Goal: Download file/media

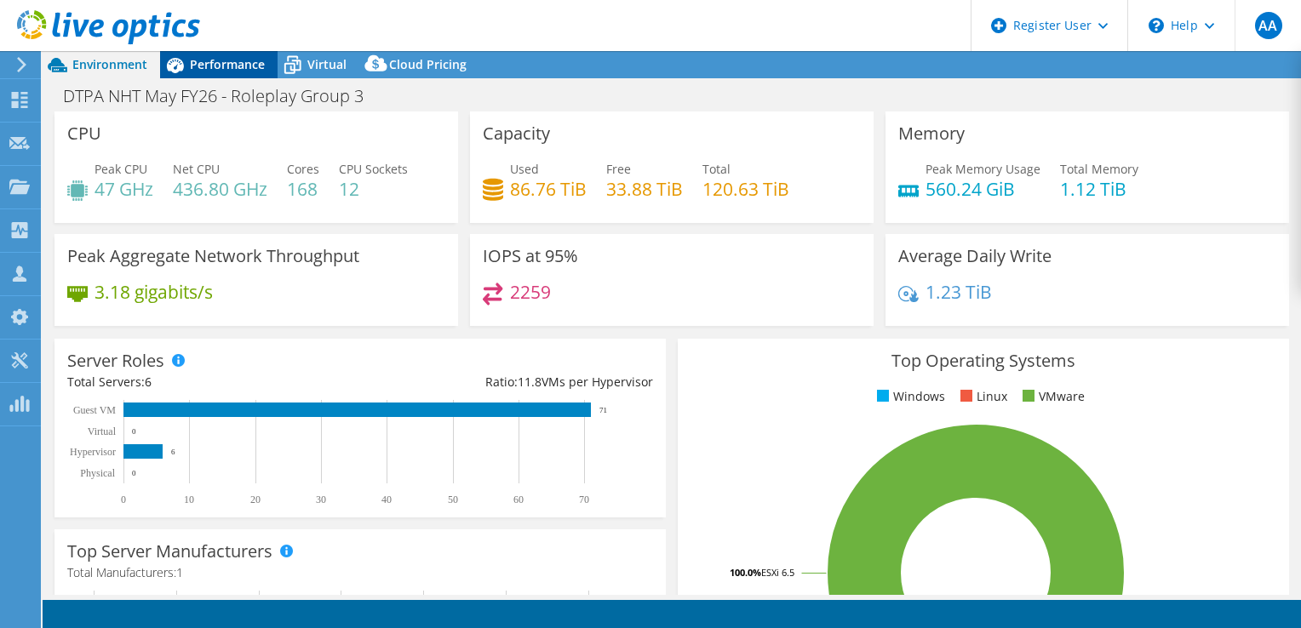
click at [183, 66] on icon at bounding box center [175, 65] width 17 height 15
select select "USD"
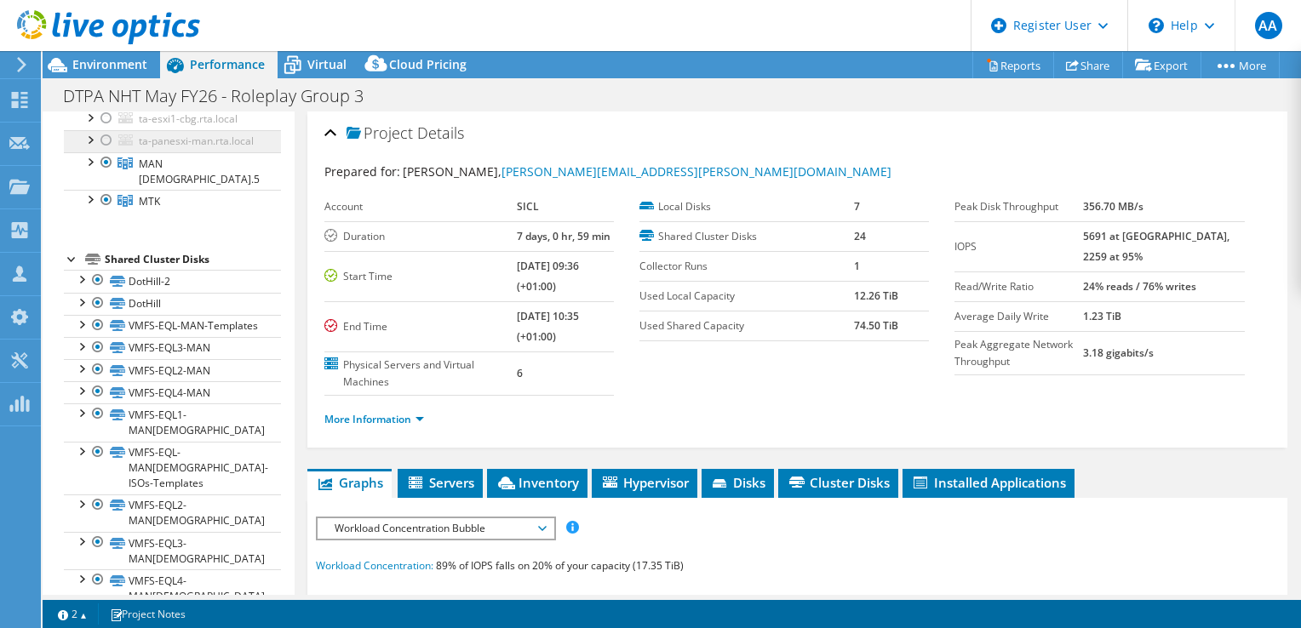
scroll to position [341, 0]
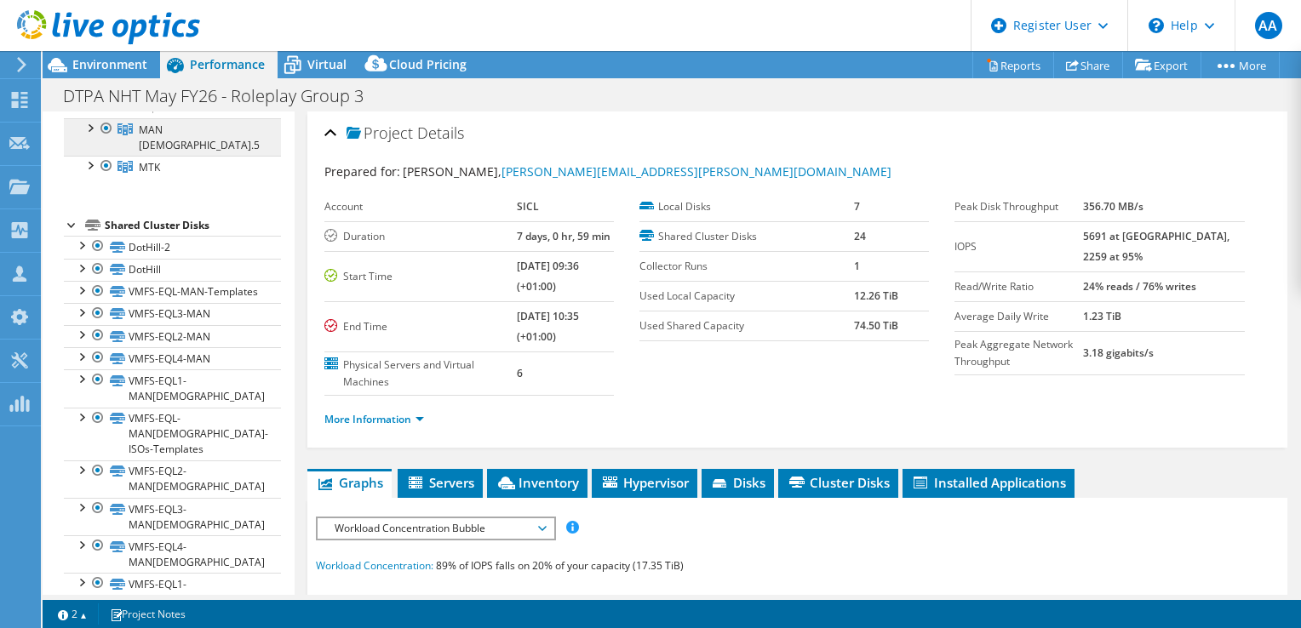
click at [155, 152] on span "MAN [DEMOGRAPHIC_DATA].5" at bounding box center [199, 138] width 121 height 30
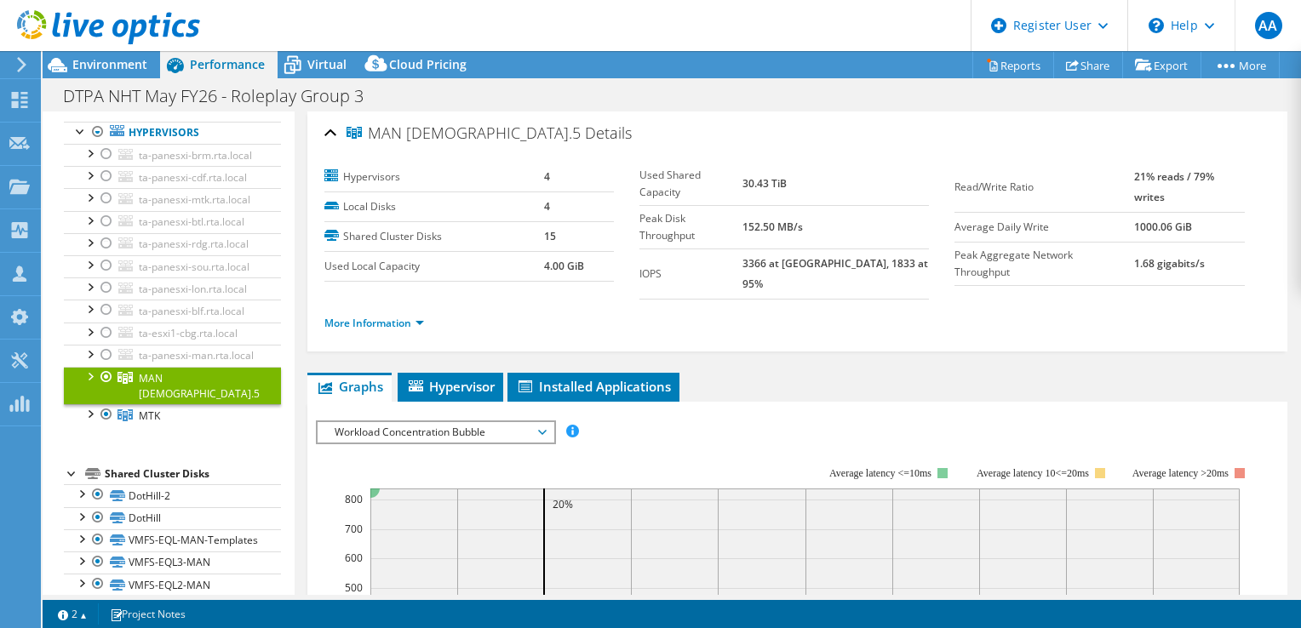
scroll to position [0, 0]
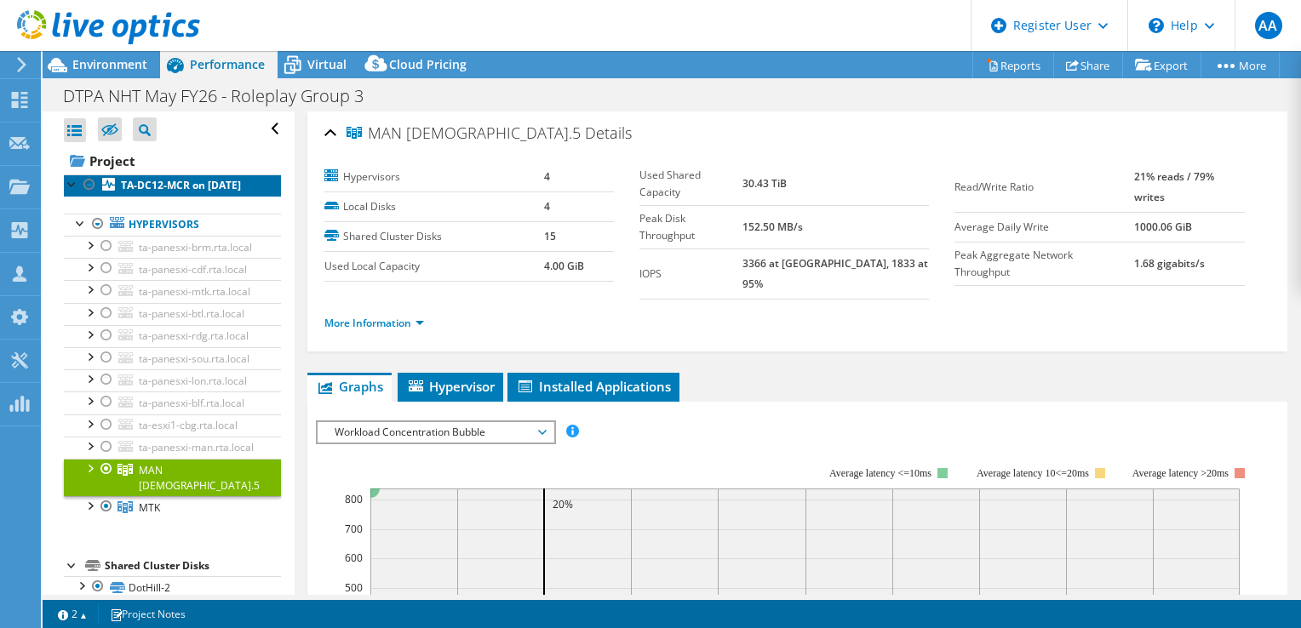
click at [138, 189] on b "TA-DC12-MCR on [DATE]" at bounding box center [181, 185] width 120 height 14
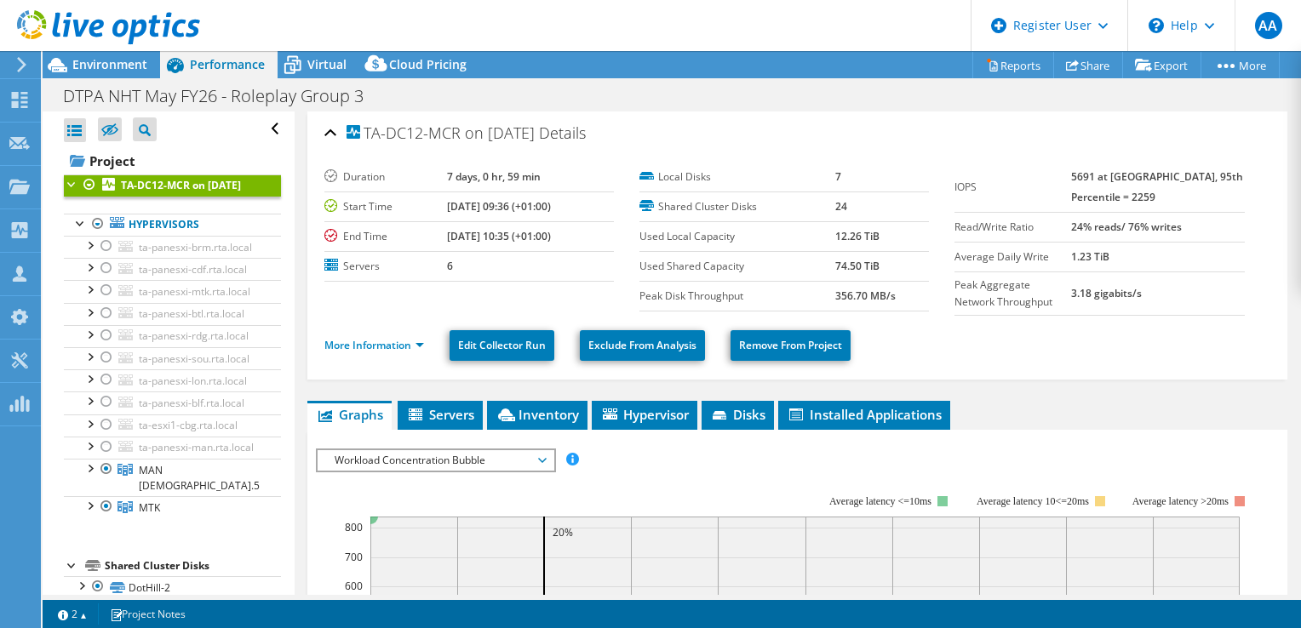
click at [465, 269] on td "6" at bounding box center [530, 266] width 167 height 30
drag, startPoint x: 683, startPoint y: 179, endPoint x: 710, endPoint y: 179, distance: 27.3
click at [710, 179] on label "Local Disks" at bounding box center [738, 177] width 196 height 17
drag, startPoint x: 710, startPoint y: 179, endPoint x: 831, endPoint y: 177, distance: 120.9
click at [835, 177] on b "7" at bounding box center [838, 176] width 6 height 14
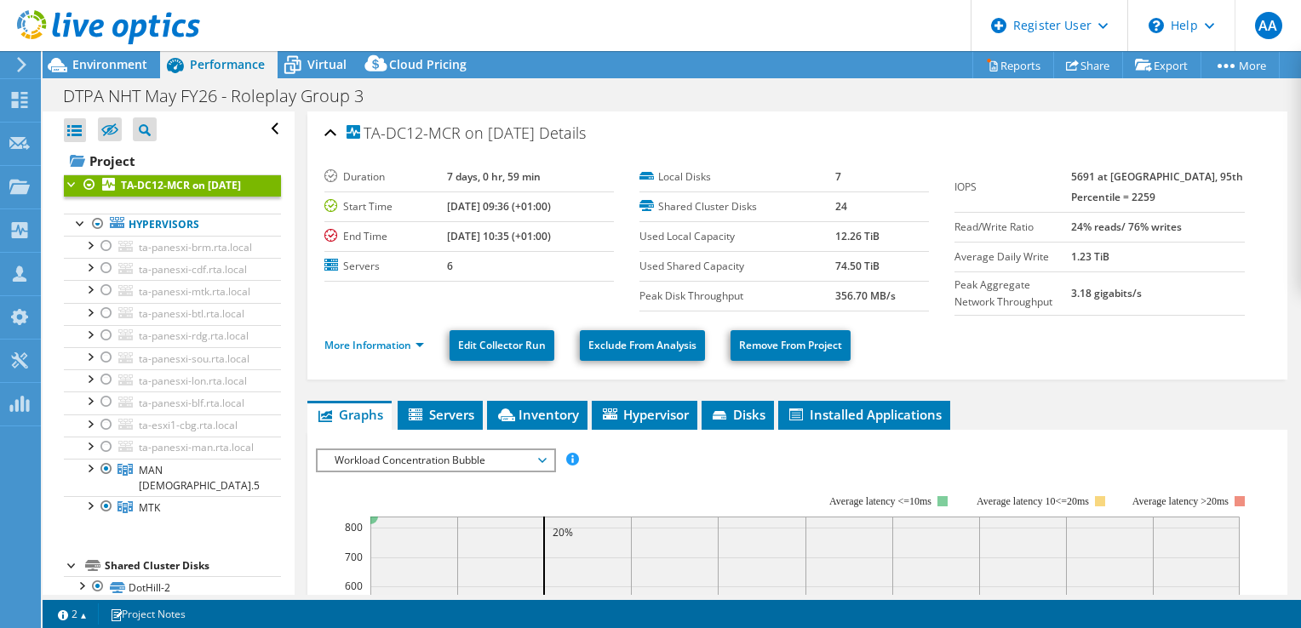
drag, startPoint x: 831, startPoint y: 177, endPoint x: 800, endPoint y: 212, distance: 46.5
click at [800, 212] on label "Shared Cluster Disks" at bounding box center [738, 206] width 196 height 17
drag, startPoint x: 800, startPoint y: 212, endPoint x: 826, endPoint y: 213, distance: 25.6
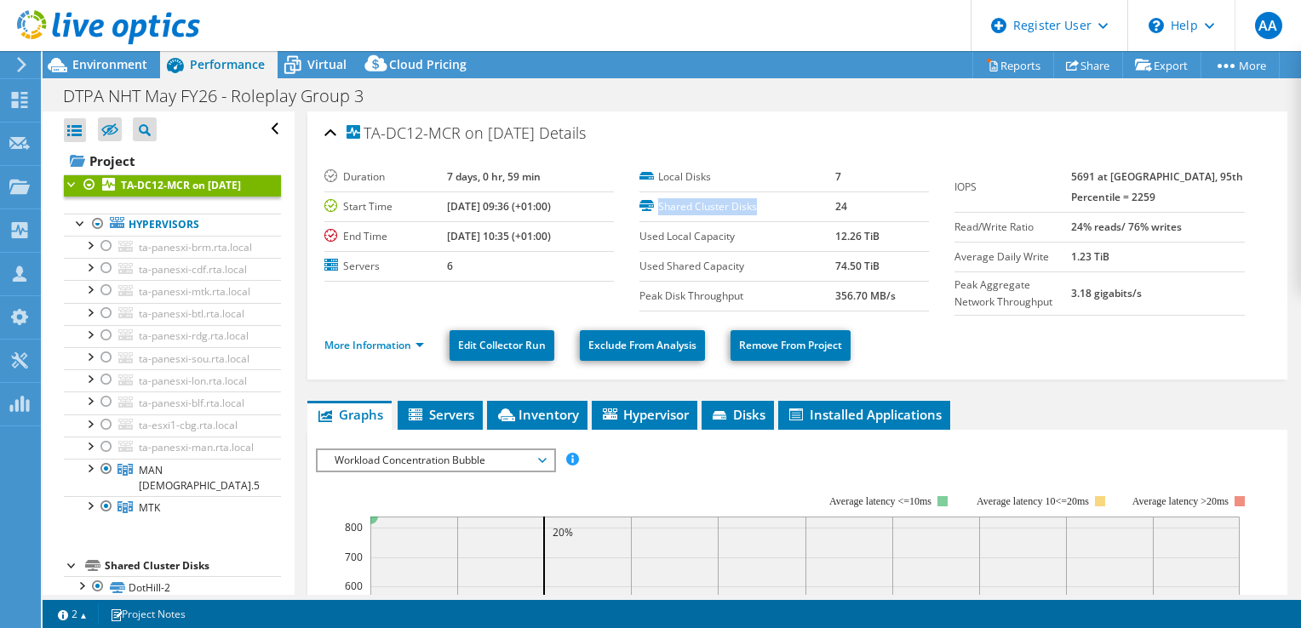
click at [826, 213] on label "Shared Cluster Disks" at bounding box center [738, 206] width 196 height 17
click at [835, 208] on b "24" at bounding box center [841, 206] width 12 height 14
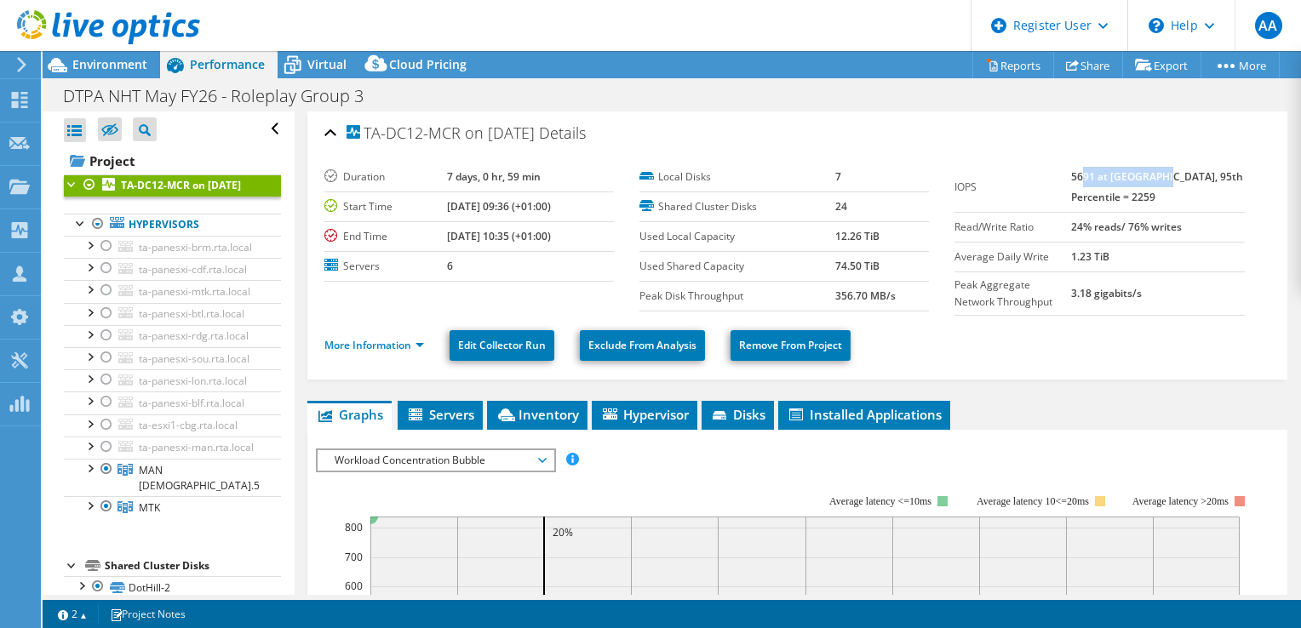
drag, startPoint x: 1104, startPoint y: 174, endPoint x: 1214, endPoint y: 184, distance: 111.2
click at [1214, 183] on td "5691 at [GEOGRAPHIC_DATA], 95th Percentile = 2259" at bounding box center [1158, 188] width 174 height 50
drag, startPoint x: 1214, startPoint y: 184, endPoint x: 1069, endPoint y: 194, distance: 146.0
click at [1069, 194] on tr "IOPS 5691 at [GEOGRAPHIC_DATA], 95th Percentile = 2259" at bounding box center [1100, 188] width 290 height 50
drag, startPoint x: 1069, startPoint y: 194, endPoint x: 1178, endPoint y: 193, distance: 109.0
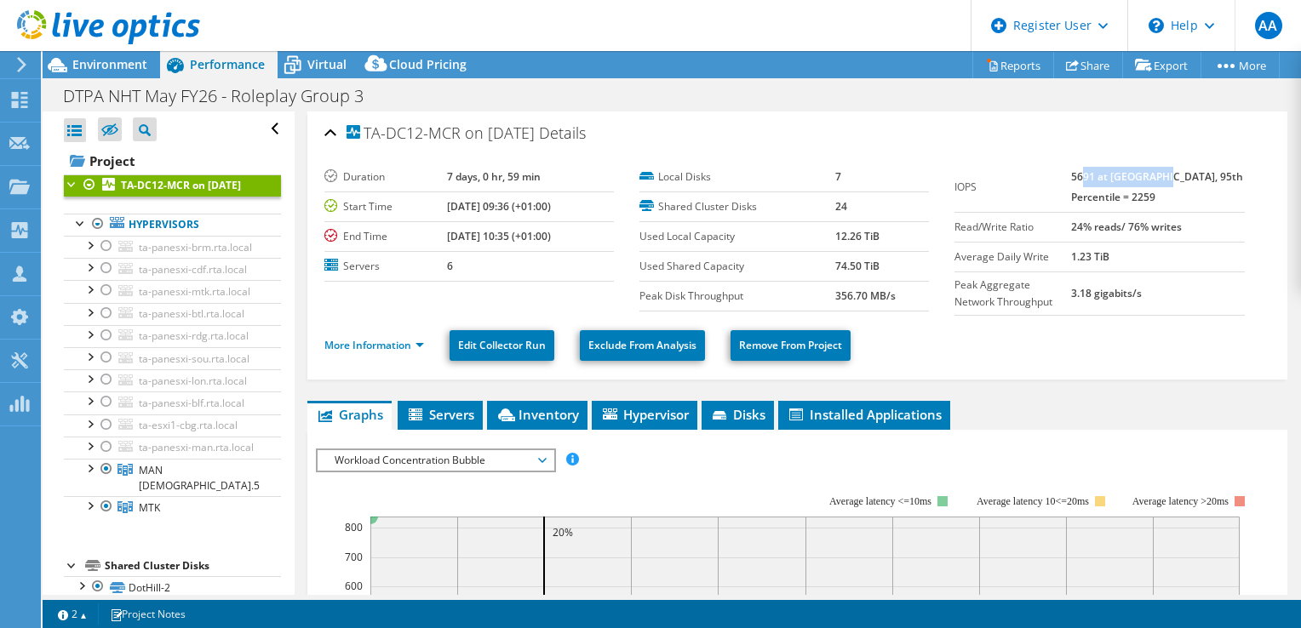
click at [1178, 193] on b "5691 at [GEOGRAPHIC_DATA], 95th Percentile = 2259" at bounding box center [1157, 186] width 172 height 35
click at [1117, 196] on b "5691 at [GEOGRAPHIC_DATA], 95th Percentile = 2259" at bounding box center [1157, 186] width 172 height 35
drag, startPoint x: 1117, startPoint y: 196, endPoint x: 1176, endPoint y: 198, distance: 58.8
click at [1176, 198] on b "5691 at [GEOGRAPHIC_DATA], 95th Percentile = 2259" at bounding box center [1157, 186] width 172 height 35
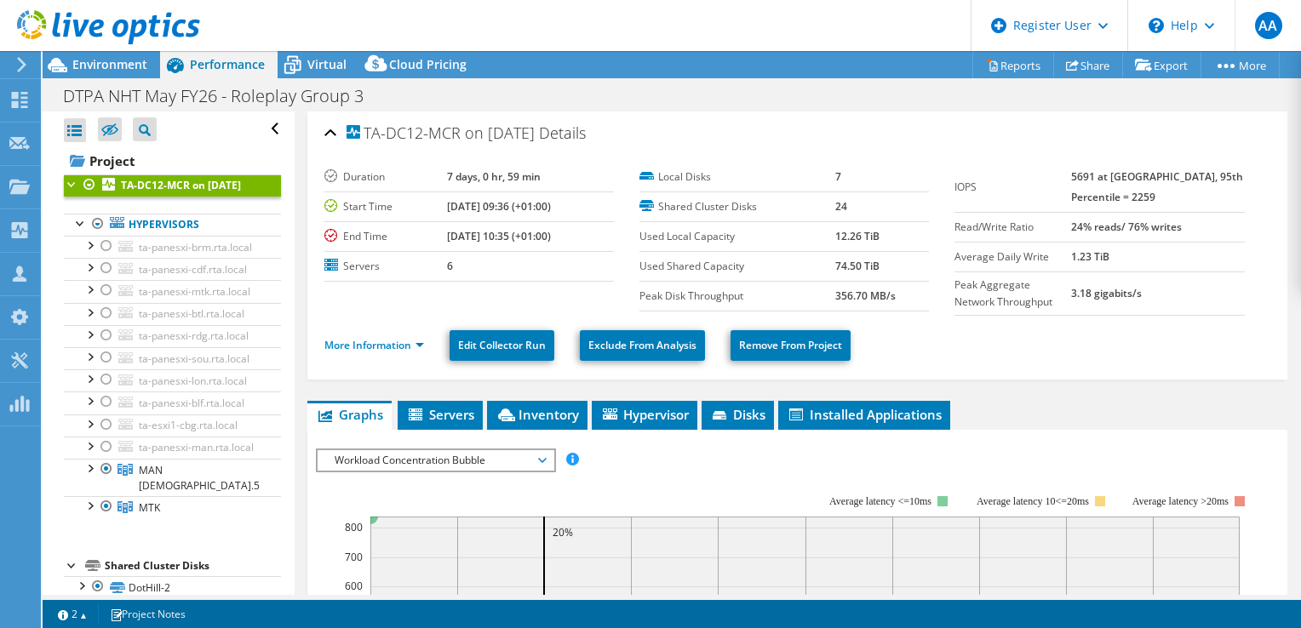
click at [988, 229] on label "Read/Write Ratio" at bounding box center [1013, 227] width 117 height 17
drag, startPoint x: 988, startPoint y: 229, endPoint x: 1106, endPoint y: 228, distance: 118.4
click at [1106, 228] on b "24% reads/ 76% writes" at bounding box center [1126, 227] width 111 height 14
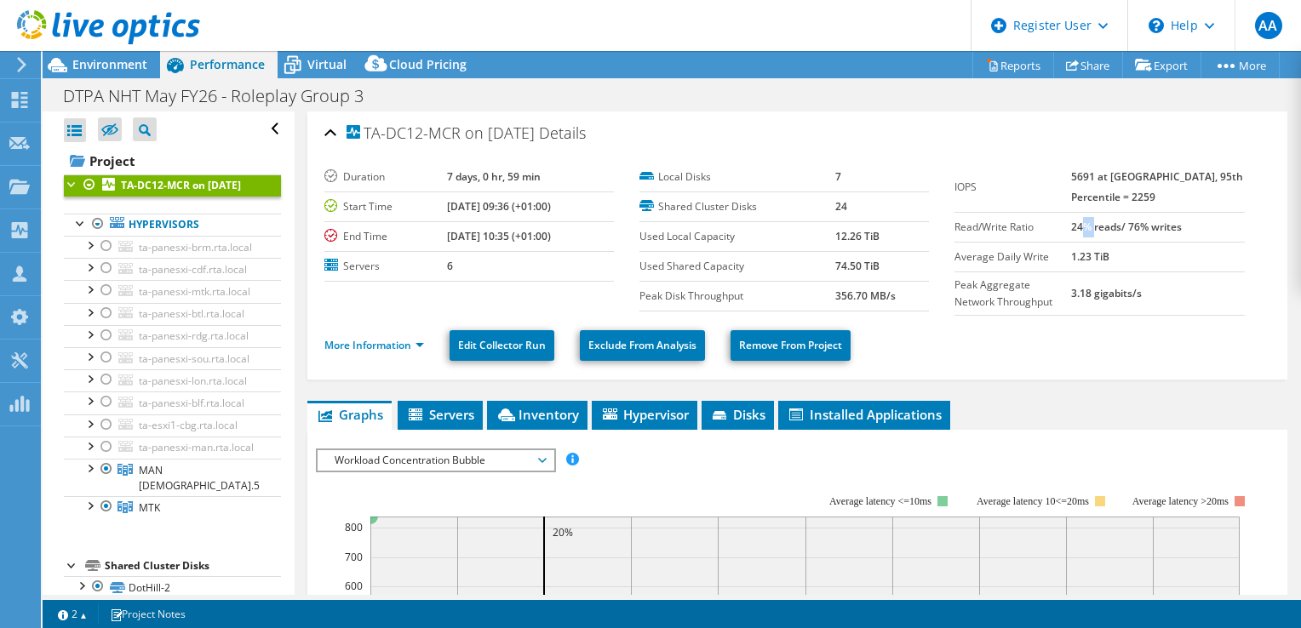
click at [1106, 228] on b "24% reads/ 76% writes" at bounding box center [1126, 227] width 111 height 14
drag, startPoint x: 1106, startPoint y: 228, endPoint x: 1165, endPoint y: 233, distance: 59.0
click at [1165, 233] on td "24% reads/ 76% writes" at bounding box center [1158, 227] width 174 height 30
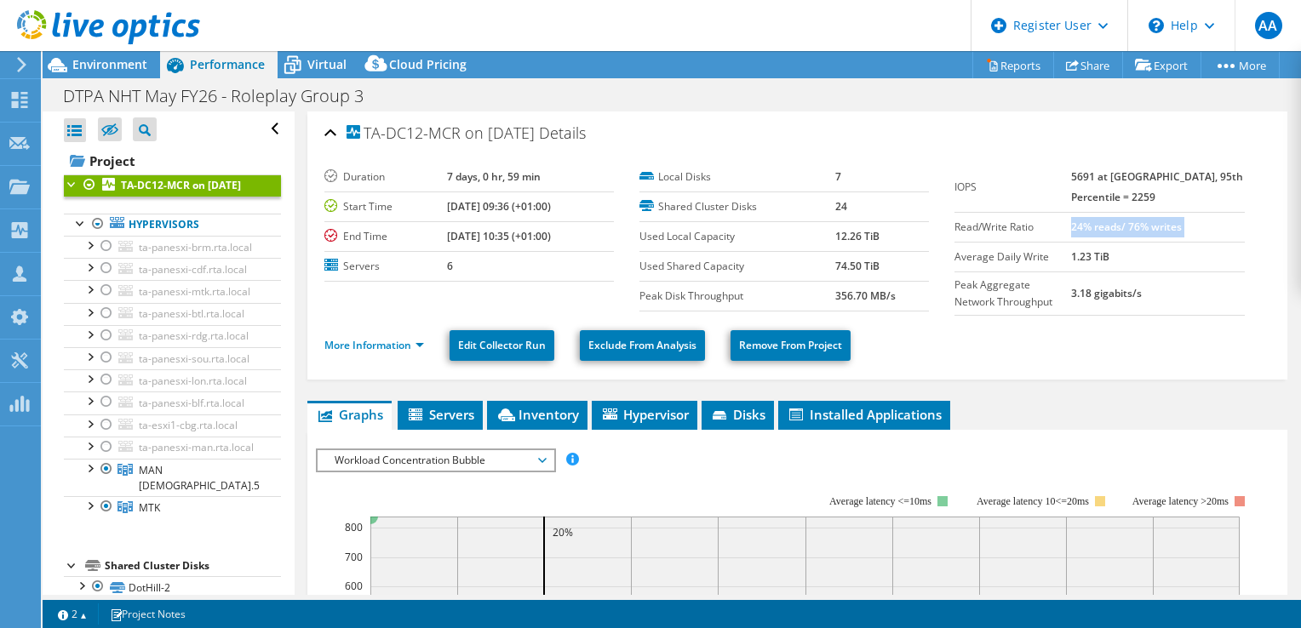
click at [1165, 233] on td "24% reads/ 76% writes" at bounding box center [1158, 227] width 174 height 30
click at [976, 255] on label "Average Daily Write" at bounding box center [1013, 257] width 117 height 17
drag, startPoint x: 976, startPoint y: 255, endPoint x: 1106, endPoint y: 295, distance: 136.3
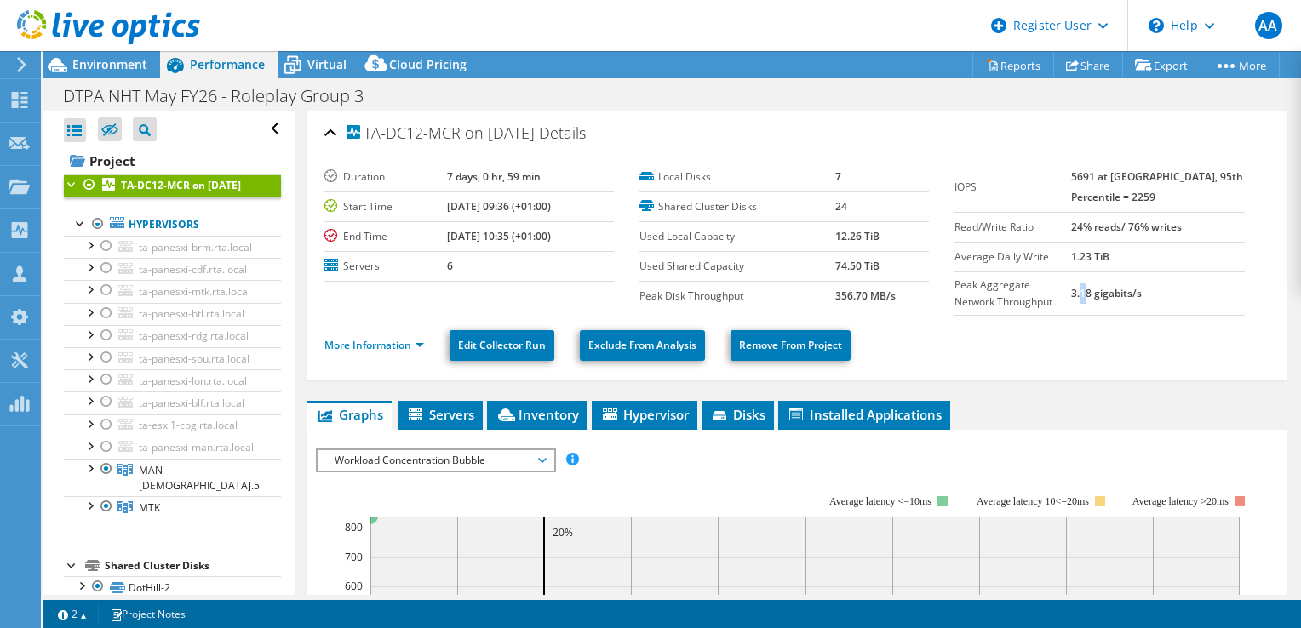
click at [1106, 295] on b "3.18 gigabits/s" at bounding box center [1106, 293] width 71 height 14
drag, startPoint x: 1106, startPoint y: 295, endPoint x: 1147, endPoint y: 298, distance: 41.0
click at [1147, 298] on td "3.18 gigabits/s" at bounding box center [1158, 293] width 174 height 43
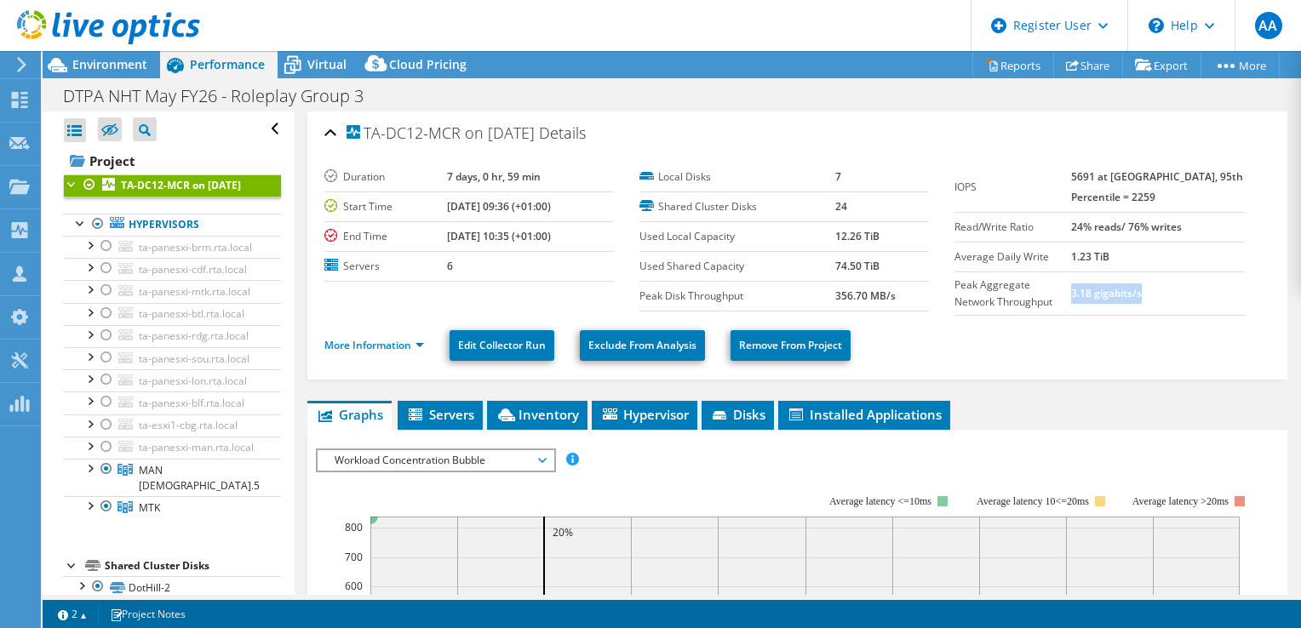
click at [1147, 298] on td "3.18 gigabits/s" at bounding box center [1158, 293] width 174 height 43
click at [1147, 300] on td "3.18 gigabits/s" at bounding box center [1158, 293] width 174 height 43
click at [674, 295] on label "Peak Disk Throughput" at bounding box center [738, 296] width 196 height 17
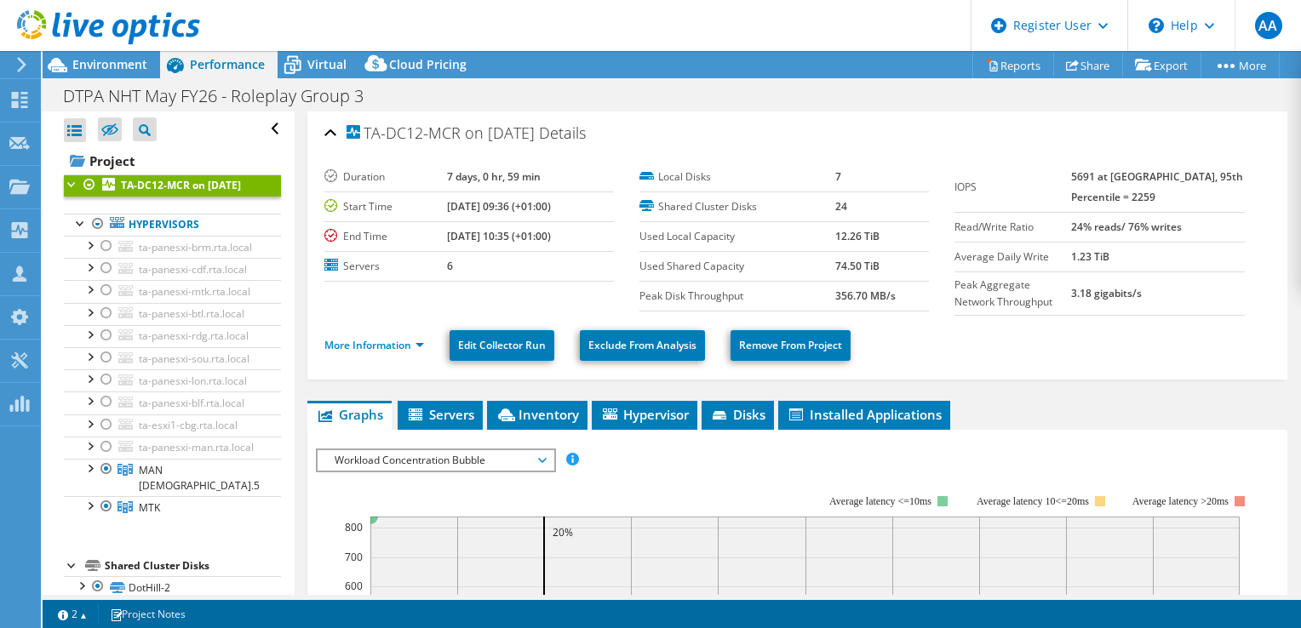
drag, startPoint x: 674, startPoint y: 295, endPoint x: 858, endPoint y: 301, distance: 184.1
click at [858, 301] on td "356.70 MB/s" at bounding box center [882, 296] width 94 height 30
drag, startPoint x: 822, startPoint y: 295, endPoint x: 889, endPoint y: 295, distance: 67.3
click at [889, 295] on tr "Peak Disk Throughput 356.70 MB/s" at bounding box center [785, 296] width 290 height 30
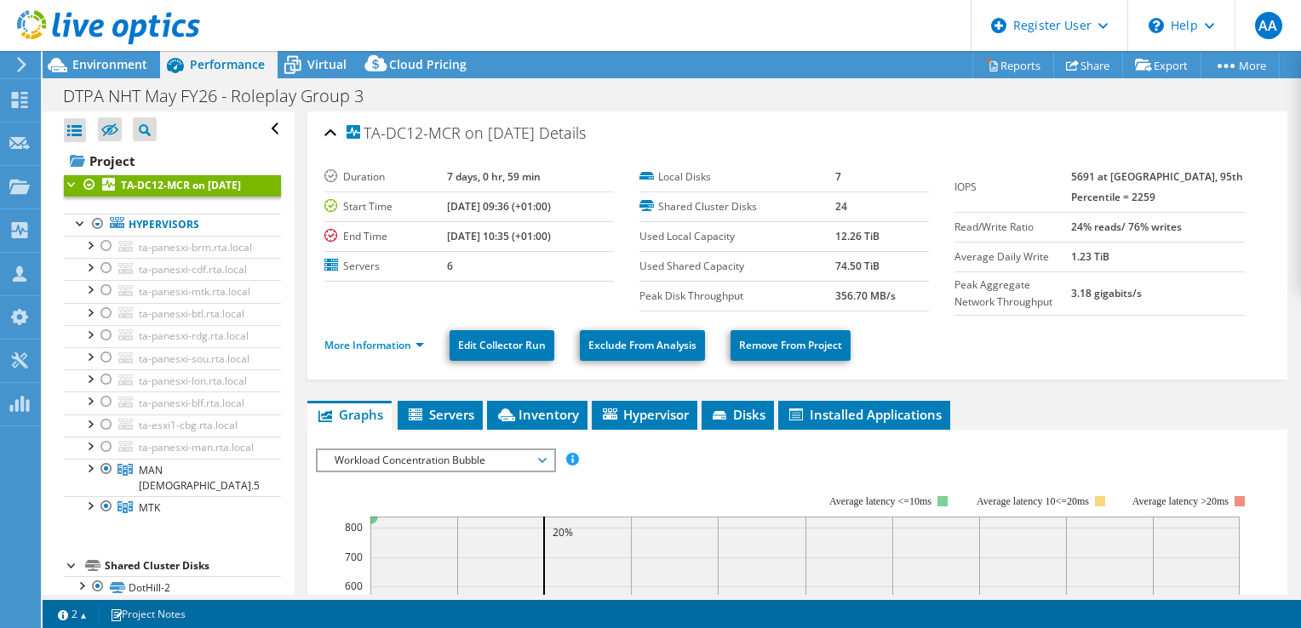
click at [686, 261] on label "Used Shared Capacity" at bounding box center [738, 266] width 196 height 17
drag, startPoint x: 686, startPoint y: 261, endPoint x: 829, endPoint y: 264, distance: 142.2
click at [835, 264] on b "74.50 TiB" at bounding box center [857, 266] width 44 height 14
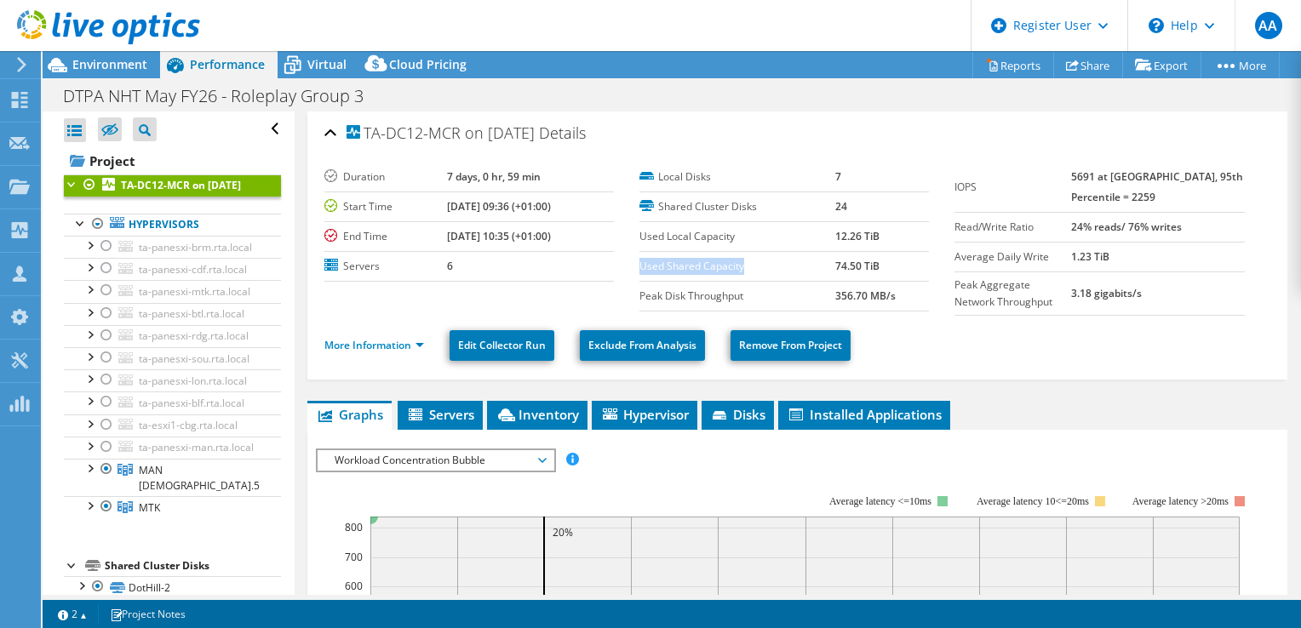
click at [835, 264] on b "74.50 TiB" at bounding box center [857, 266] width 44 height 14
drag, startPoint x: 829, startPoint y: 264, endPoint x: 689, endPoint y: 235, distance: 142.6
click at [689, 235] on label "Used Local Capacity" at bounding box center [738, 236] width 196 height 17
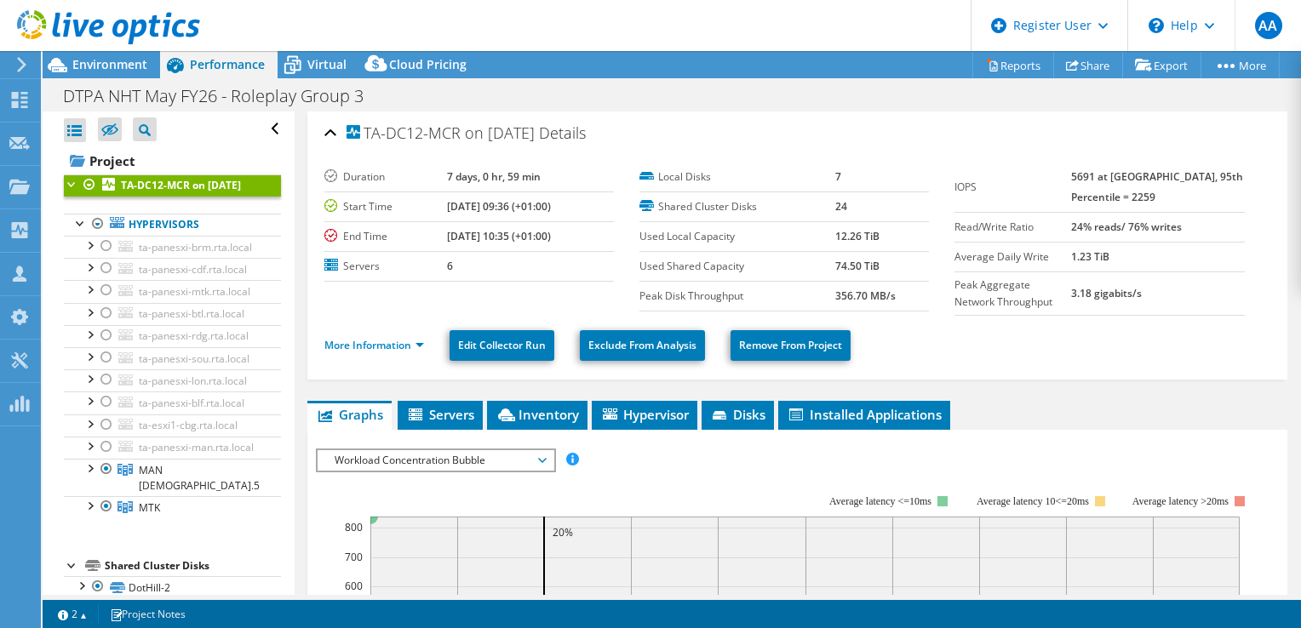
drag, startPoint x: 689, startPoint y: 235, endPoint x: 853, endPoint y: 238, distance: 164.4
click at [853, 238] on b "12.26 TiB" at bounding box center [857, 236] width 44 height 14
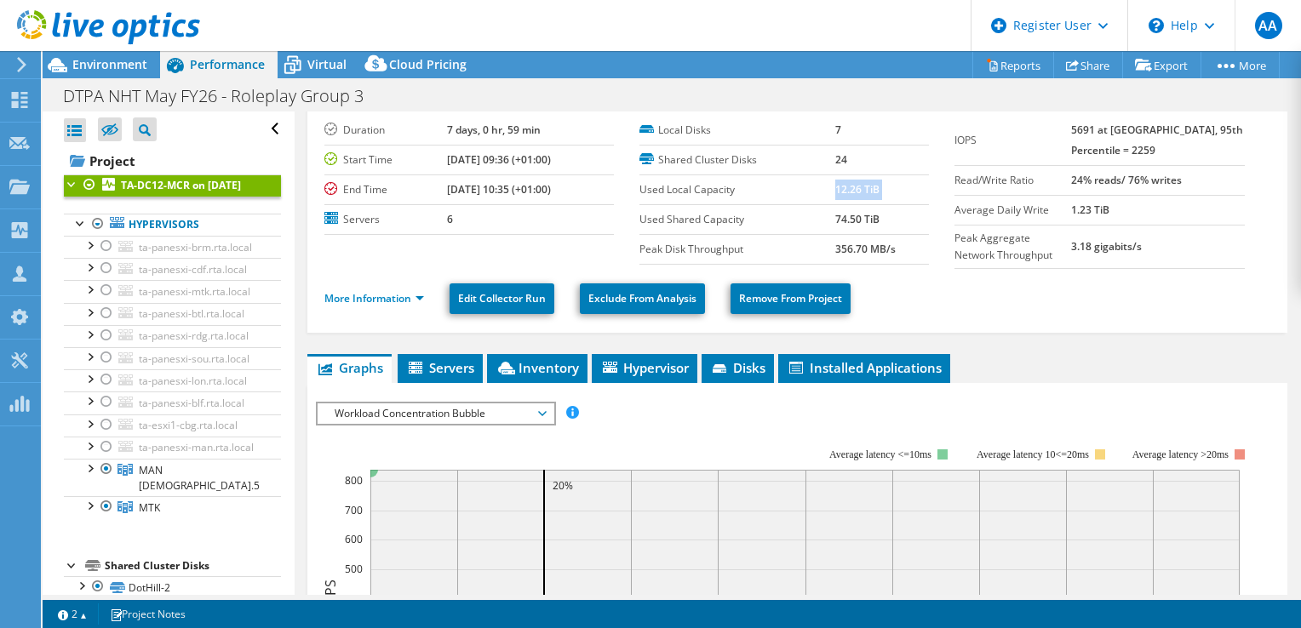
scroll to position [85, 0]
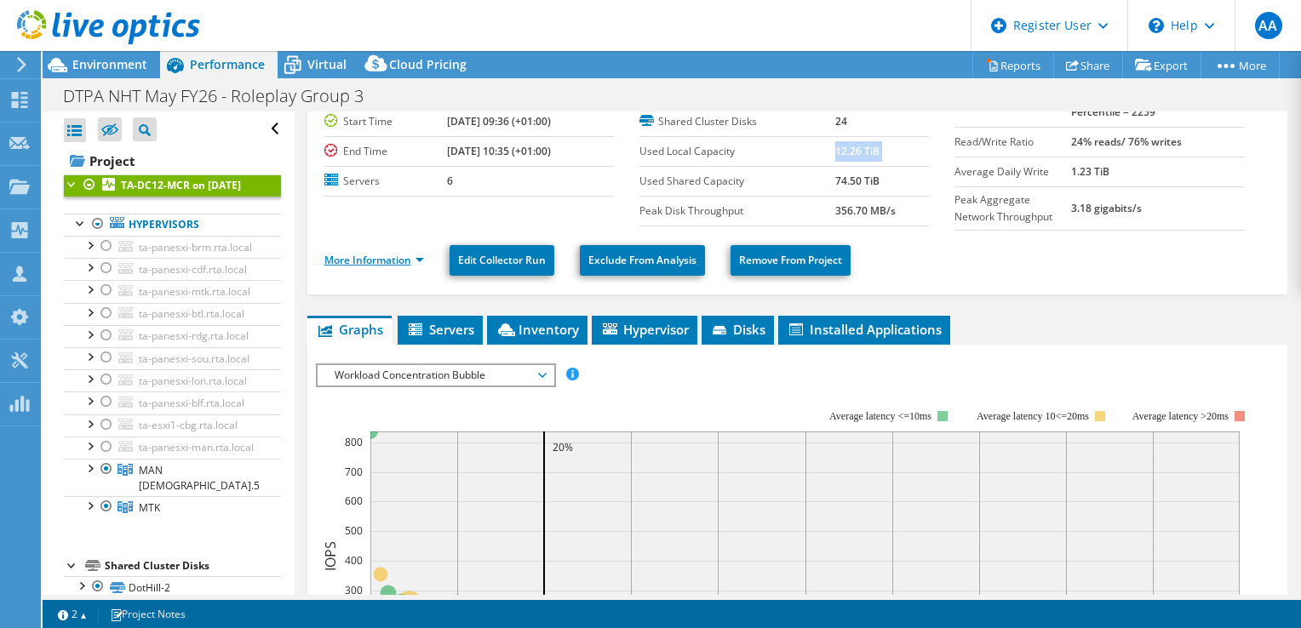
click at [382, 258] on link "More Information" at bounding box center [374, 260] width 100 height 14
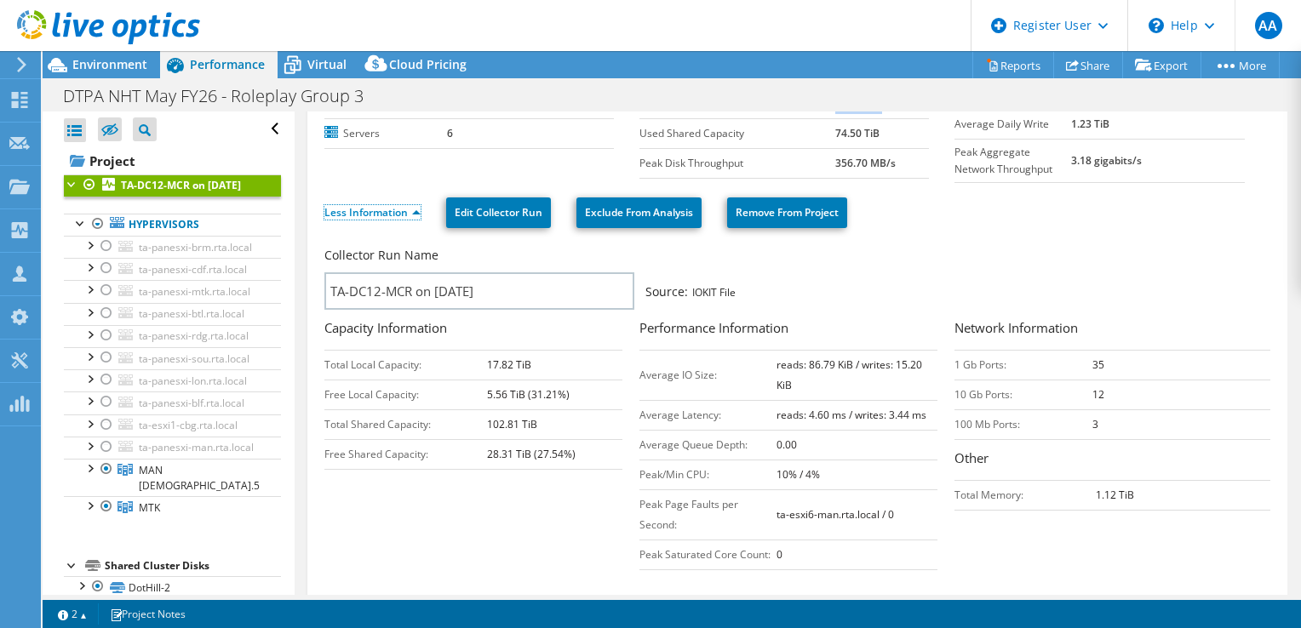
scroll to position [170, 0]
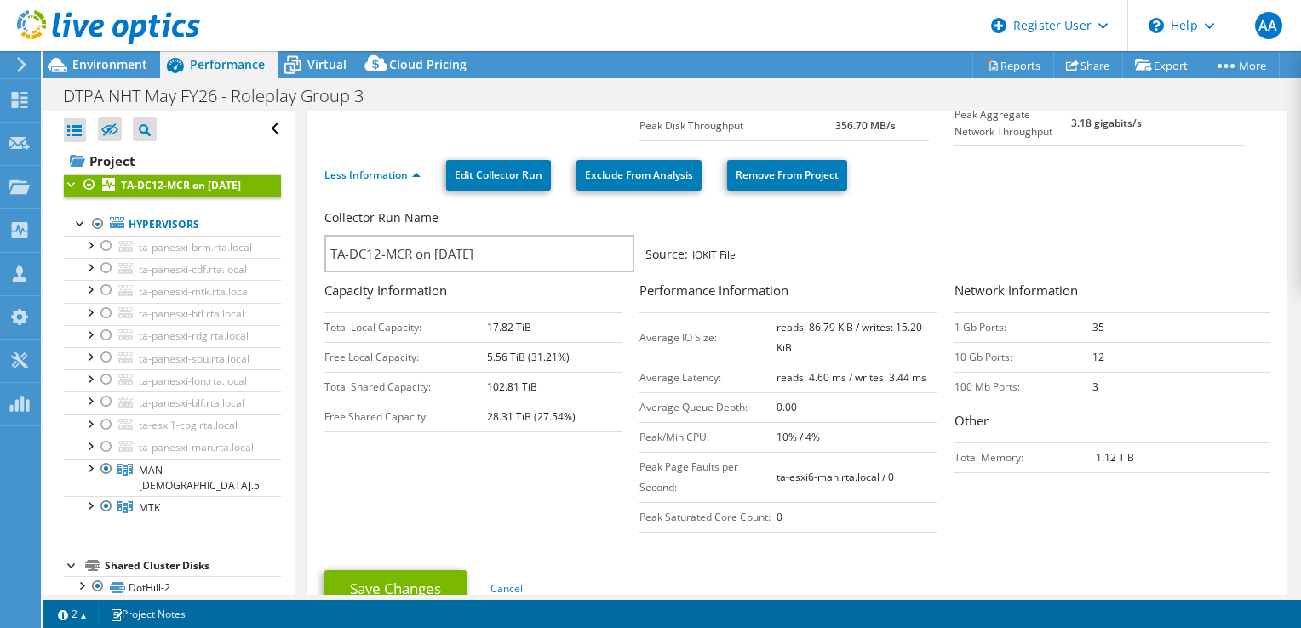
click at [450, 331] on td "Total Local Capacity:" at bounding box center [405, 328] width 163 height 30
click at [495, 323] on td "17.82 TiB" at bounding box center [554, 328] width 135 height 30
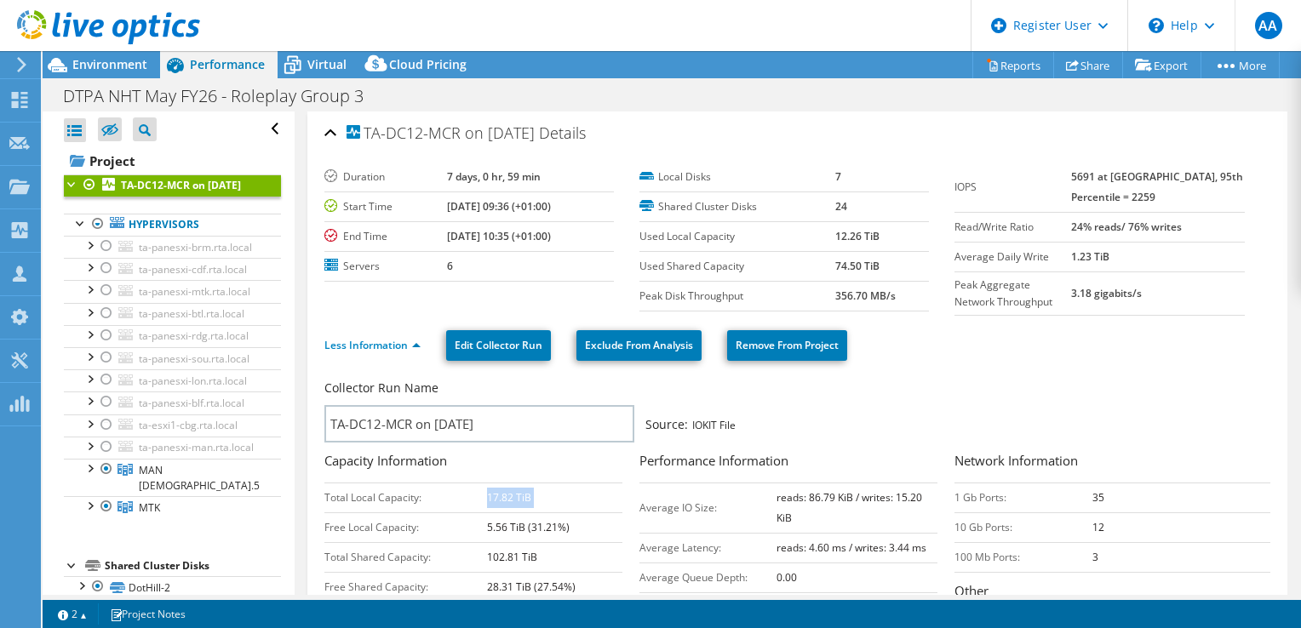
scroll to position [85, 0]
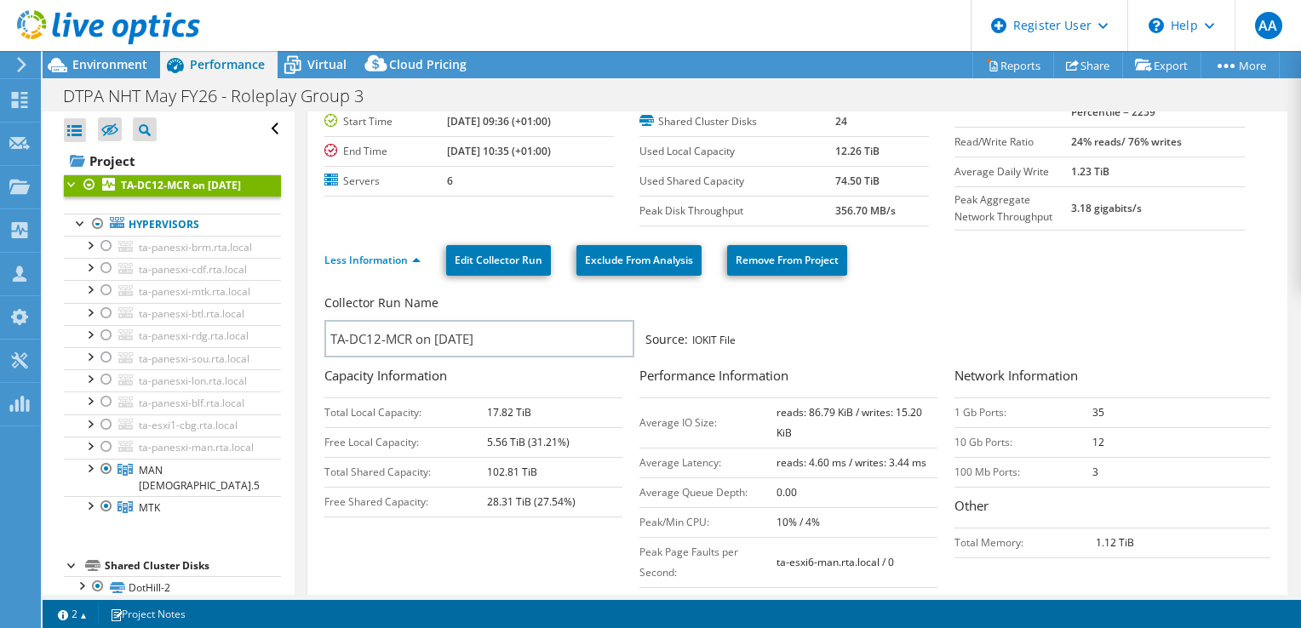
click at [503, 434] on td "5.56 TiB (31.21%)" at bounding box center [554, 442] width 135 height 30
drag, startPoint x: 503, startPoint y: 434, endPoint x: 518, endPoint y: 472, distance: 40.2
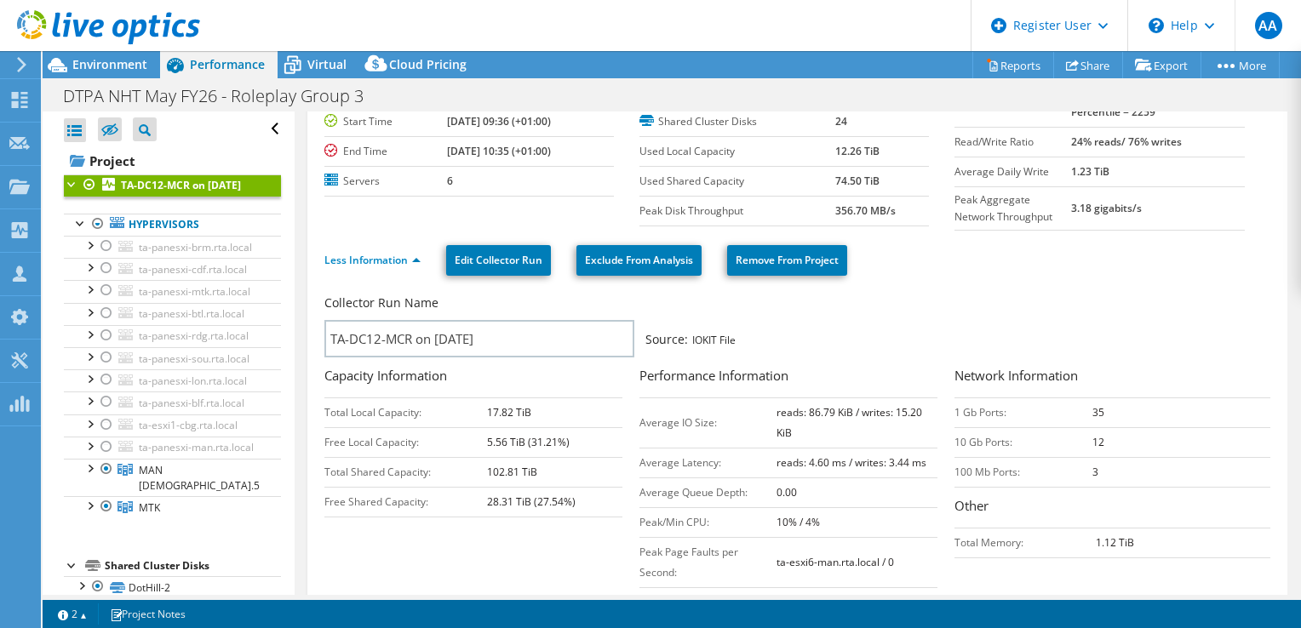
click at [518, 472] on td "102.81 TiB" at bounding box center [554, 472] width 135 height 30
drag, startPoint x: 518, startPoint y: 472, endPoint x: 497, endPoint y: 499, distance: 34.1
click at [497, 499] on td "28.31 TiB (27.54%)" at bounding box center [554, 502] width 135 height 30
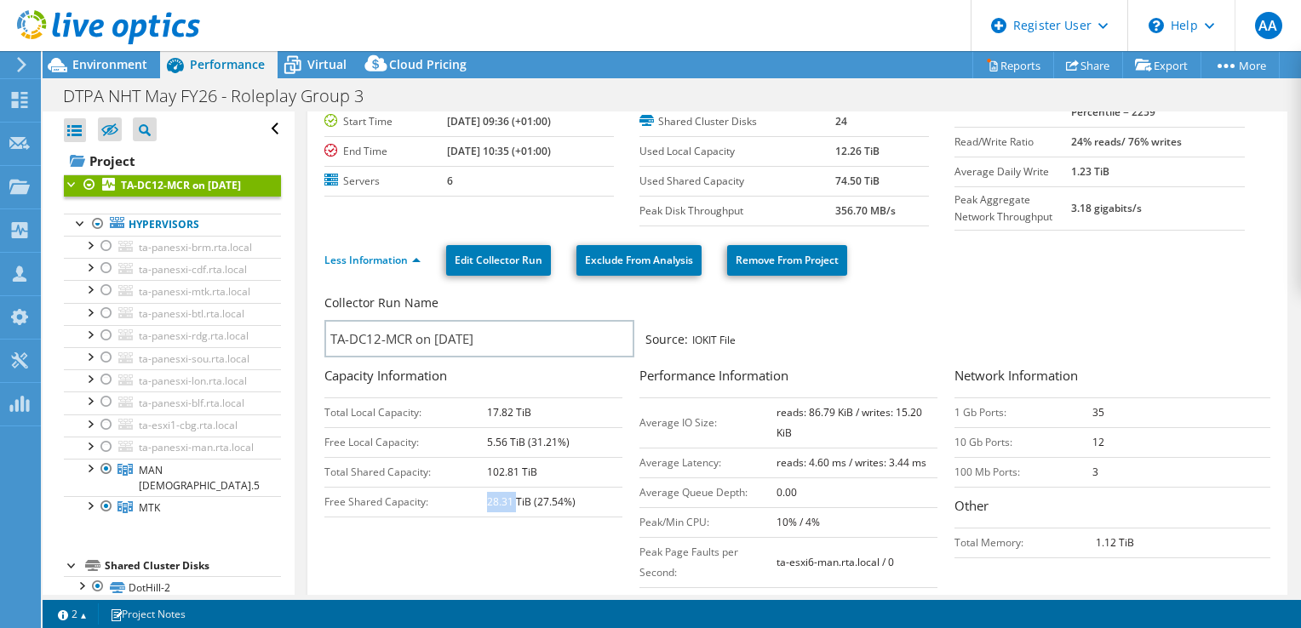
click at [497, 499] on td "28.31 TiB (27.54%)" at bounding box center [554, 502] width 135 height 30
drag, startPoint x: 497, startPoint y: 499, endPoint x: 511, endPoint y: 498, distance: 13.7
click at [511, 498] on td "28.31 TiB (27.54%)" at bounding box center [554, 502] width 135 height 30
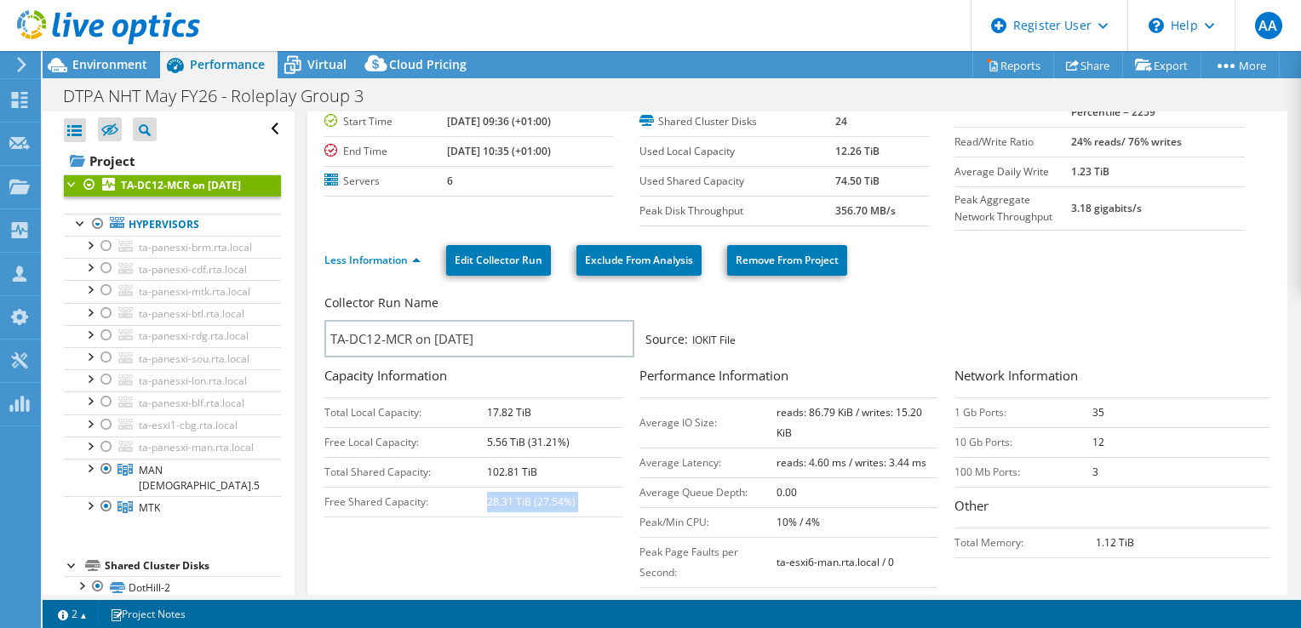
click at [511, 498] on td "28.31 TiB (27.54%)" at bounding box center [554, 502] width 135 height 30
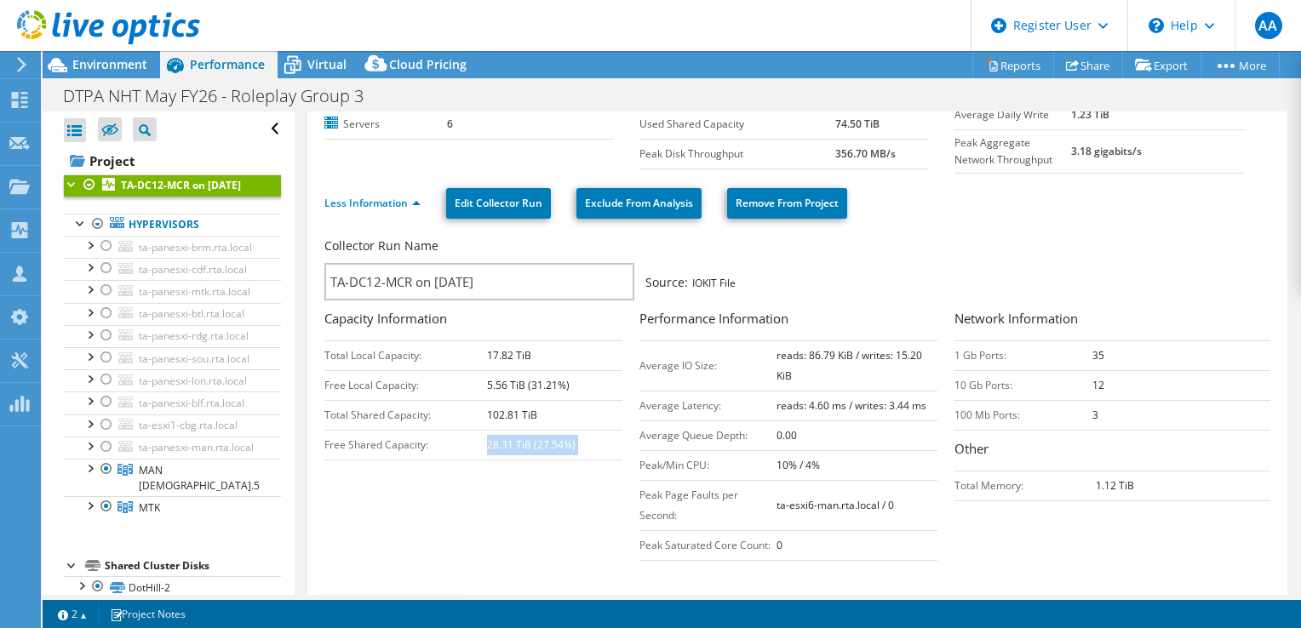
scroll to position [170, 0]
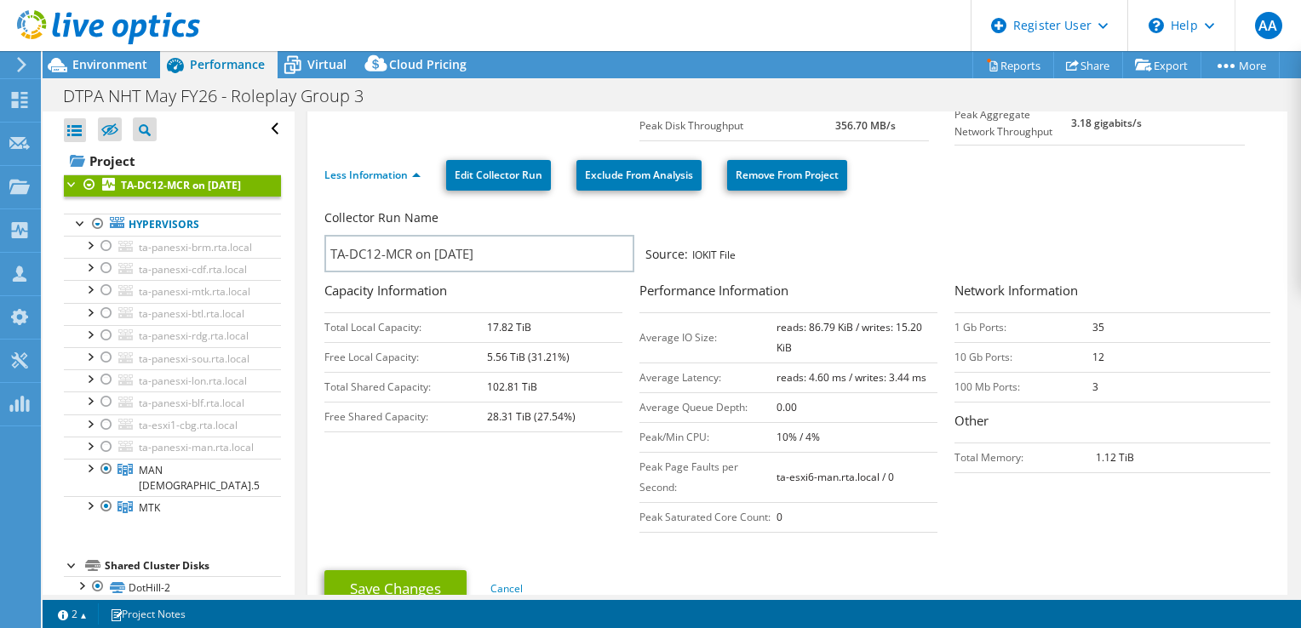
click at [678, 289] on h3 "Performance Information" at bounding box center [789, 292] width 298 height 23
drag, startPoint x: 678, startPoint y: 289, endPoint x: 811, endPoint y: 332, distance: 139.8
click at [811, 332] on td "reads: 86.79 KiB / writes: 15.20 KiB" at bounding box center [858, 338] width 162 height 50
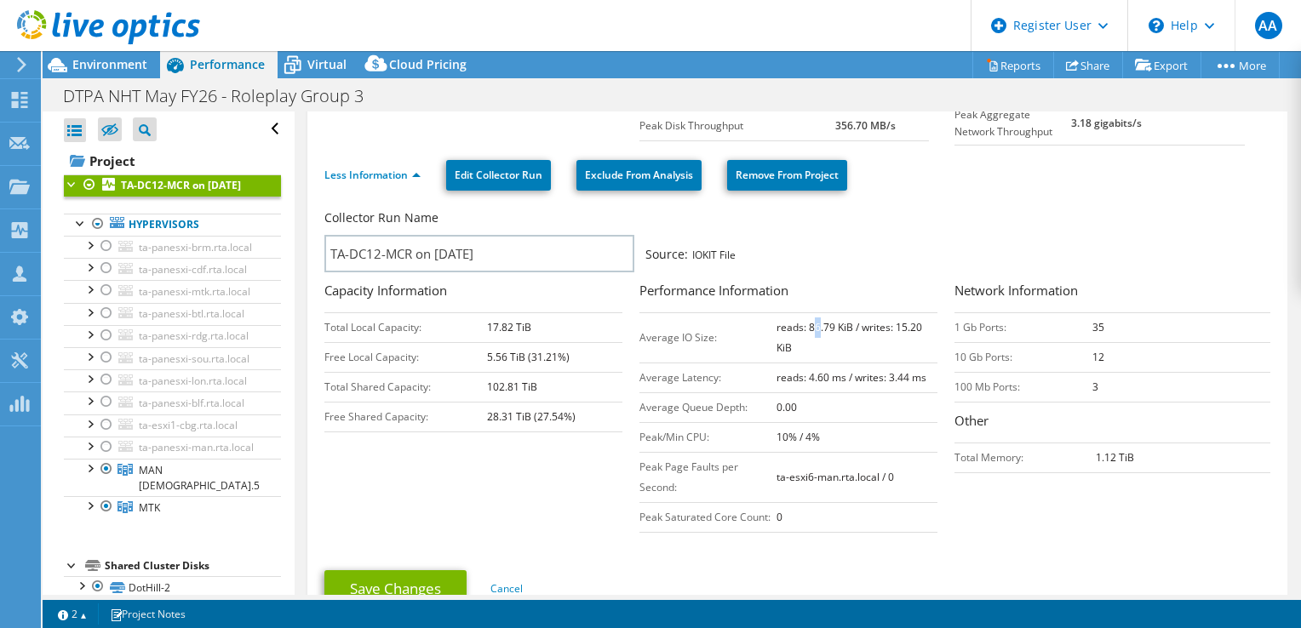
click at [811, 332] on td "reads: 86.79 KiB / writes: 15.20 KiB" at bounding box center [858, 338] width 162 height 50
drag, startPoint x: 811, startPoint y: 332, endPoint x: 865, endPoint y: 339, distance: 54.9
click at [858, 340] on td "reads: 86.79 KiB / writes: 15.20 KiB" at bounding box center [858, 338] width 162 height 50
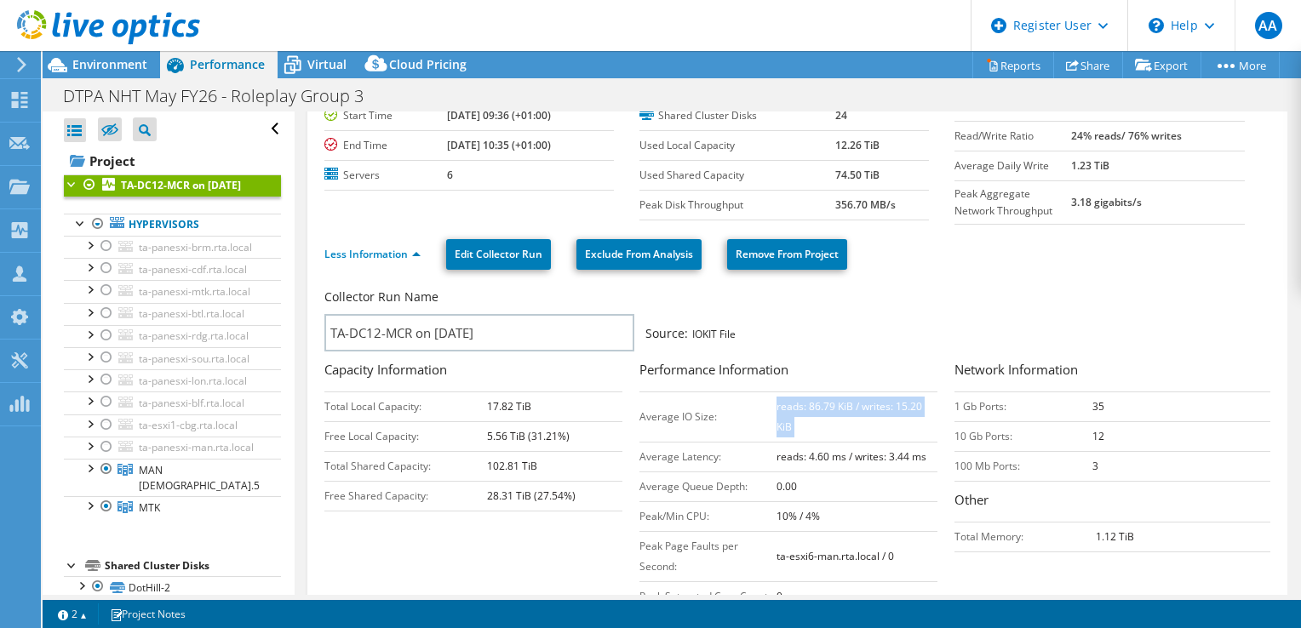
scroll to position [255, 0]
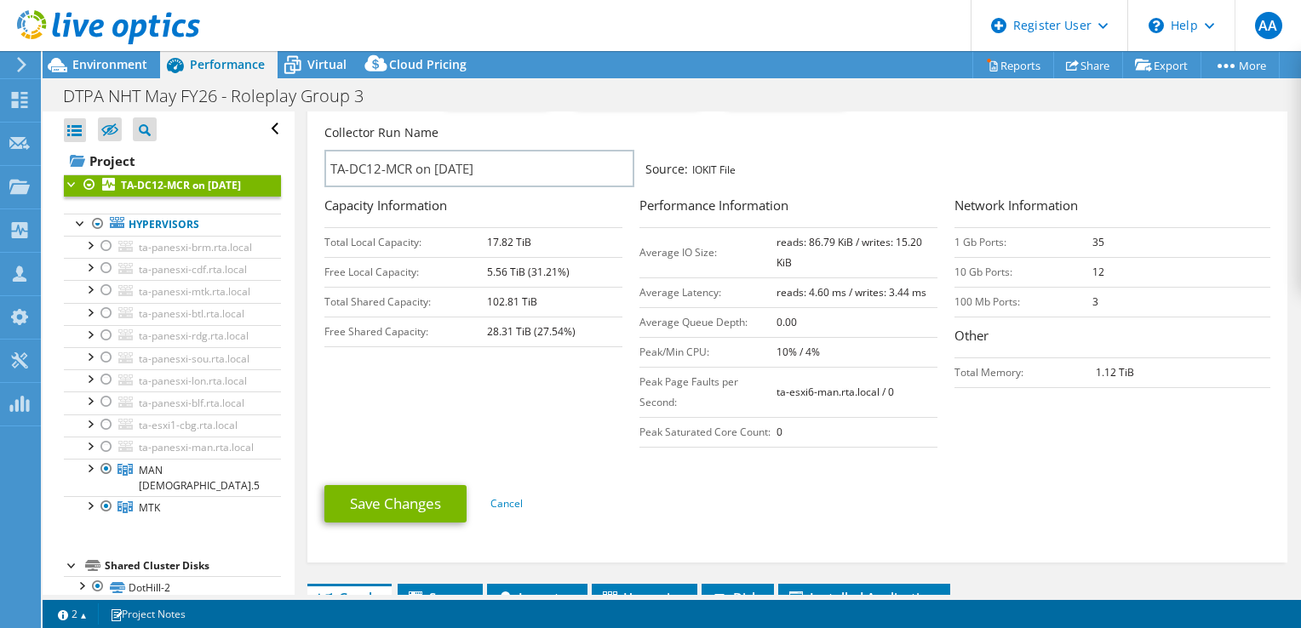
click at [787, 296] on td "reads: 4.60 ms / writes: 3.44 ms" at bounding box center [858, 293] width 162 height 30
drag, startPoint x: 787, startPoint y: 296, endPoint x: 812, endPoint y: 295, distance: 24.7
click at [812, 295] on b "reads: 4.60 ms / writes: 3.44 ms" at bounding box center [852, 292] width 150 height 14
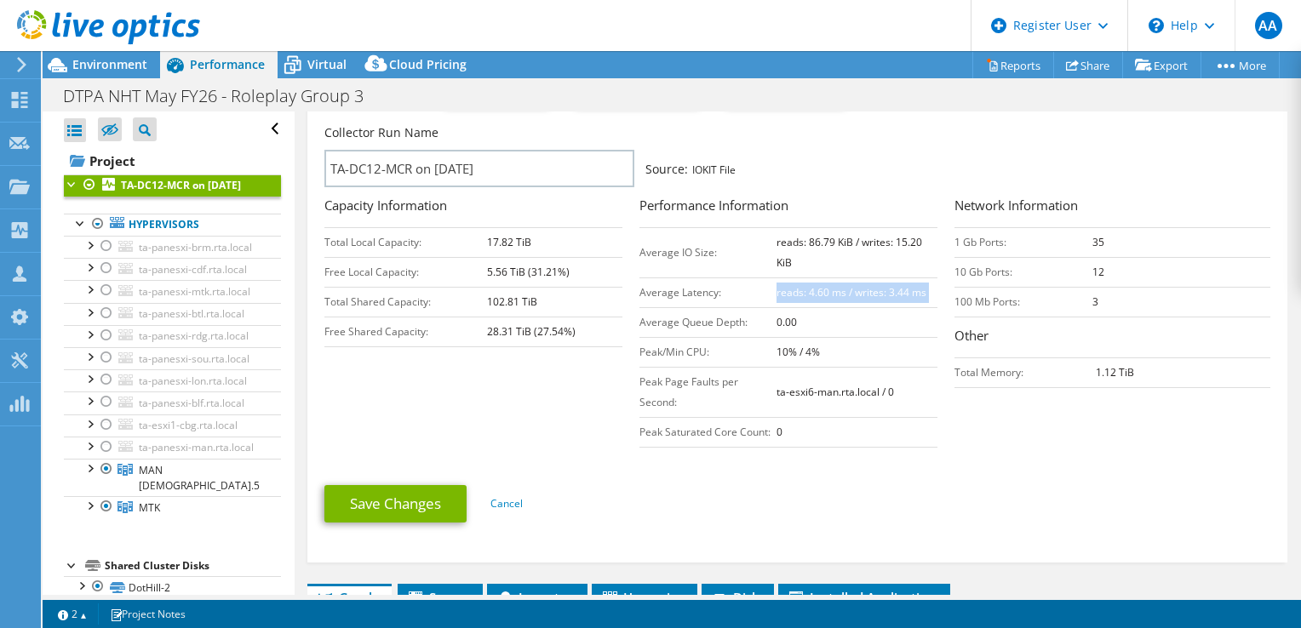
click at [898, 291] on b "reads: 4.60 ms / writes: 3.44 ms" at bounding box center [852, 292] width 150 height 14
drag, startPoint x: 898, startPoint y: 291, endPoint x: 780, endPoint y: 353, distance: 132.6
click at [780, 353] on b "10% / 4%" at bounding box center [798, 352] width 43 height 14
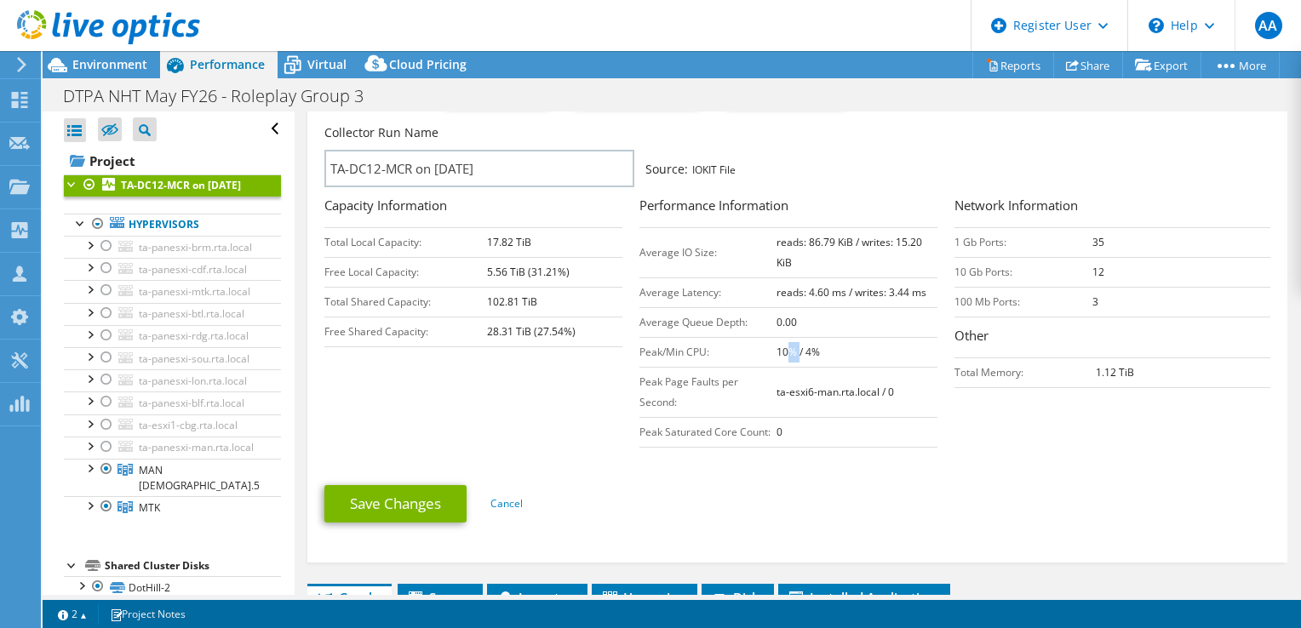
click at [780, 353] on b "10% / 4%" at bounding box center [798, 352] width 43 height 14
drag, startPoint x: 780, startPoint y: 353, endPoint x: 783, endPoint y: 393, distance: 41.0
click at [783, 393] on b "ta-esxi6-man.rta.local / 0" at bounding box center [836, 392] width 118 height 14
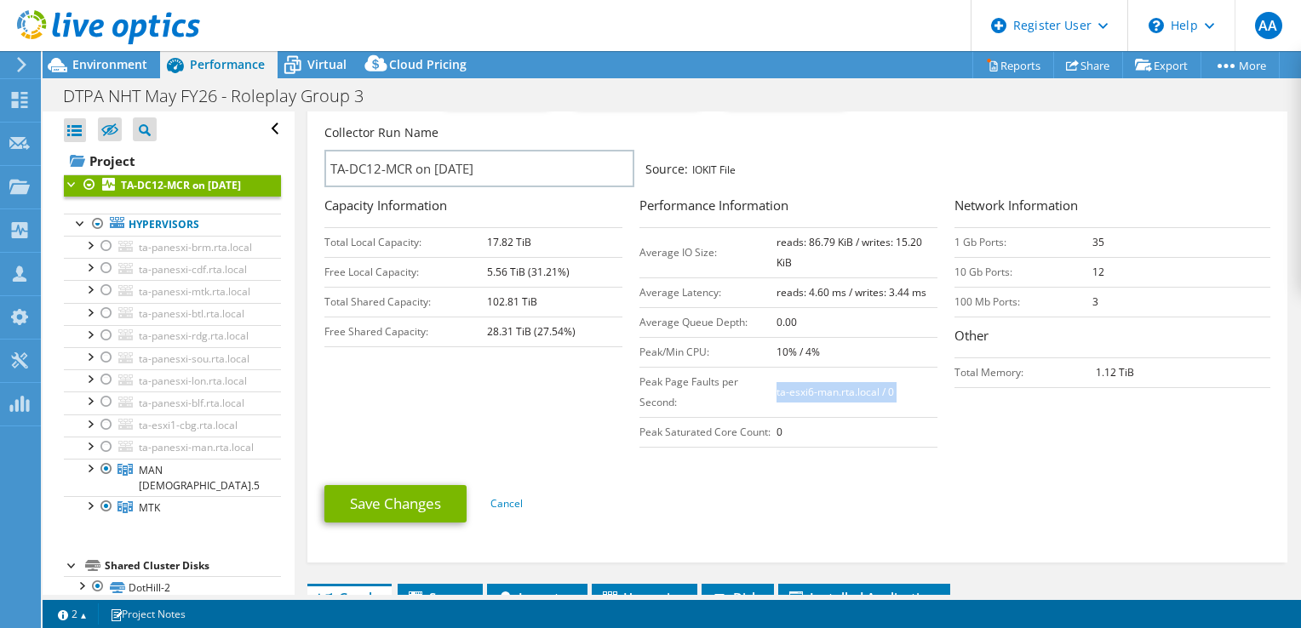
click at [783, 393] on b "ta-esxi6-man.rta.local / 0" at bounding box center [836, 392] width 118 height 14
click at [1105, 366] on b "1.12 TiB" at bounding box center [1115, 372] width 38 height 14
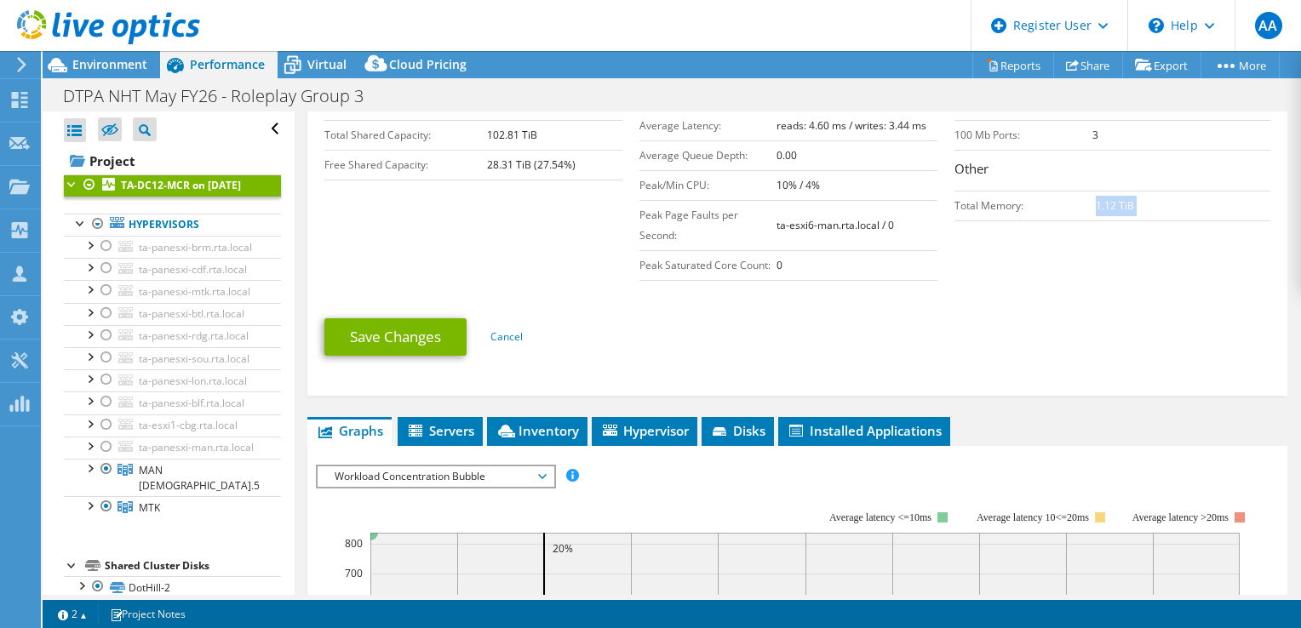
scroll to position [426, 0]
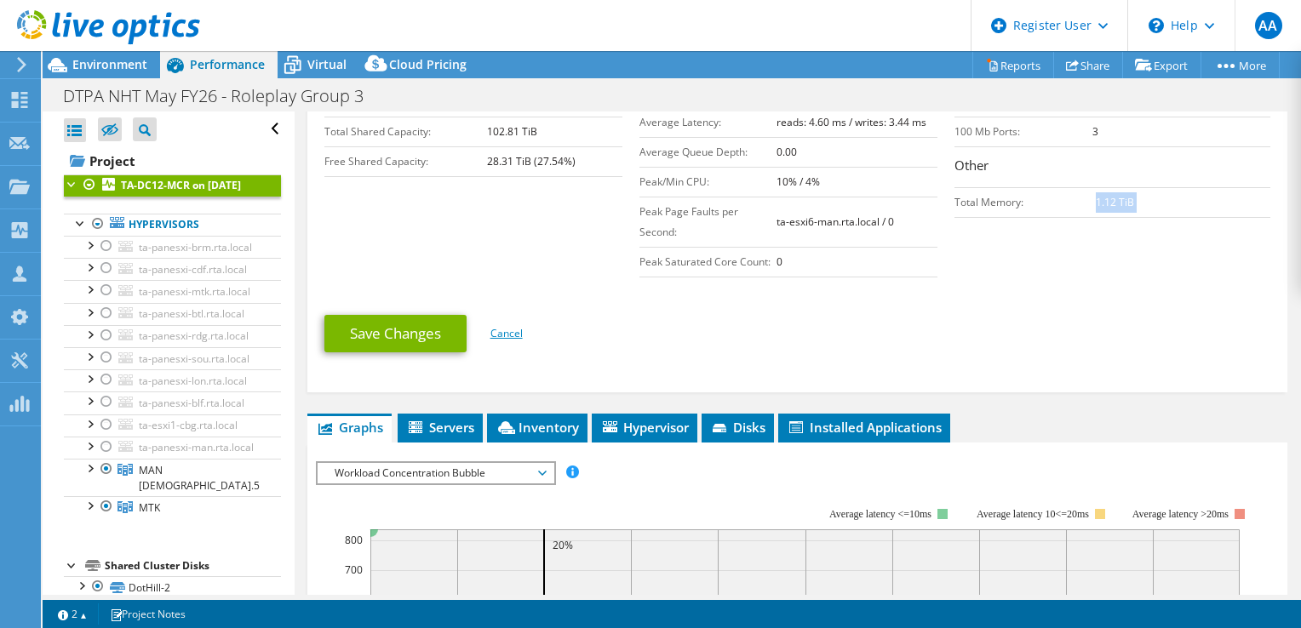
click at [496, 328] on link "Cancel" at bounding box center [507, 333] width 32 height 14
click at [515, 328] on link "Cancel" at bounding box center [507, 333] width 32 height 14
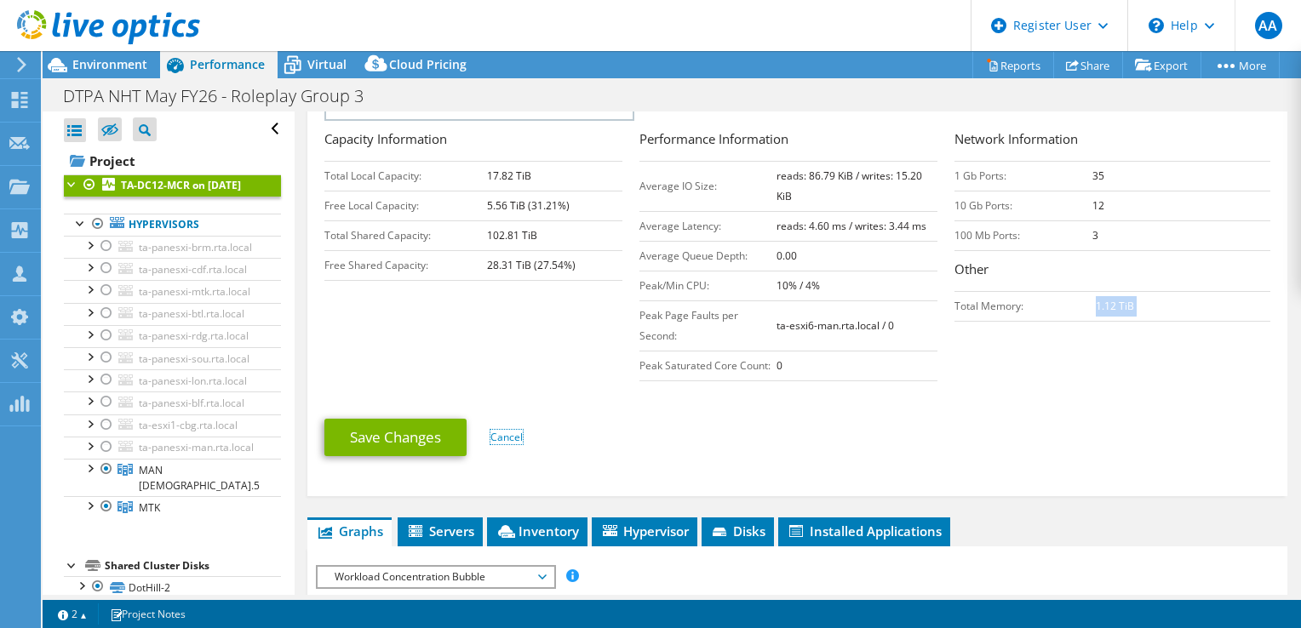
scroll to position [170, 0]
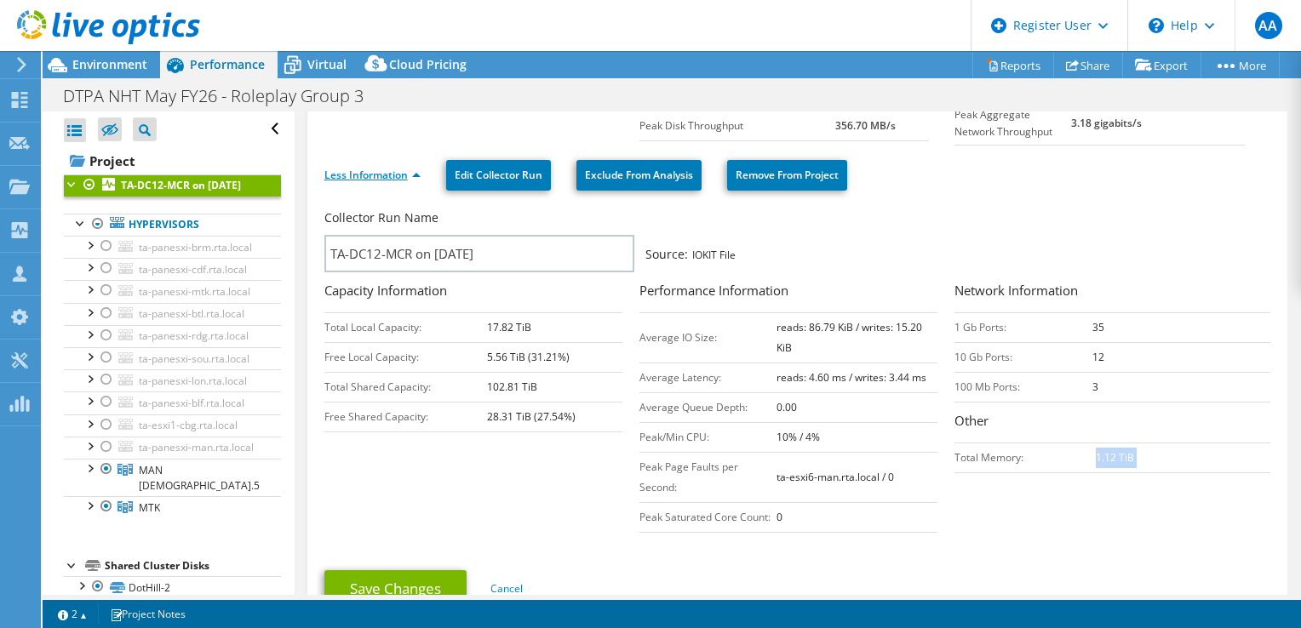
click at [368, 169] on link "Less Information" at bounding box center [372, 175] width 96 height 14
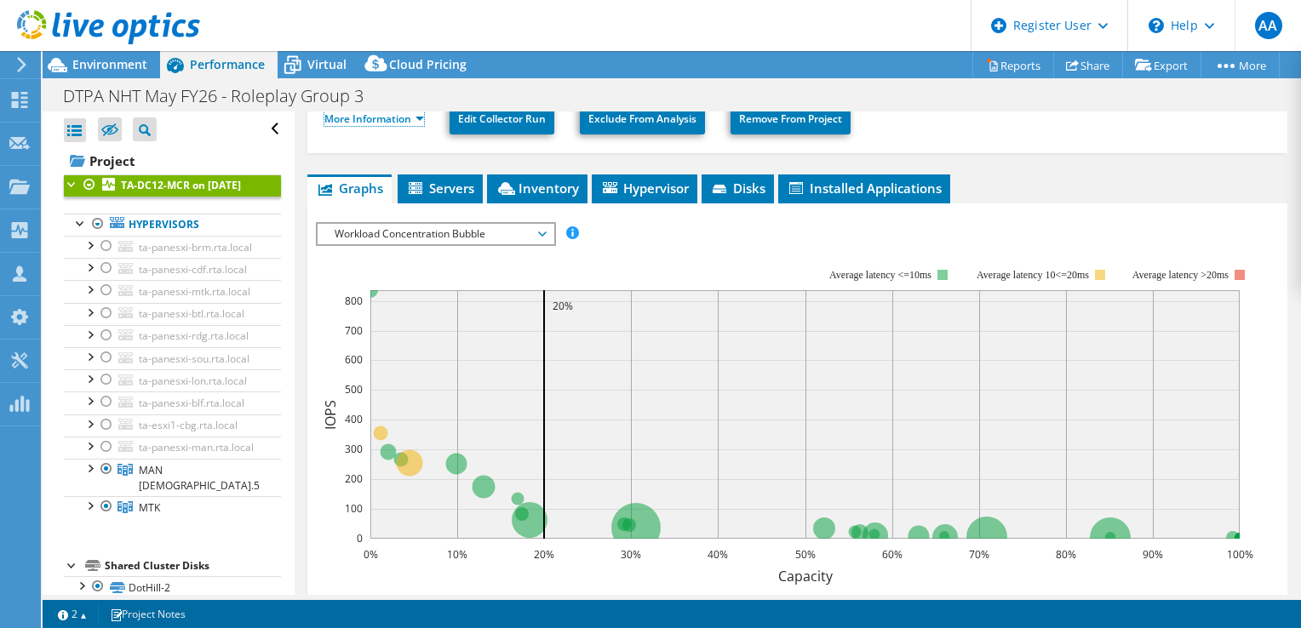
scroll to position [255, 0]
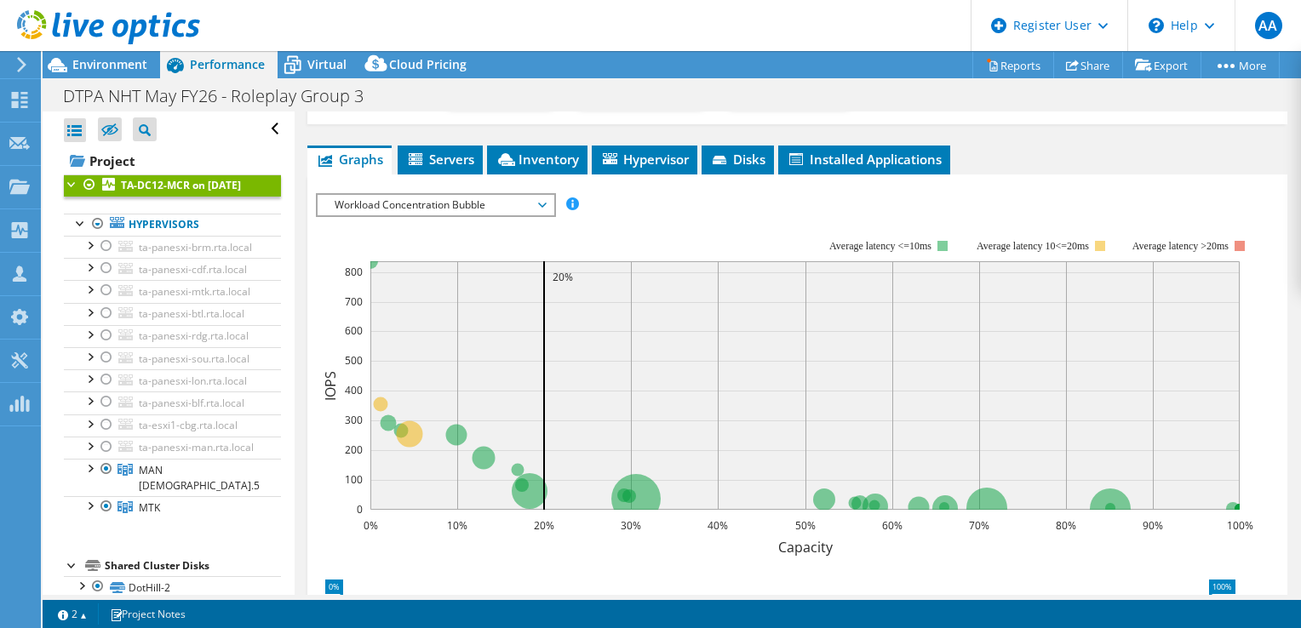
click at [450, 204] on span "Workload Concentration Bubble" at bounding box center [435, 205] width 219 height 20
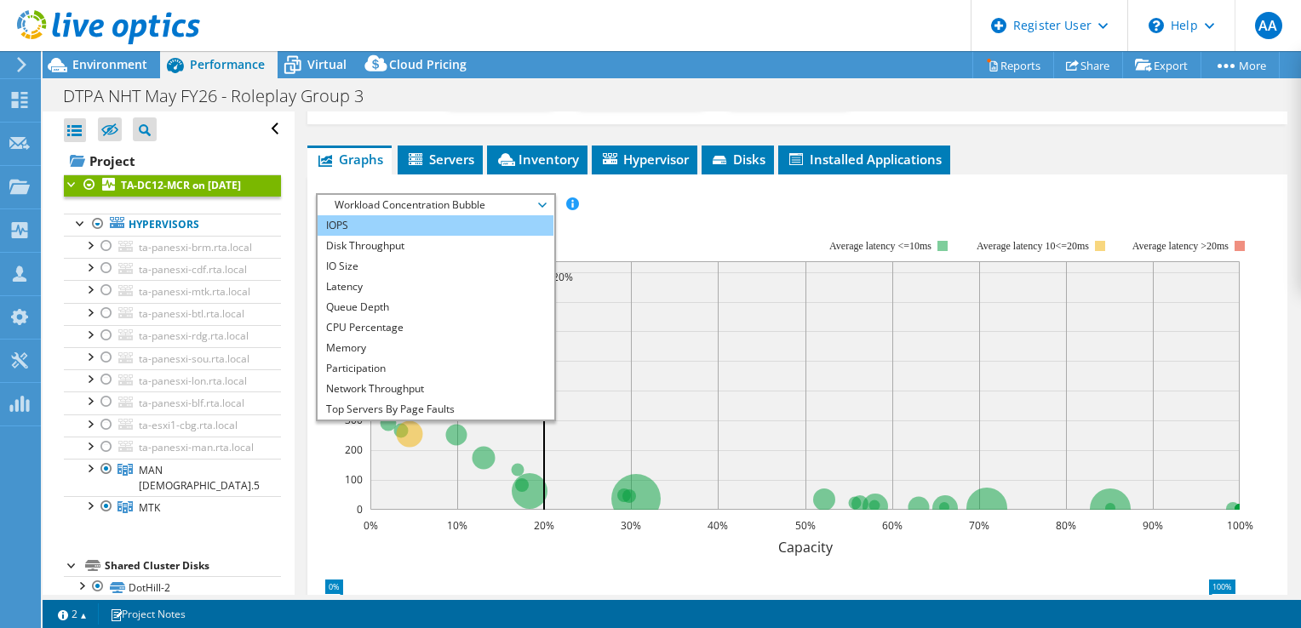
click at [414, 228] on li "IOPS" at bounding box center [436, 225] width 236 height 20
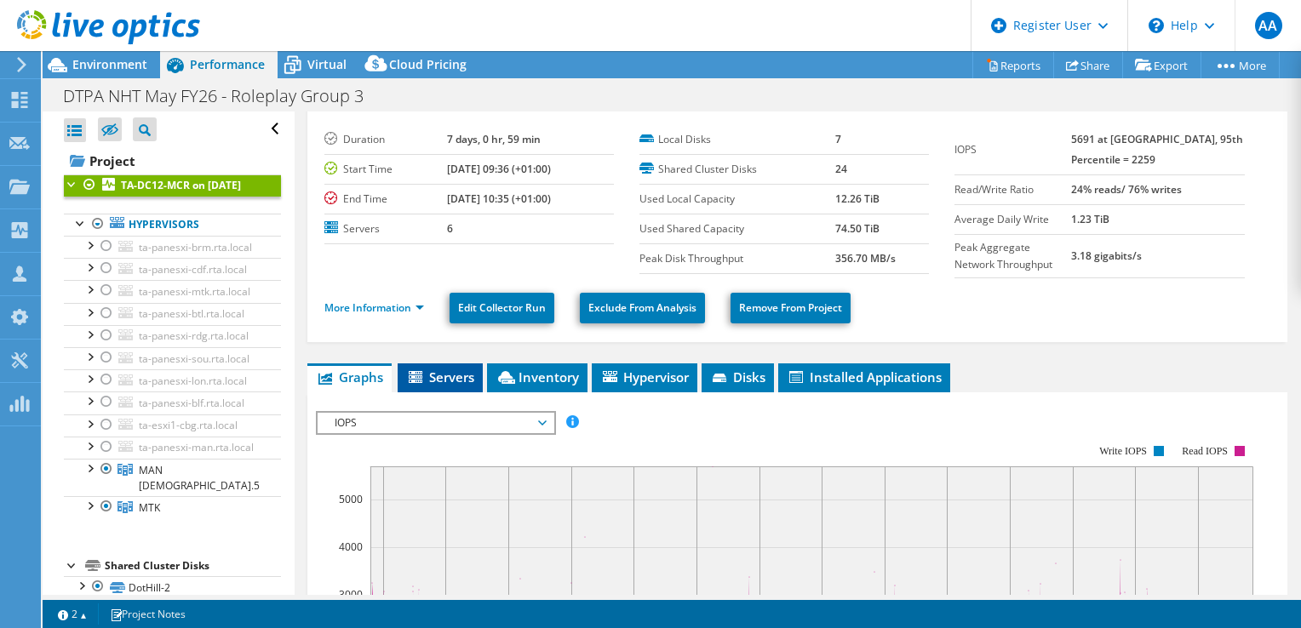
scroll to position [208, 0]
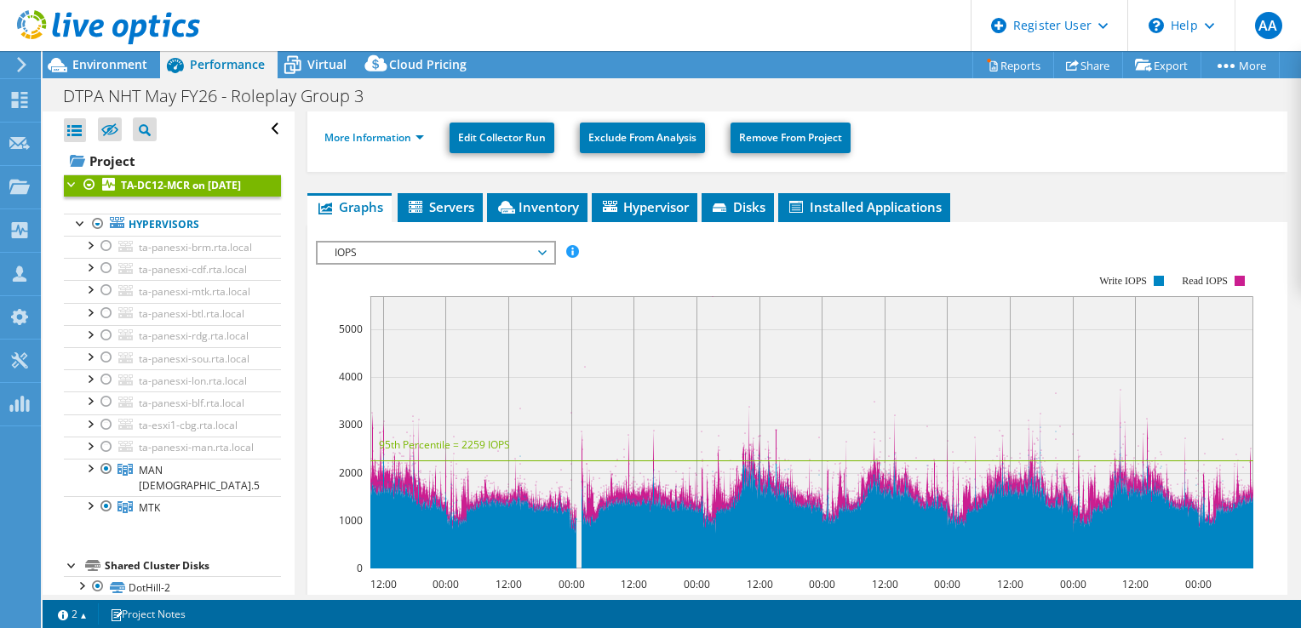
drag, startPoint x: 419, startPoint y: 251, endPoint x: 428, endPoint y: 255, distance: 10.0
click at [419, 251] on span "IOPS" at bounding box center [435, 253] width 219 height 20
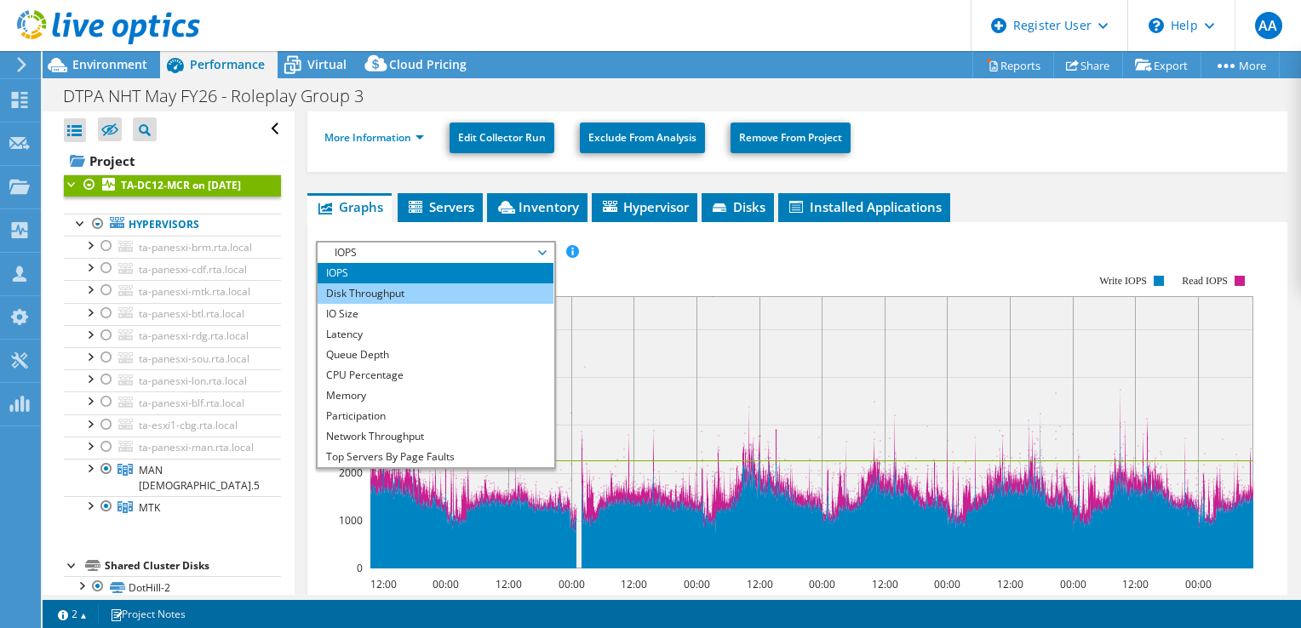
click at [433, 296] on li "Disk Throughput" at bounding box center [436, 294] width 236 height 20
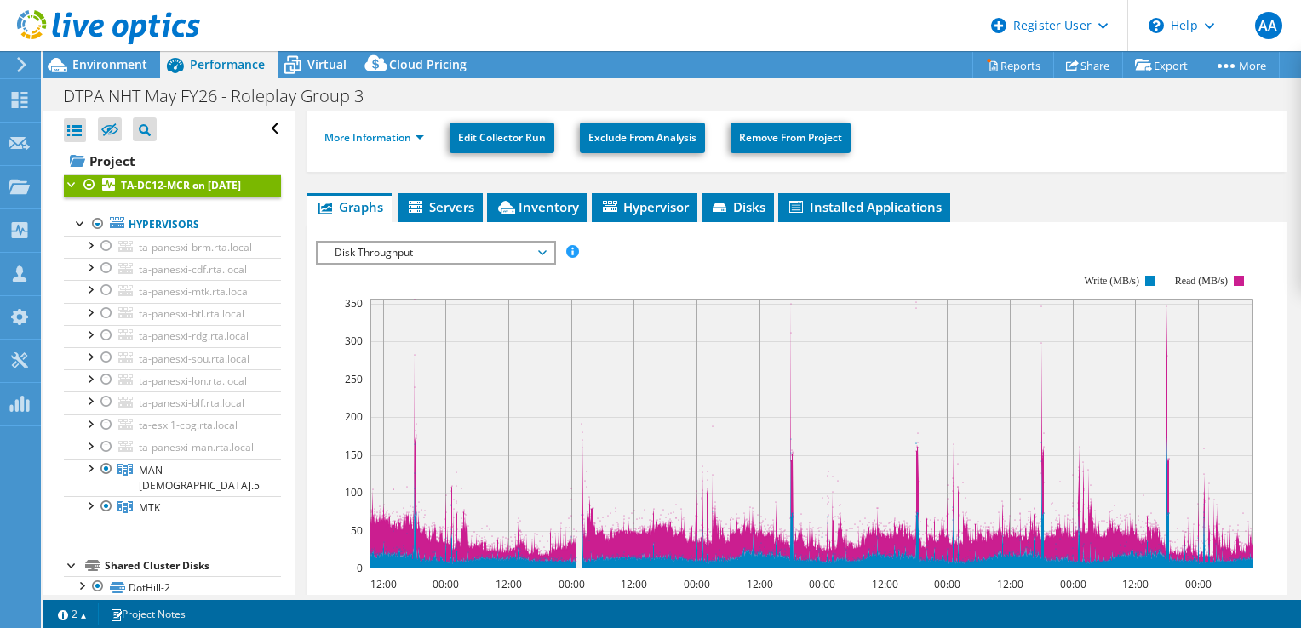
click at [791, 356] on rect at bounding box center [811, 434] width 883 height 270
click at [787, 356] on rect at bounding box center [811, 434] width 883 height 270
click at [479, 255] on span "Disk Throughput" at bounding box center [435, 253] width 219 height 20
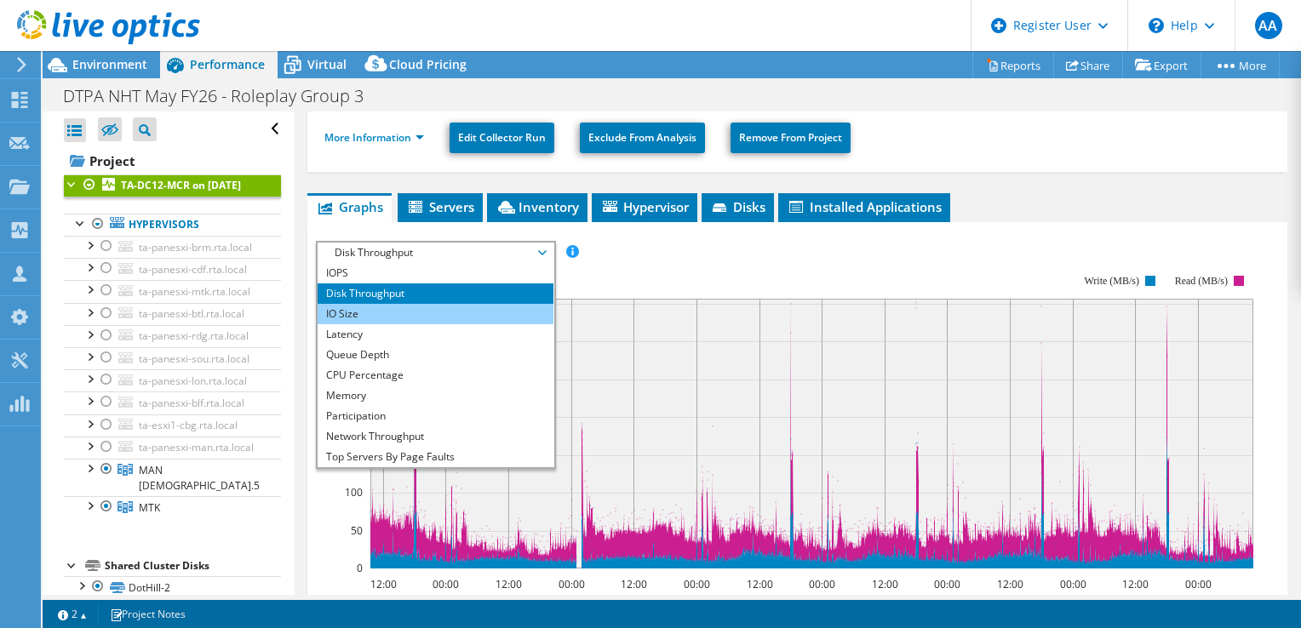
click at [371, 313] on li "IO Size" at bounding box center [436, 314] width 236 height 20
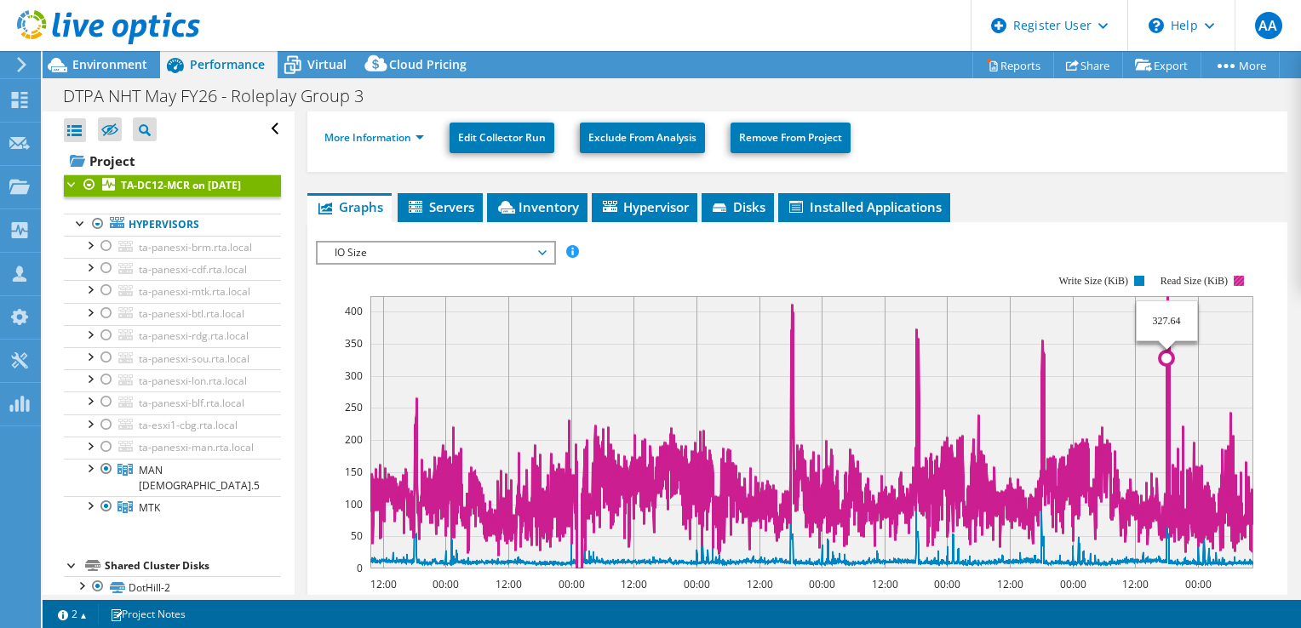
click at [1167, 303] on icon at bounding box center [811, 432] width 883 height 273
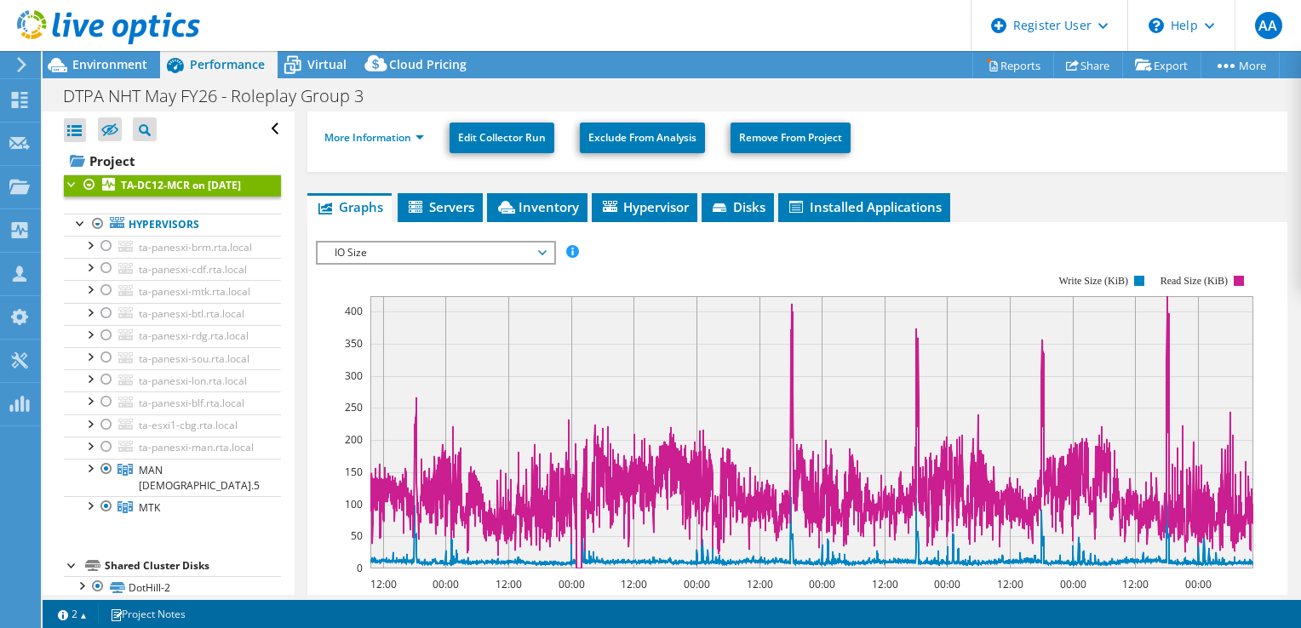
click at [385, 250] on span "IO Size" at bounding box center [435, 253] width 219 height 20
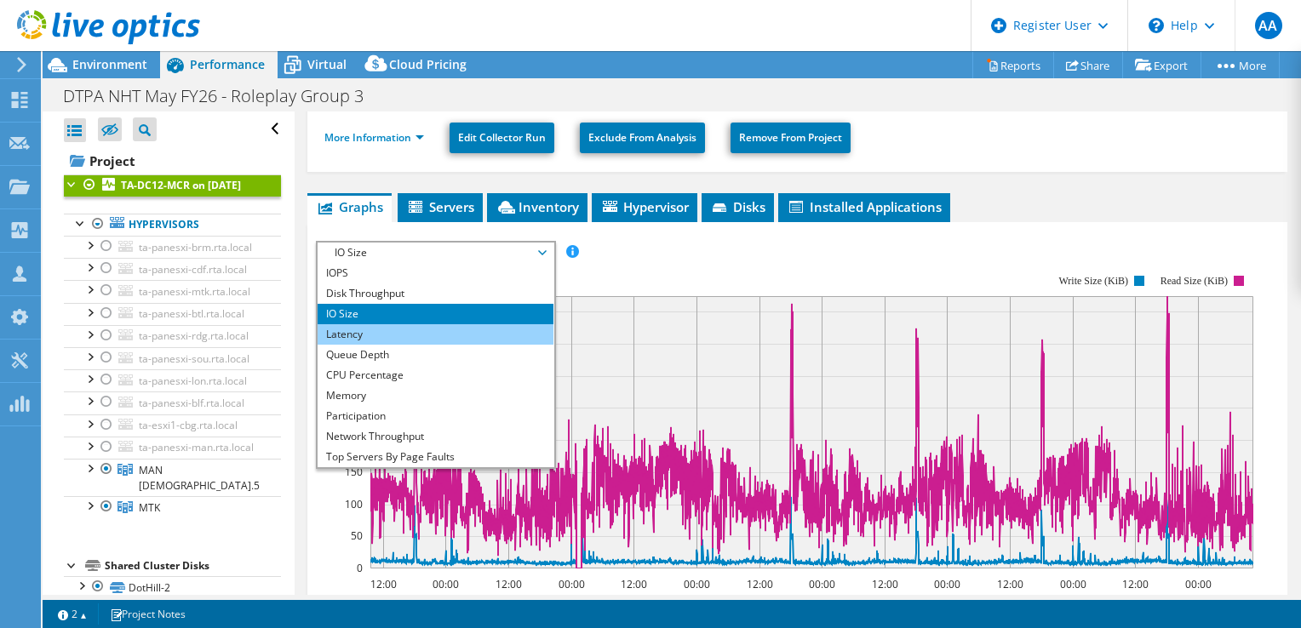
click at [392, 331] on li "Latency" at bounding box center [436, 334] width 236 height 20
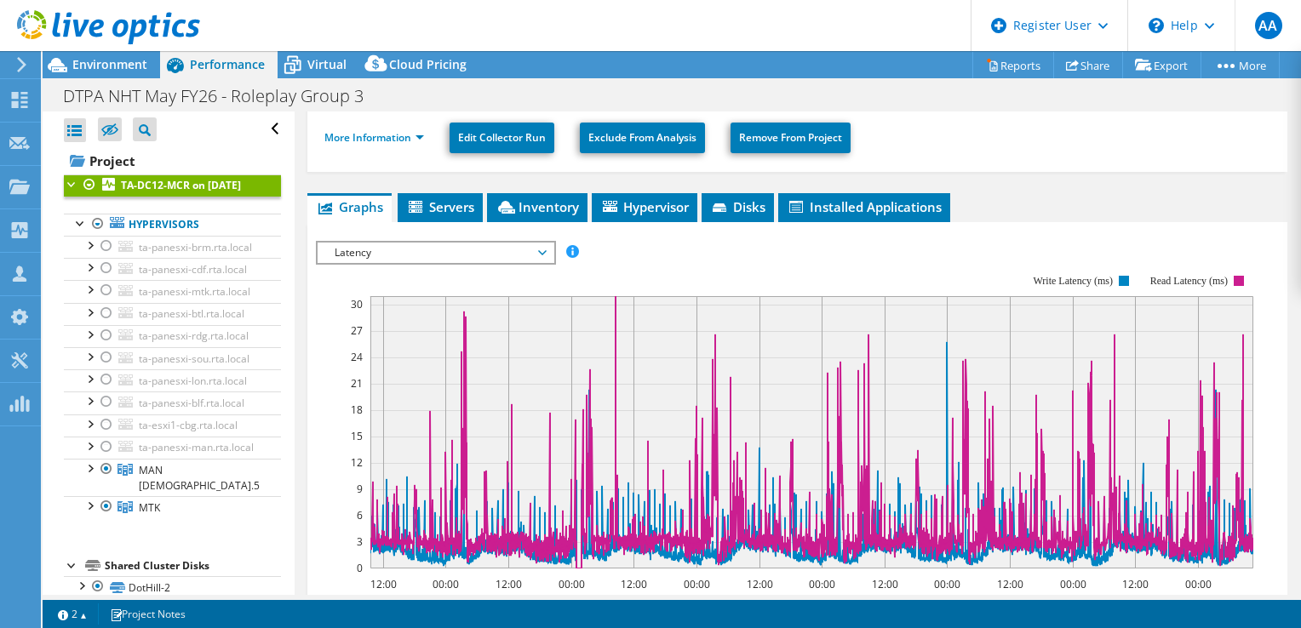
click at [416, 244] on span "Latency" at bounding box center [435, 253] width 219 height 20
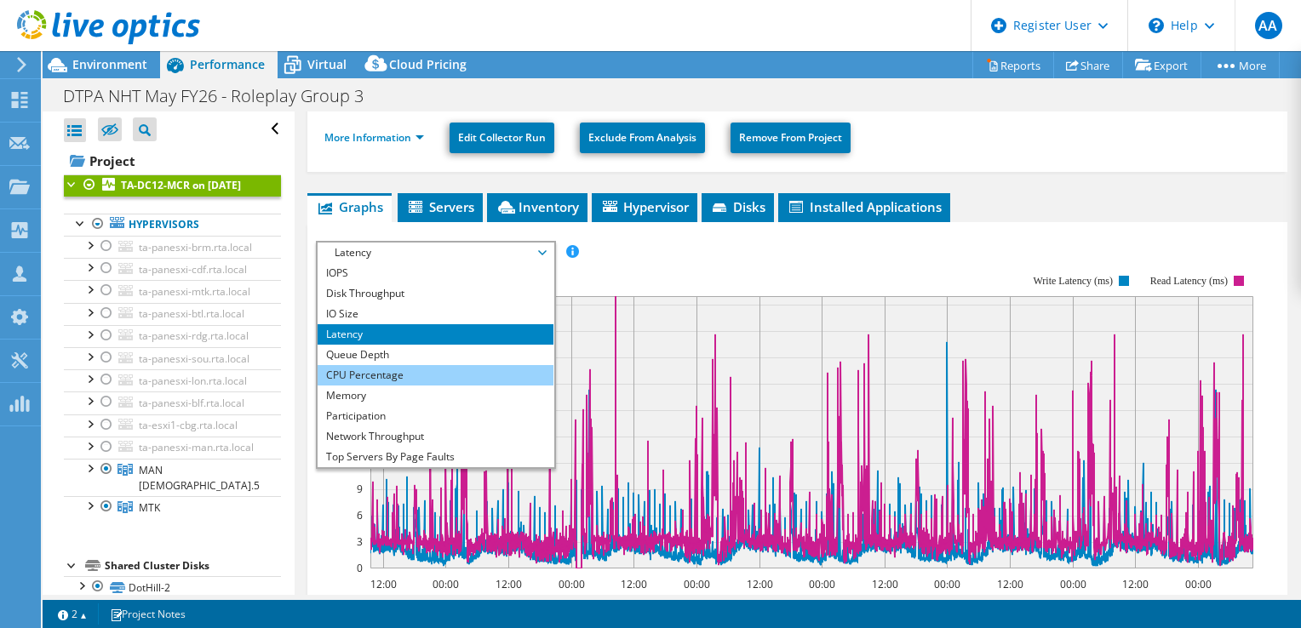
click at [387, 371] on li "CPU Percentage" at bounding box center [436, 375] width 236 height 20
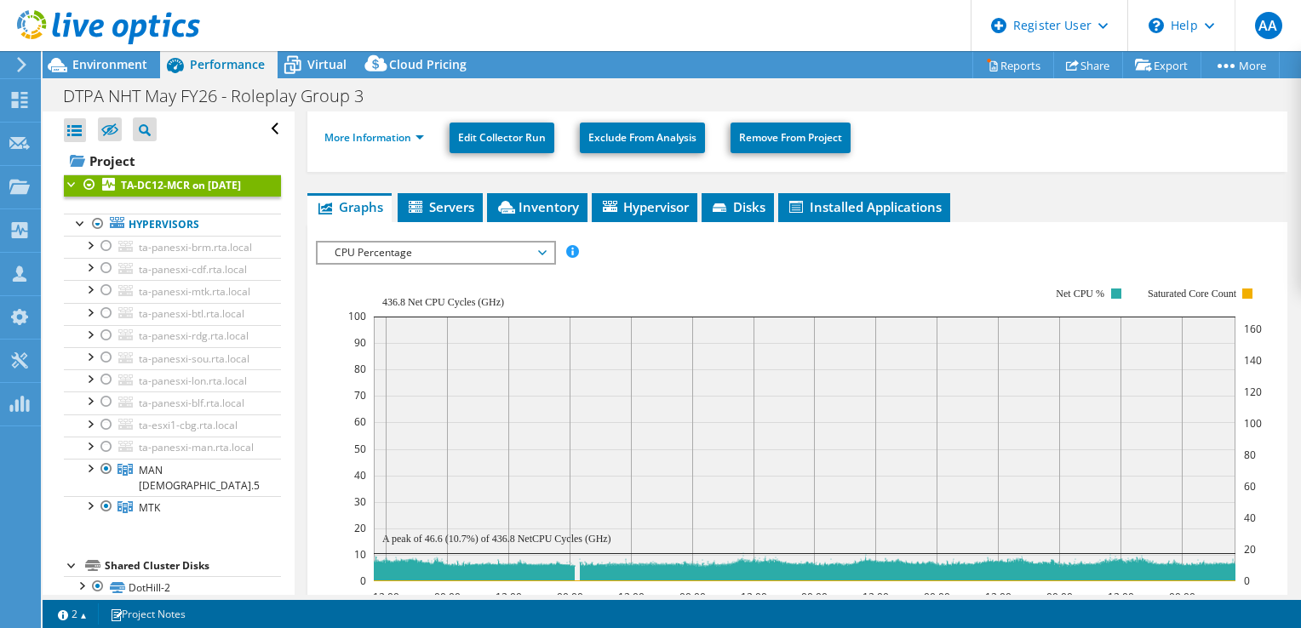
scroll to position [293, 0]
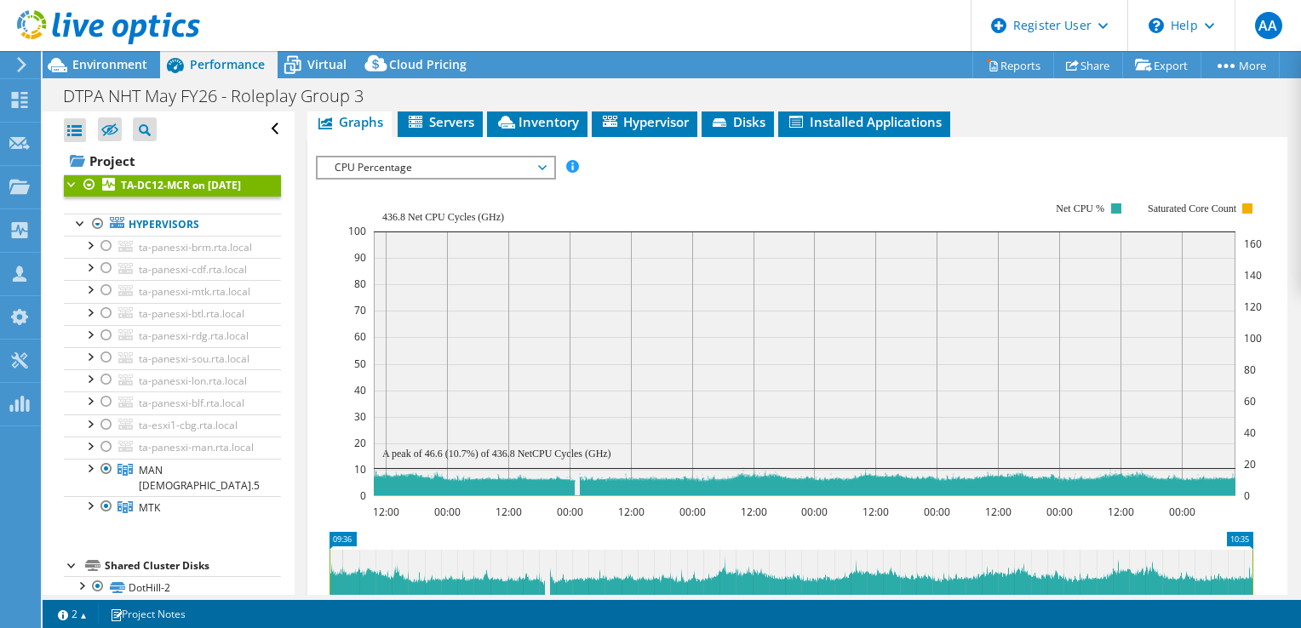
drag, startPoint x: 457, startPoint y: 448, endPoint x: 560, endPoint y: 442, distance: 103.2
click at [560, 442] on icon "12:00 00:00 12:00 00:00 12:00 00:00 12:00 00:00 12:00 00:00 12:00 00:00 12:00 0…" at bounding box center [791, 349] width 950 height 341
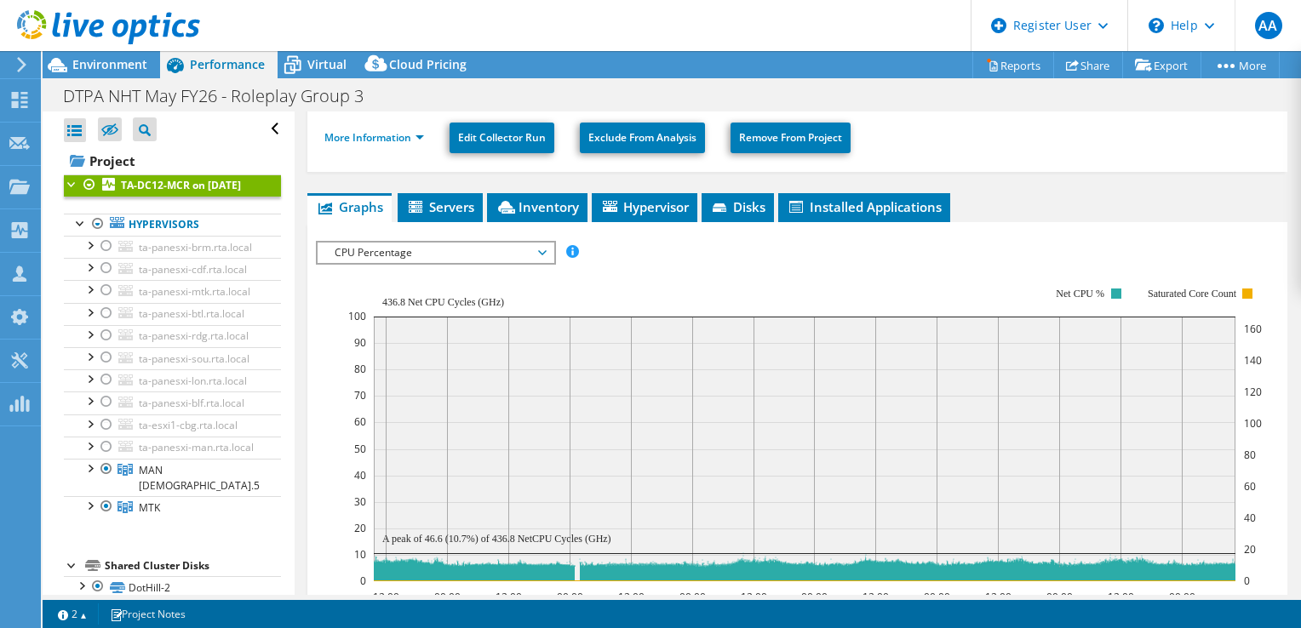
scroll to position [208, 0]
click at [399, 250] on span "CPU Percentage" at bounding box center [435, 253] width 219 height 20
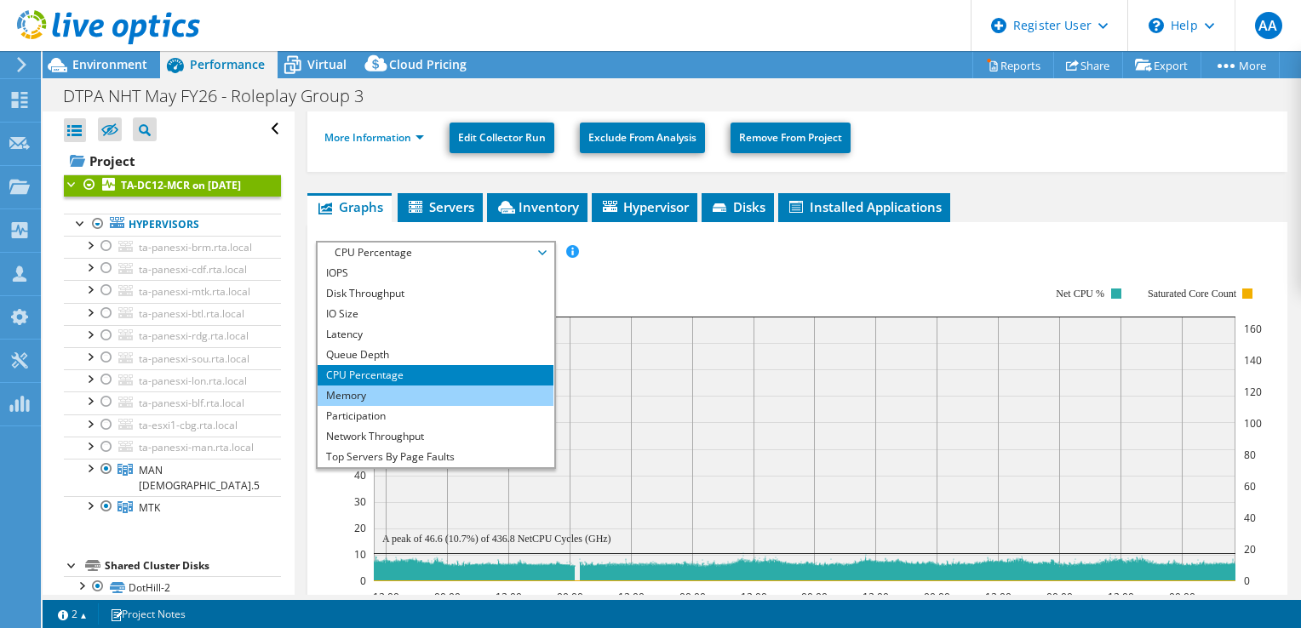
click at [377, 393] on li "Memory" at bounding box center [436, 396] width 236 height 20
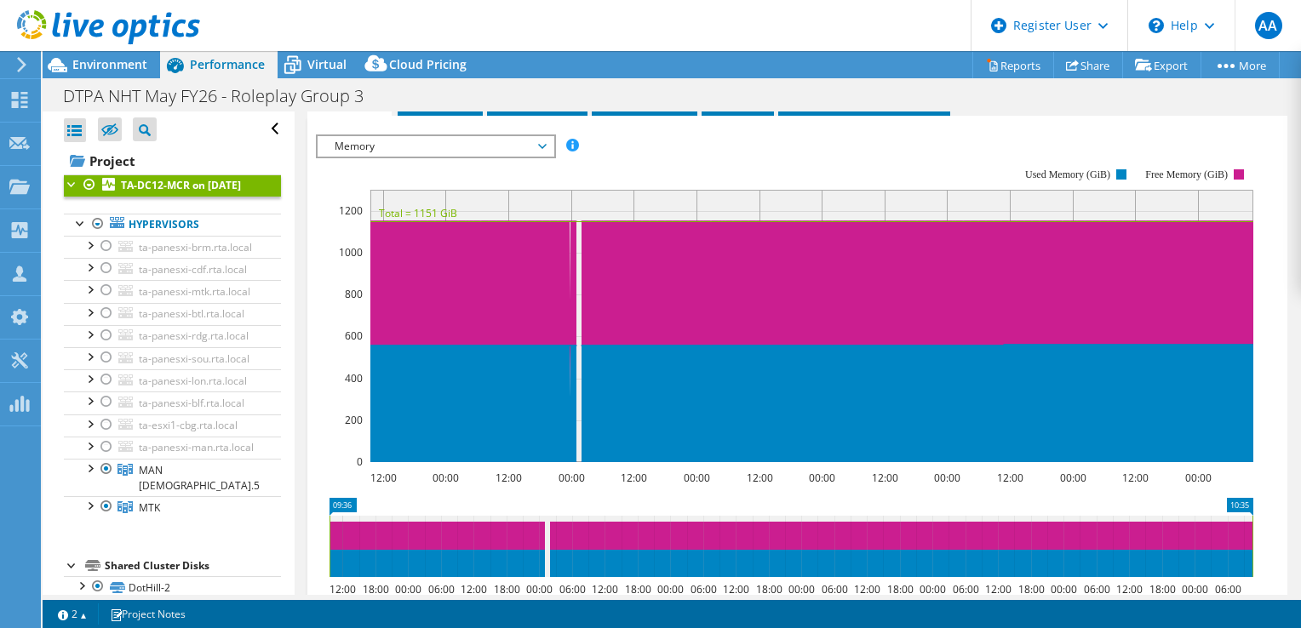
scroll to position [123, 0]
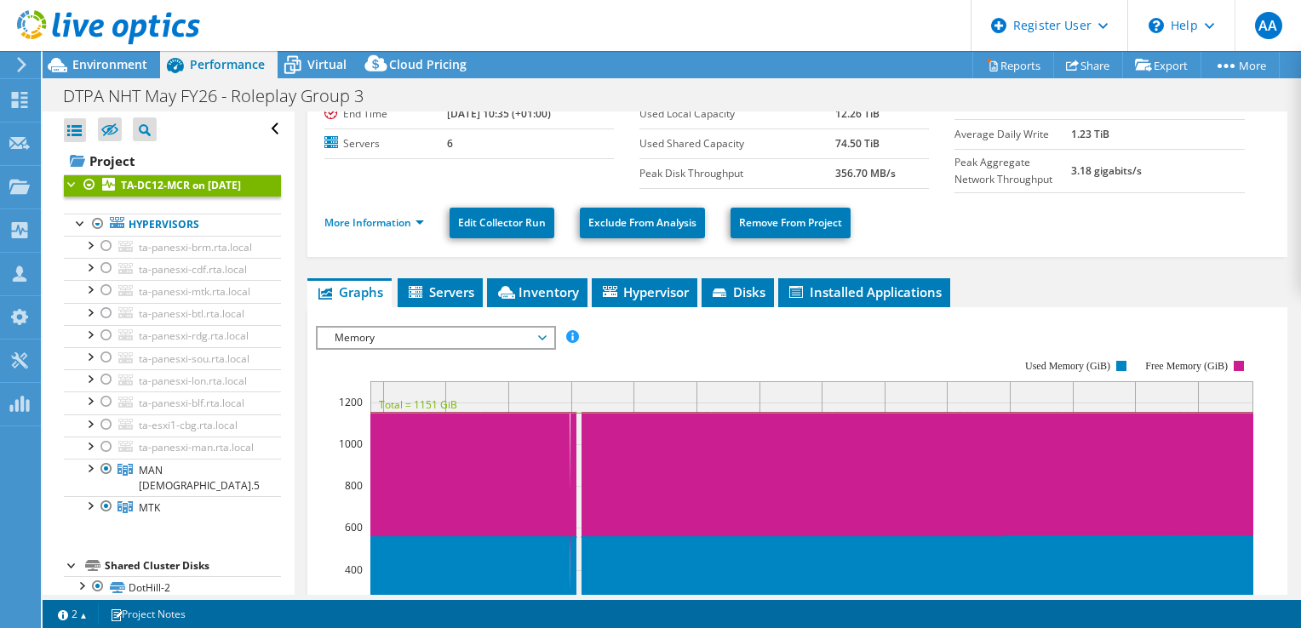
click at [399, 330] on span "Memory" at bounding box center [435, 338] width 219 height 20
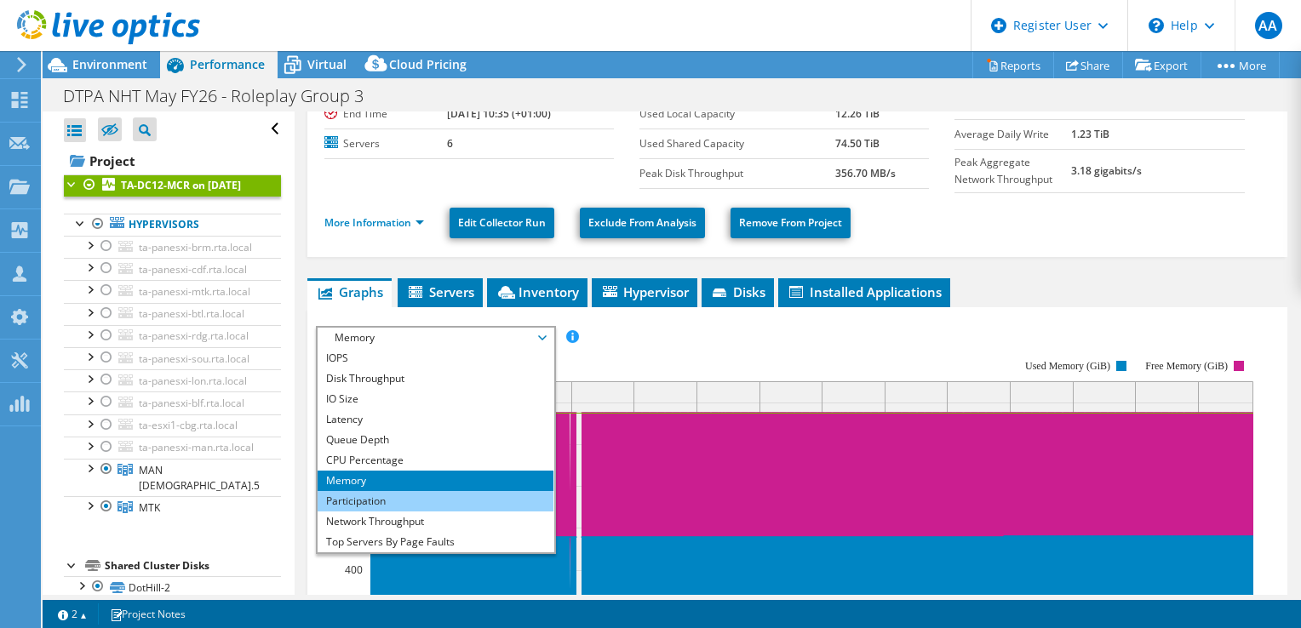
click at [375, 496] on li "Participation" at bounding box center [436, 501] width 236 height 20
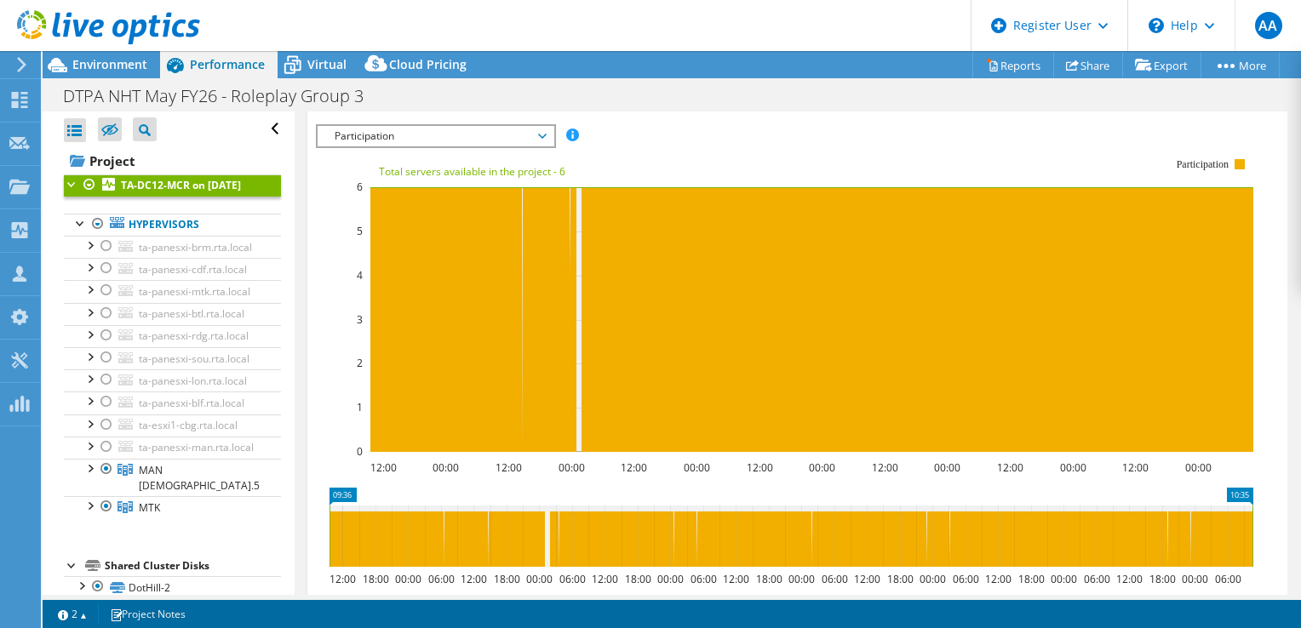
scroll to position [208, 0]
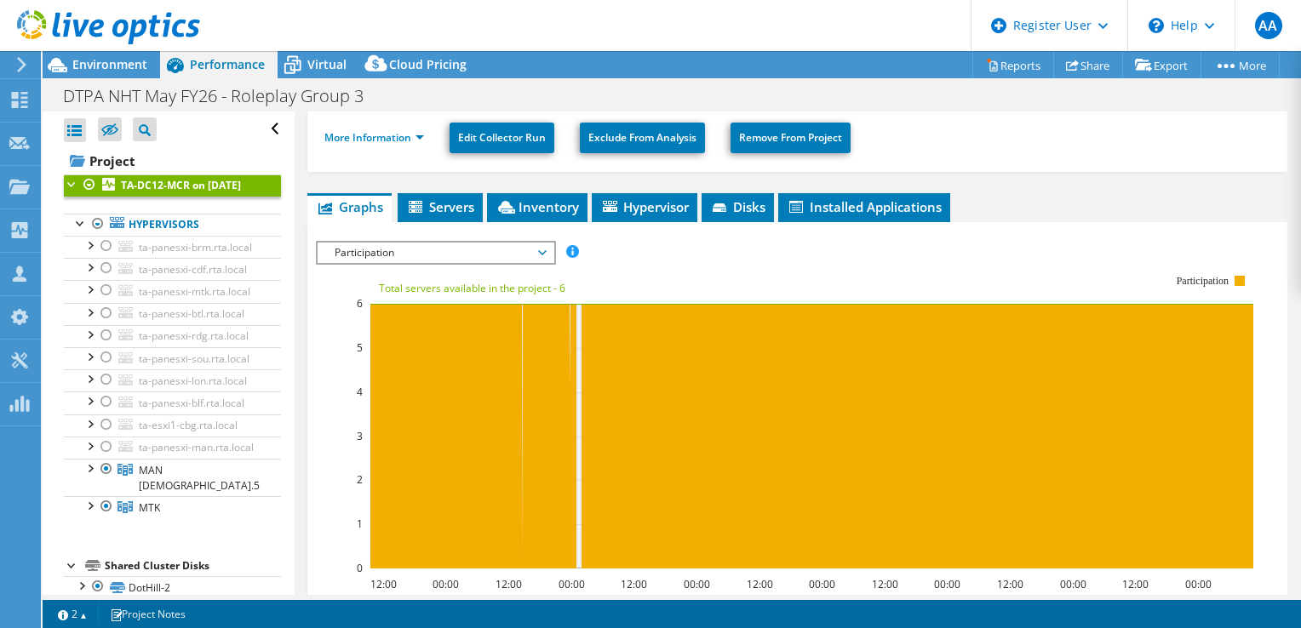
click at [540, 254] on span "Participation" at bounding box center [435, 253] width 219 height 20
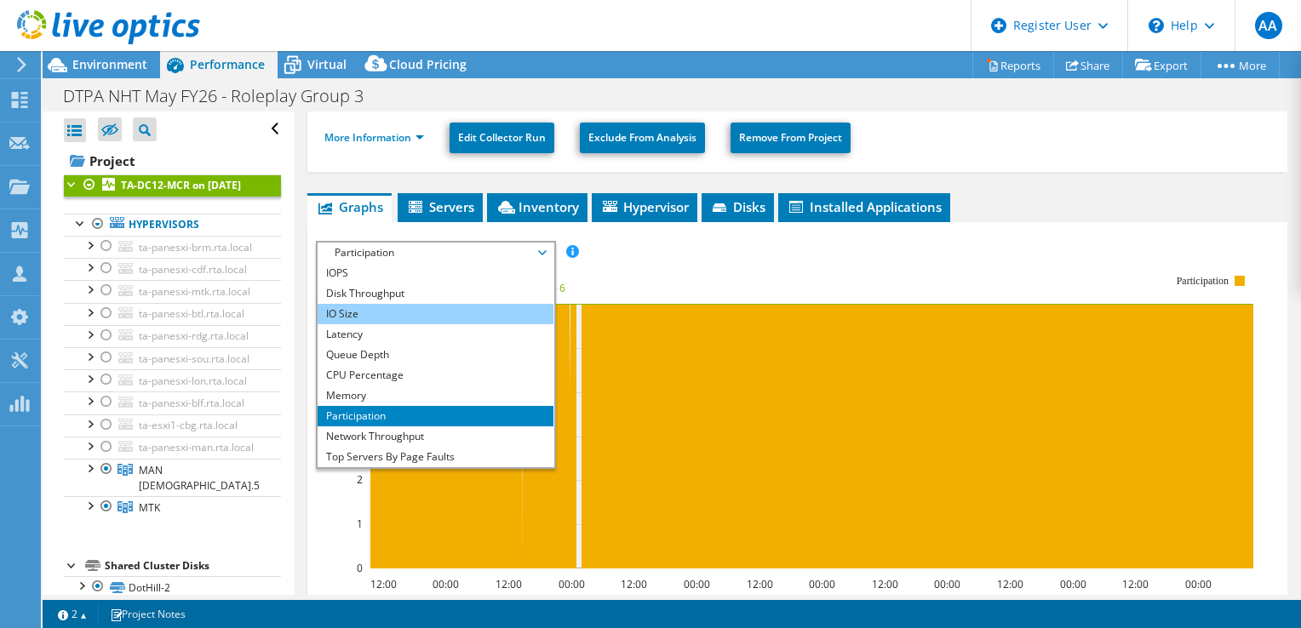
click at [399, 315] on li "IO Size" at bounding box center [436, 314] width 236 height 20
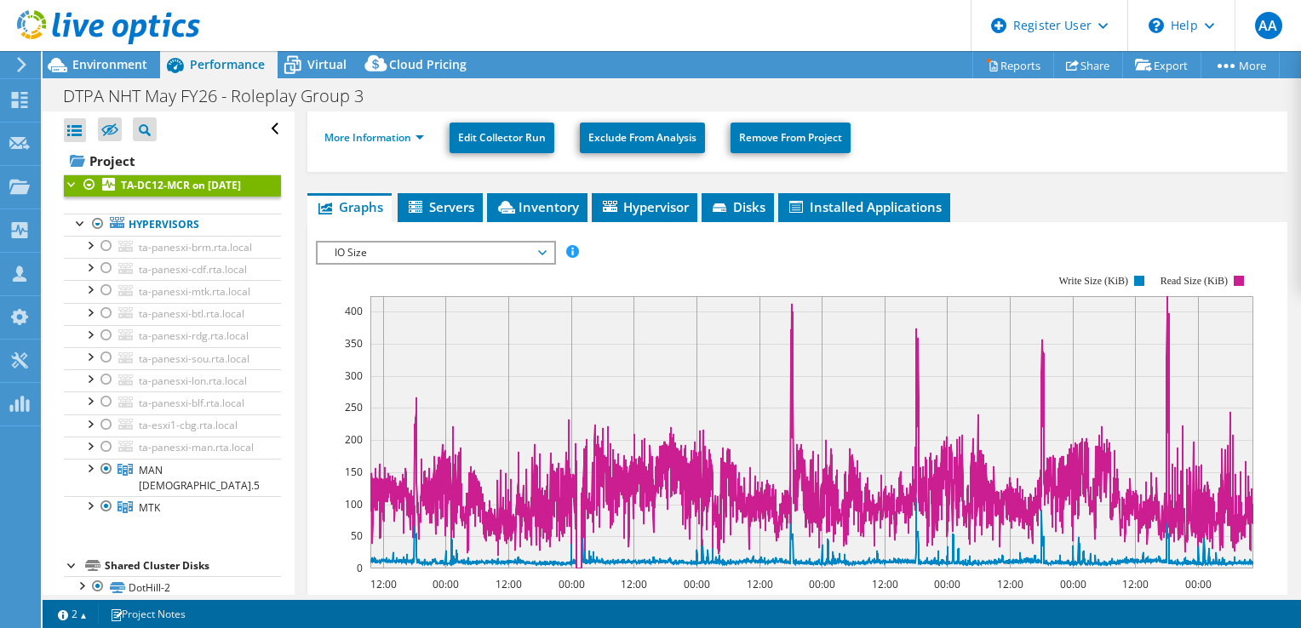
click at [525, 253] on span "IO Size" at bounding box center [435, 253] width 219 height 20
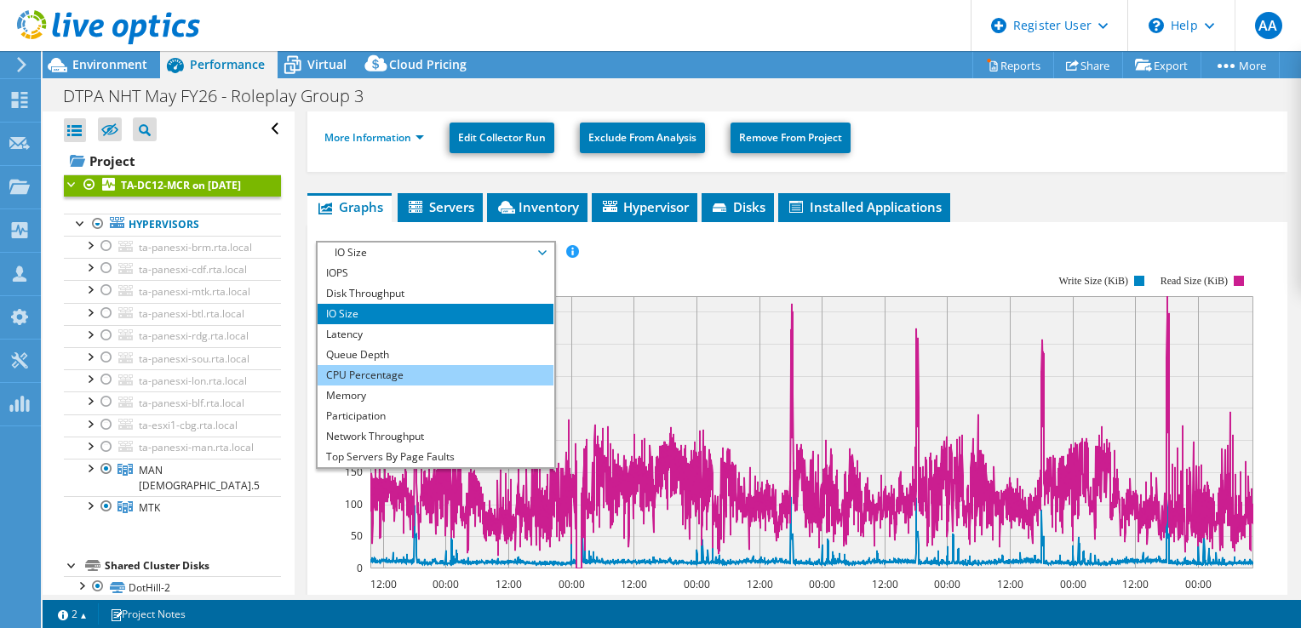
click at [396, 376] on li "CPU Percentage" at bounding box center [436, 375] width 236 height 20
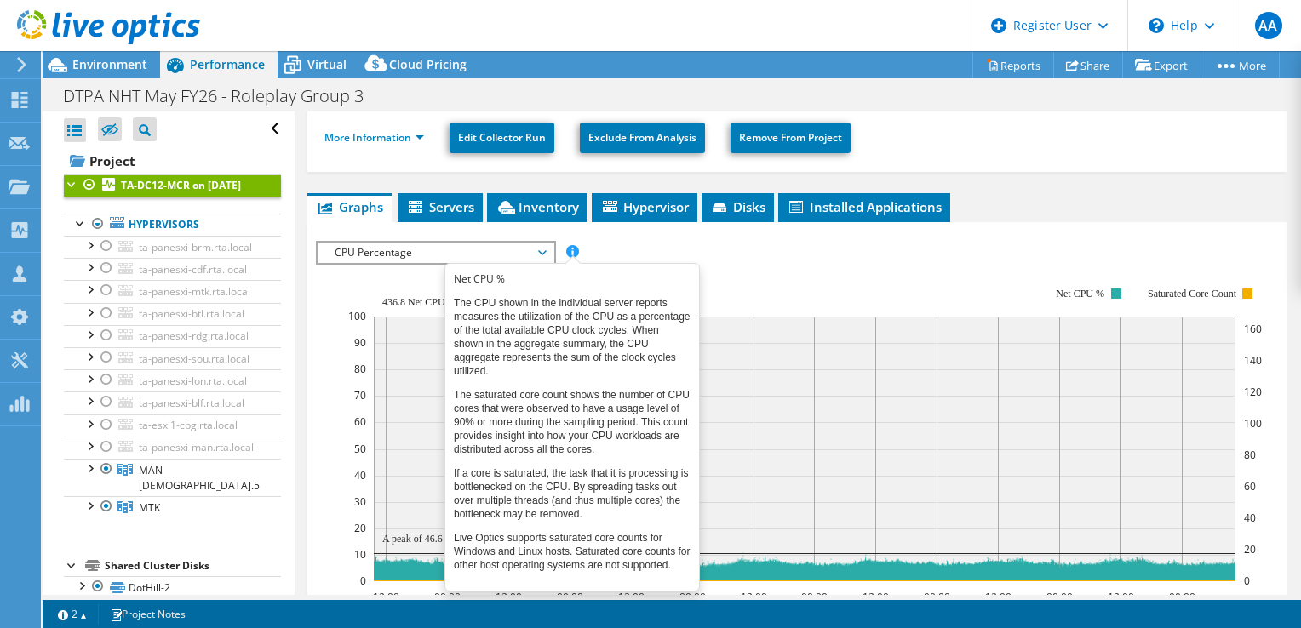
click at [575, 245] on span at bounding box center [572, 251] width 12 height 12
click at [573, 247] on span at bounding box center [572, 251] width 12 height 12
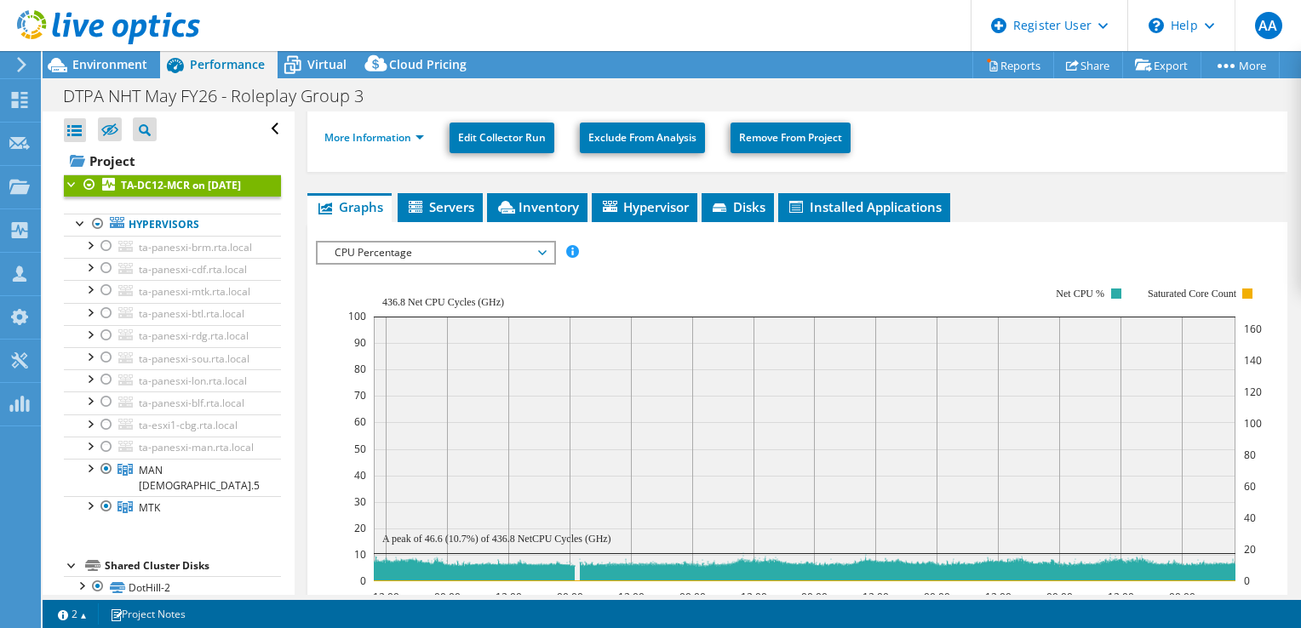
click at [686, 264] on rect at bounding box center [805, 434] width 914 height 341
click at [544, 250] on span "CPU Percentage" at bounding box center [435, 253] width 219 height 20
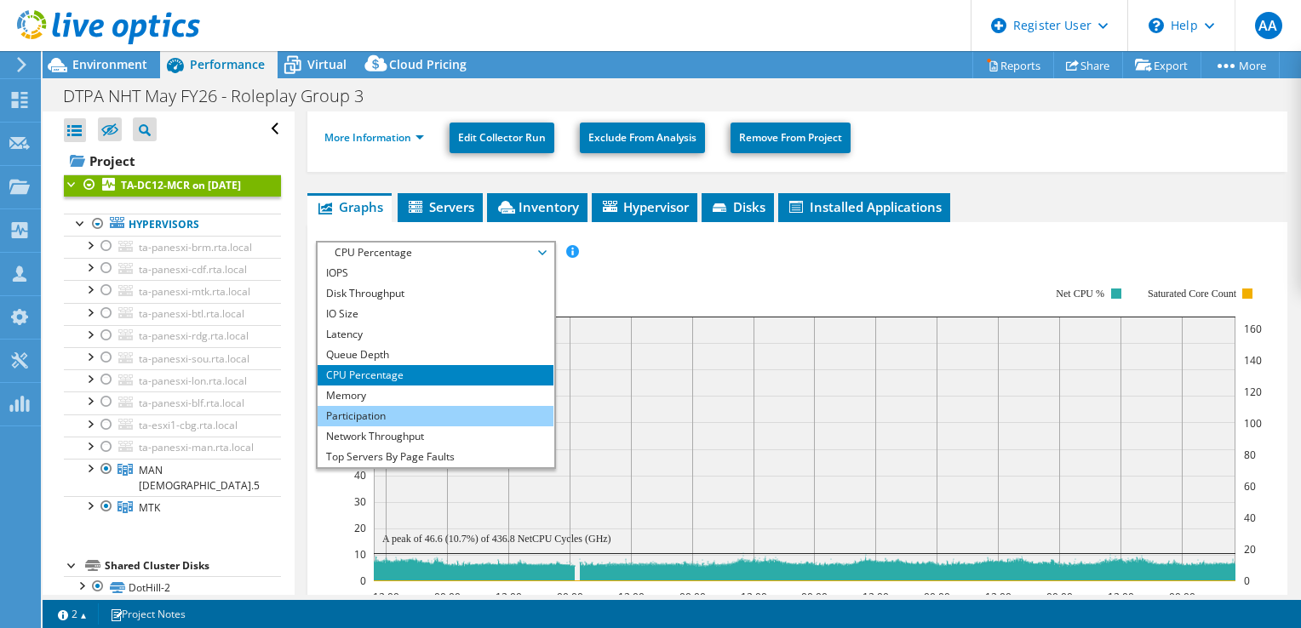
scroll to position [61, 0]
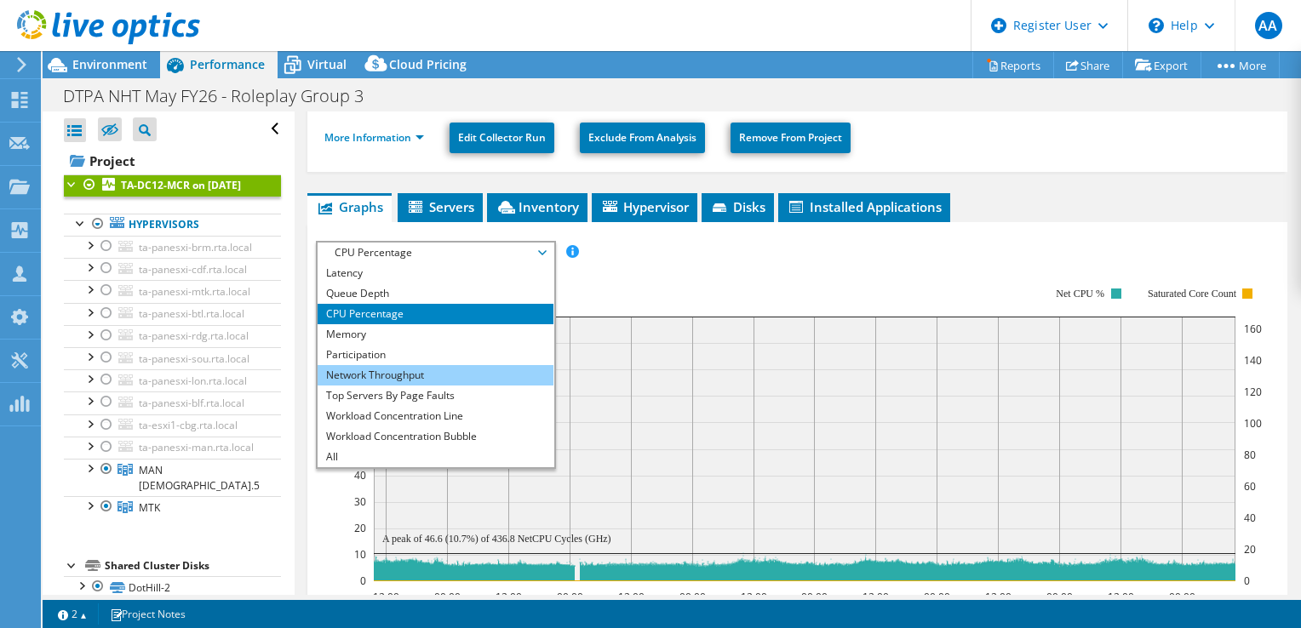
click at [391, 365] on li "Network Throughput" at bounding box center [436, 375] width 236 height 20
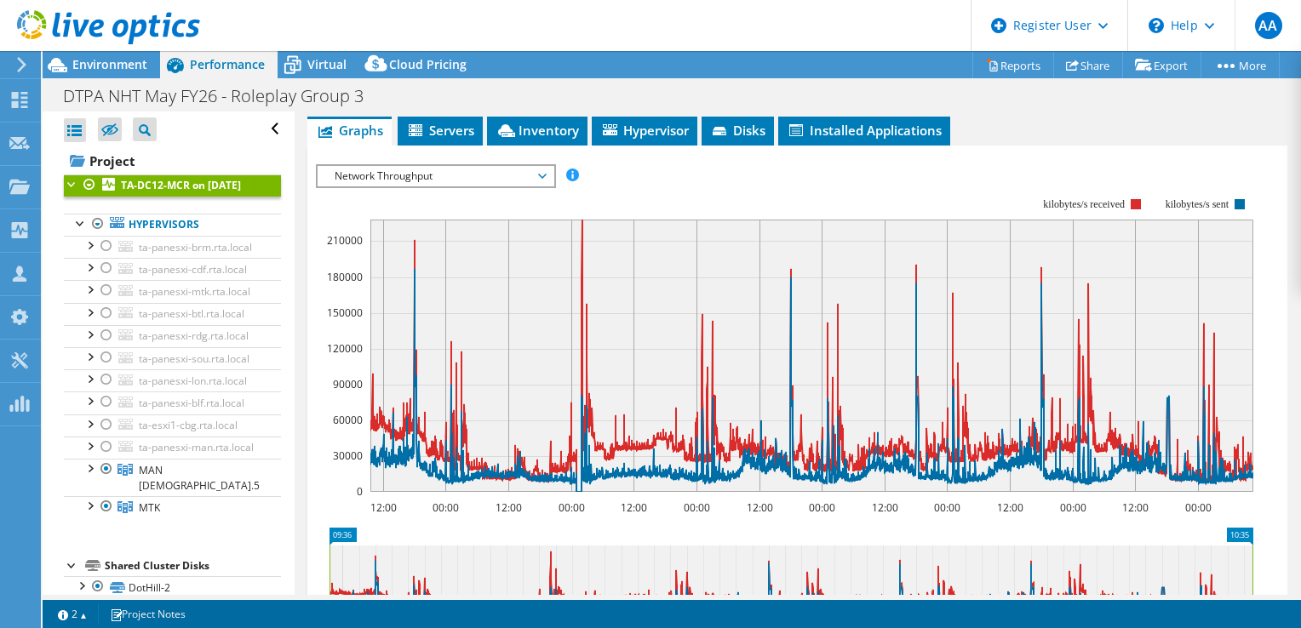
scroll to position [293, 0]
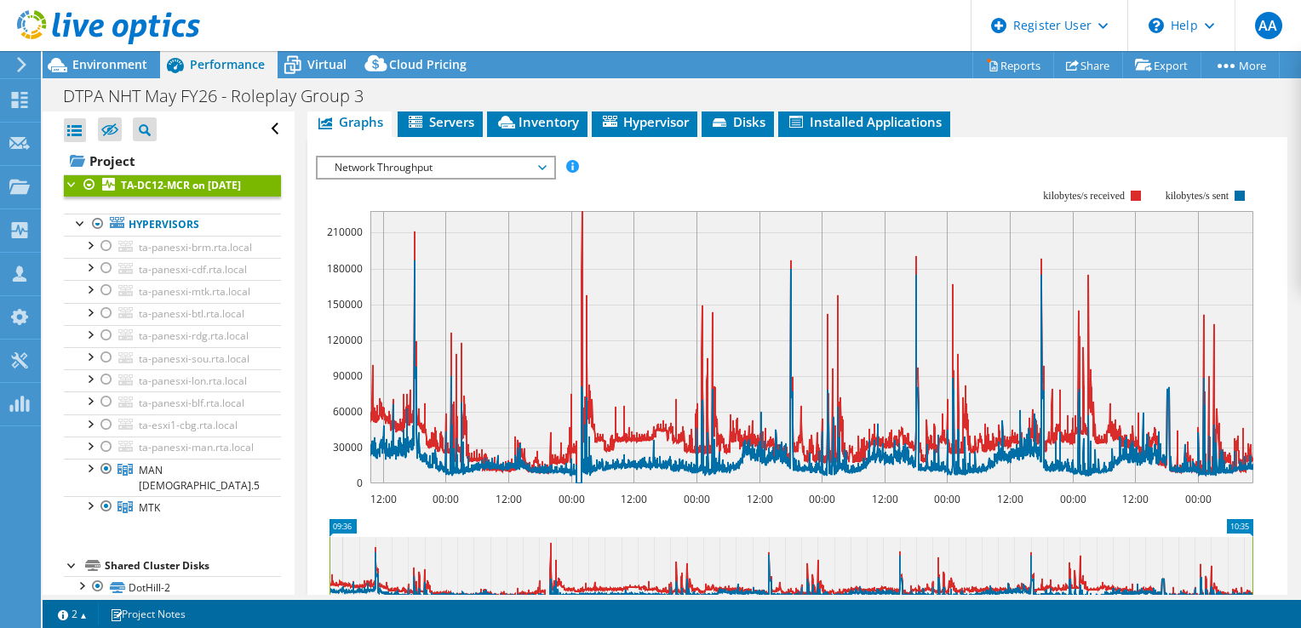
click at [477, 164] on span "Network Throughput" at bounding box center [435, 168] width 219 height 20
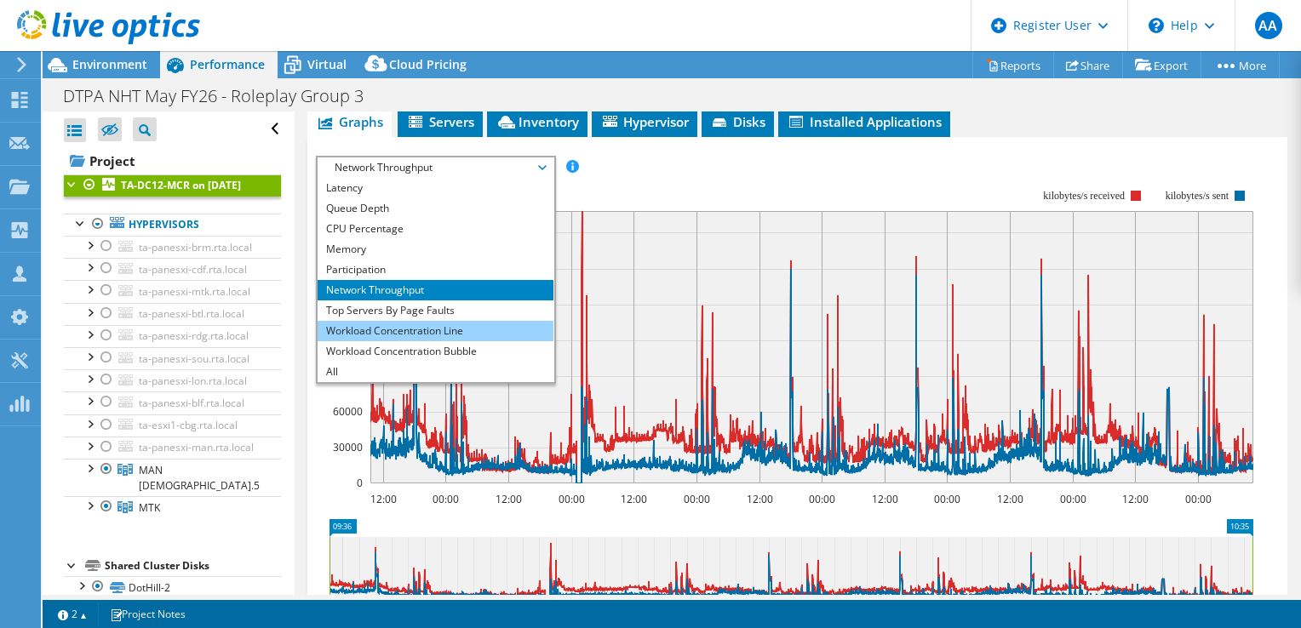
click at [439, 331] on li "Workload Concentration Line" at bounding box center [436, 331] width 236 height 20
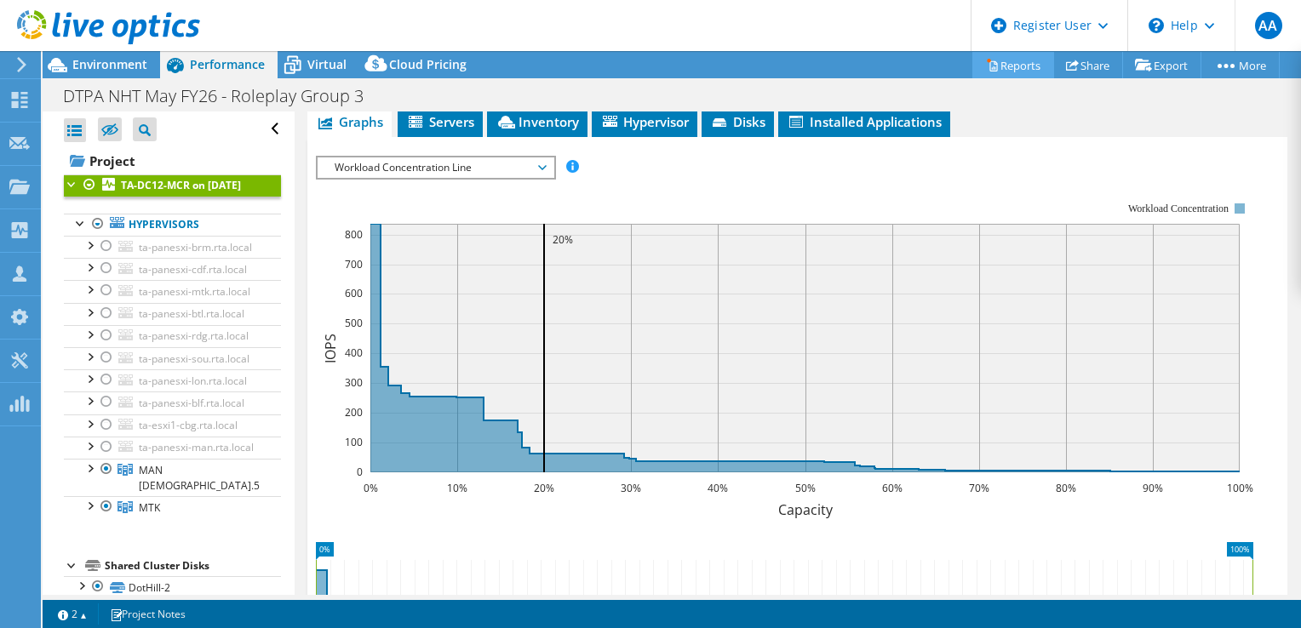
click at [1008, 63] on link "Reports" at bounding box center [1013, 65] width 82 height 26
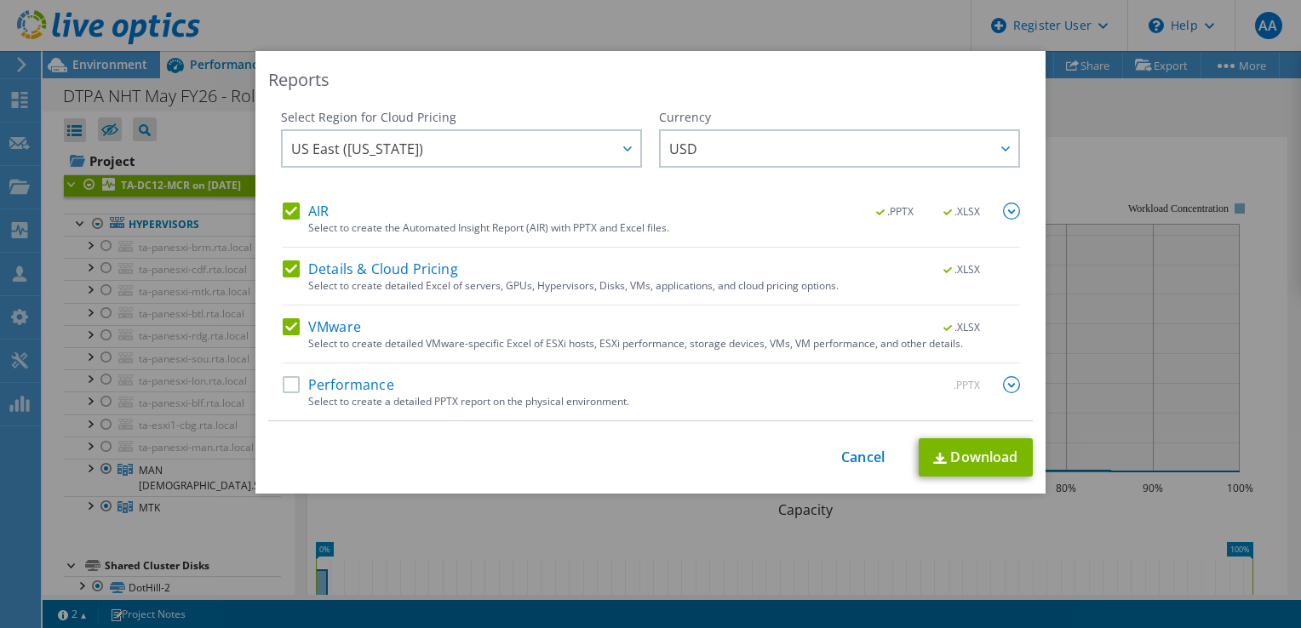
click at [290, 216] on label "AIR" at bounding box center [306, 211] width 46 height 17
click at [0, 0] on input "AIR" at bounding box center [0, 0] width 0 height 0
click at [283, 277] on label "Details & Cloud Pricing" at bounding box center [370, 269] width 175 height 17
click at [0, 0] on input "Details & Cloud Pricing" at bounding box center [0, 0] width 0 height 0
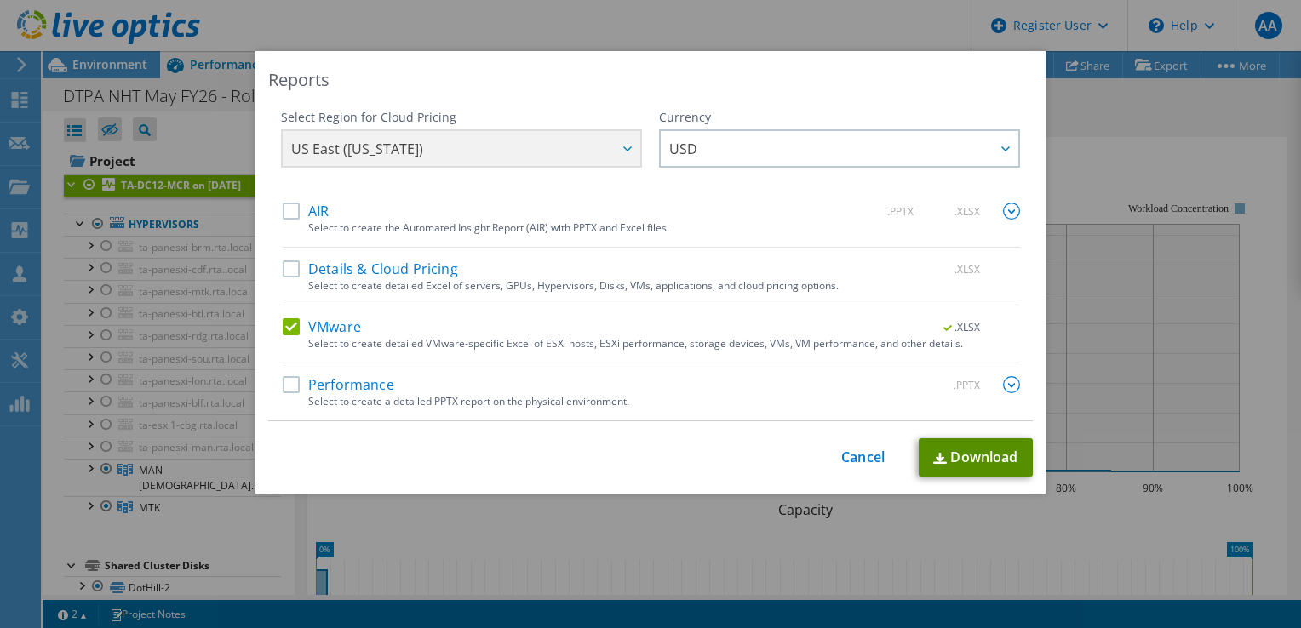
click at [954, 457] on link "Download" at bounding box center [976, 458] width 114 height 38
click at [144, 128] on div "Reports Select Region for Cloud Pricing Asia Pacific ([GEOGRAPHIC_DATA]) [GEOGR…" at bounding box center [650, 314] width 1301 height 526
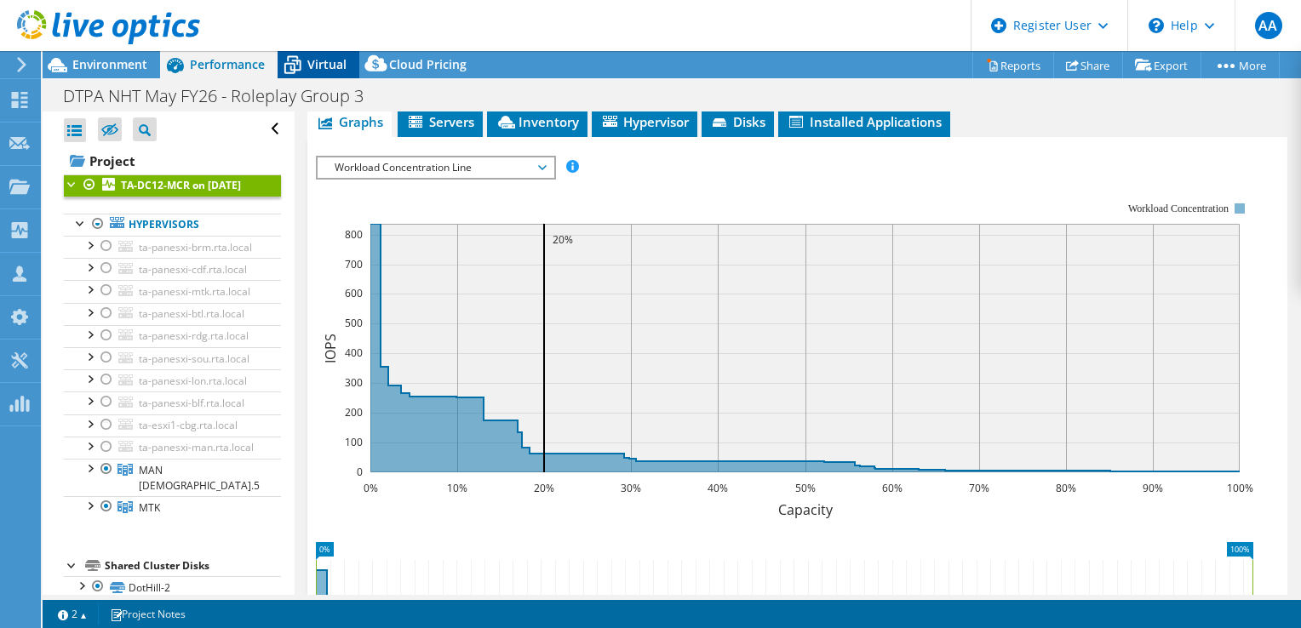
click at [313, 63] on span "Virtual" at bounding box center [326, 64] width 39 height 16
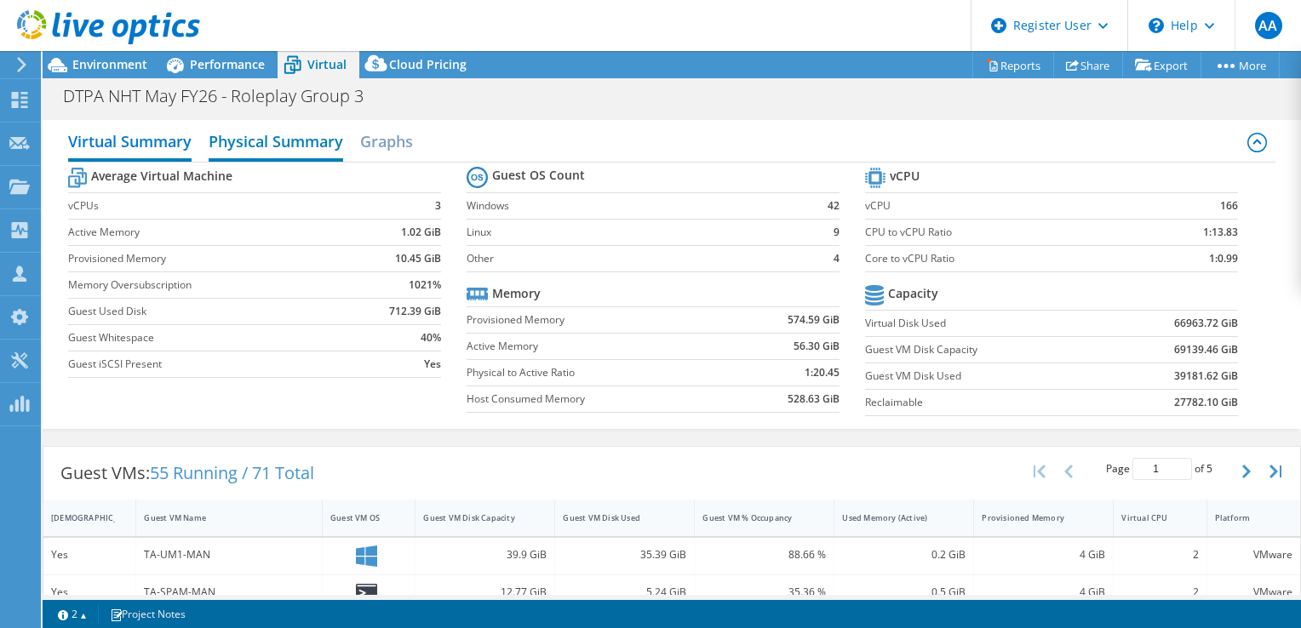
click at [241, 145] on h2 "Physical Summary" at bounding box center [276, 142] width 135 height 37
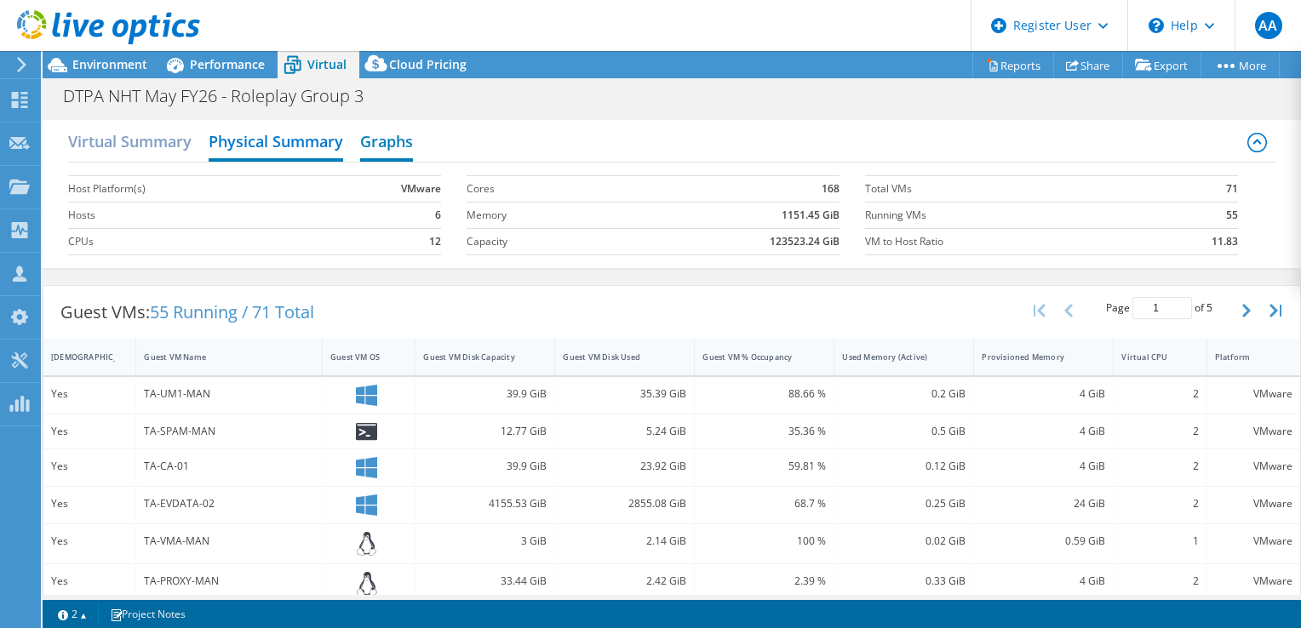
click at [386, 150] on h2 "Graphs" at bounding box center [386, 142] width 53 height 37
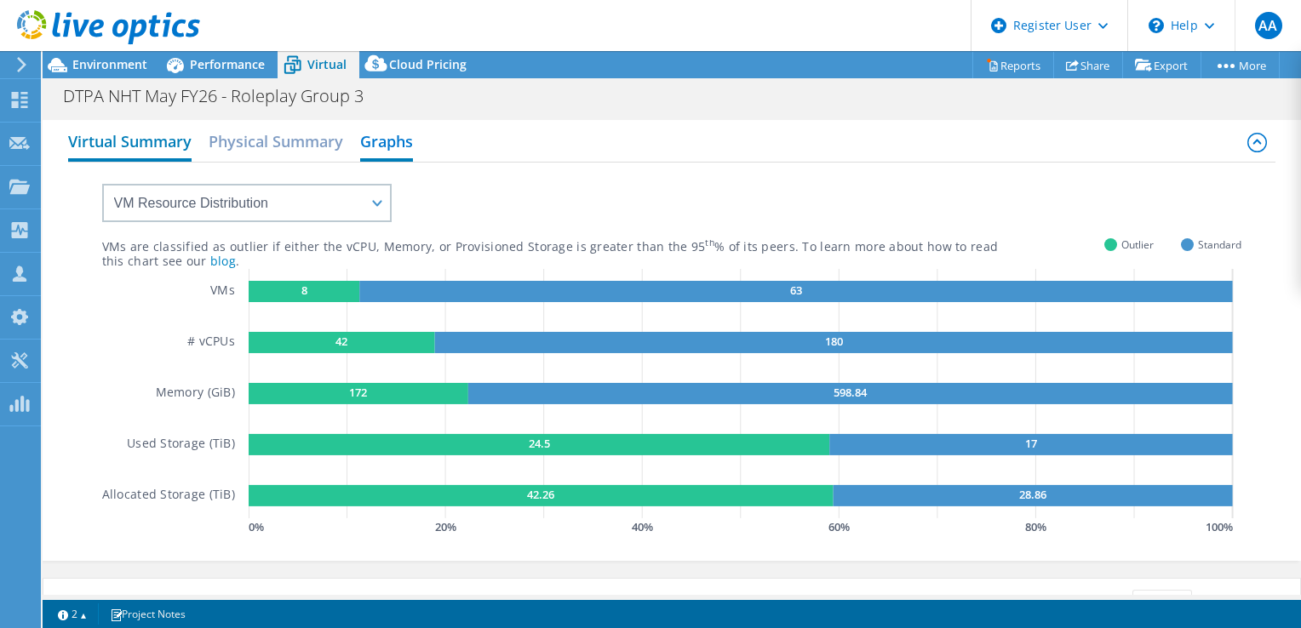
click at [106, 139] on h2 "Virtual Summary" at bounding box center [129, 142] width 123 height 37
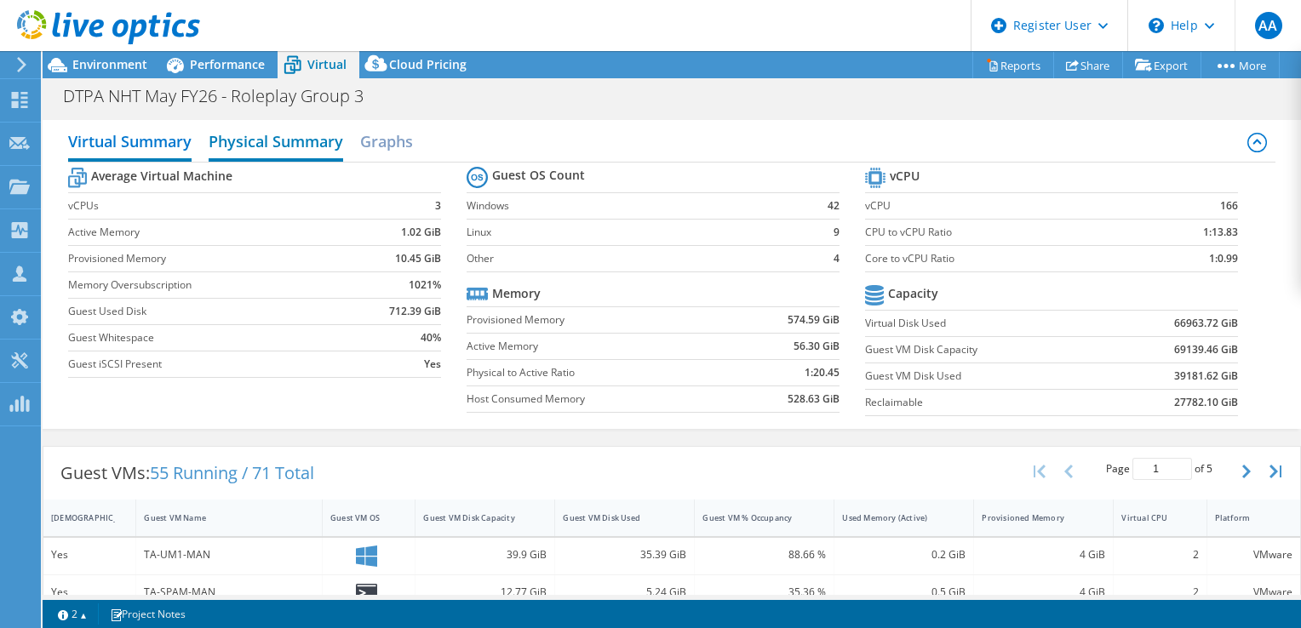
click at [242, 148] on h2 "Physical Summary" at bounding box center [276, 142] width 135 height 37
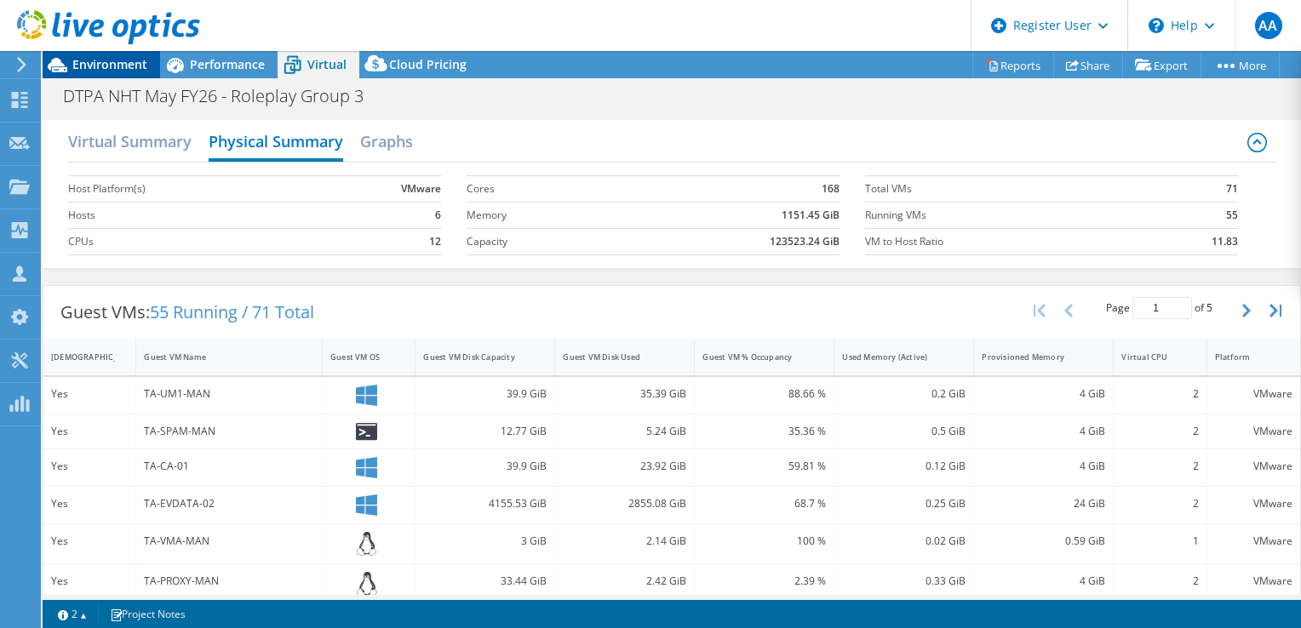
click at [110, 60] on span "Environment" at bounding box center [109, 64] width 75 height 16
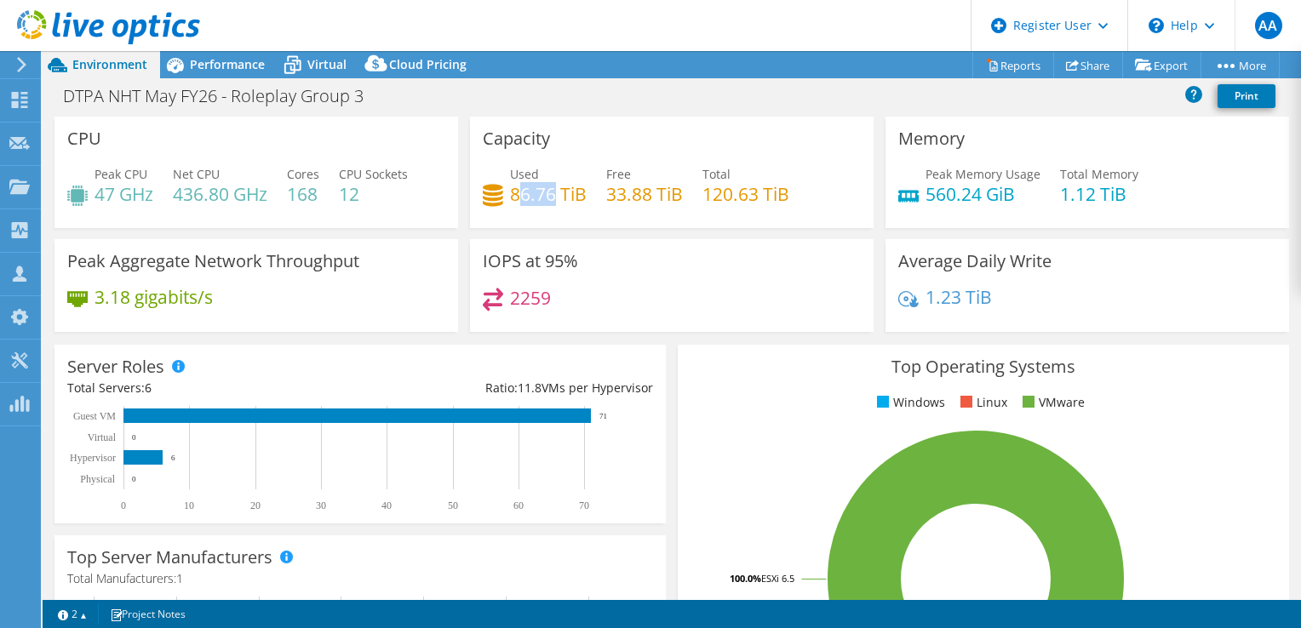
drag, startPoint x: 513, startPoint y: 196, endPoint x: 548, endPoint y: 198, distance: 34.1
click at [548, 198] on h4 "86.76 TiB" at bounding box center [548, 194] width 77 height 19
drag, startPoint x: 548, startPoint y: 198, endPoint x: 581, endPoint y: 202, distance: 33.5
click at [581, 202] on h4 "86.76 TiB" at bounding box center [548, 194] width 77 height 19
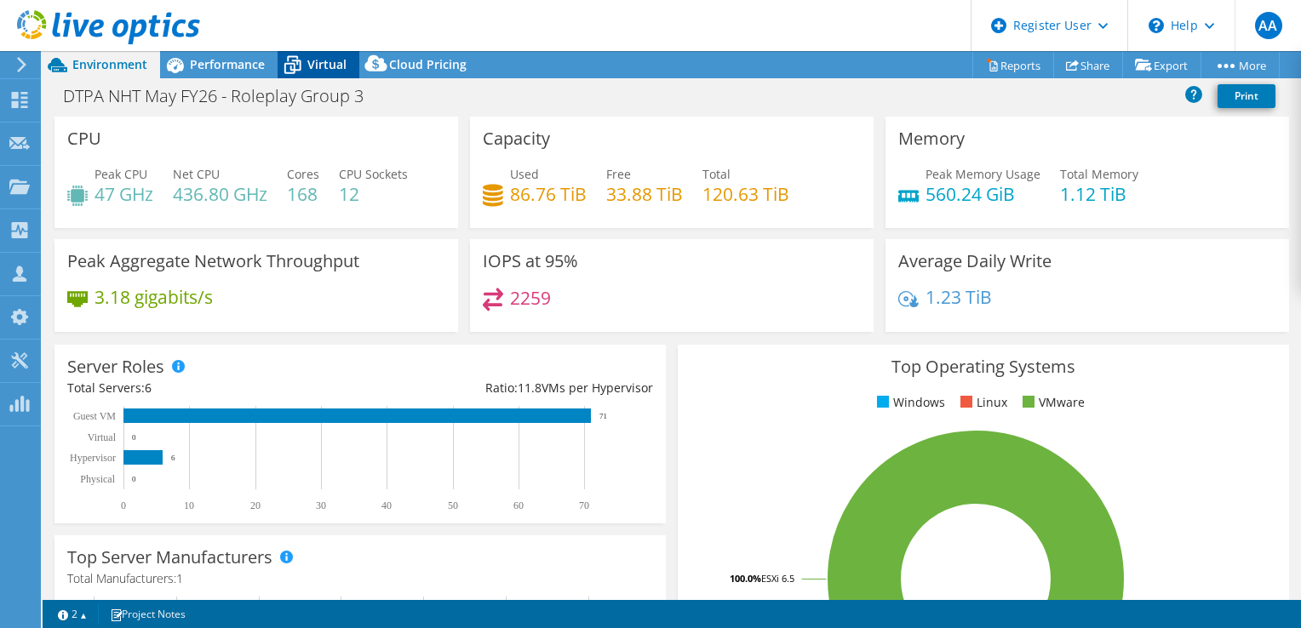
click at [309, 69] on span "Virtual" at bounding box center [326, 64] width 39 height 16
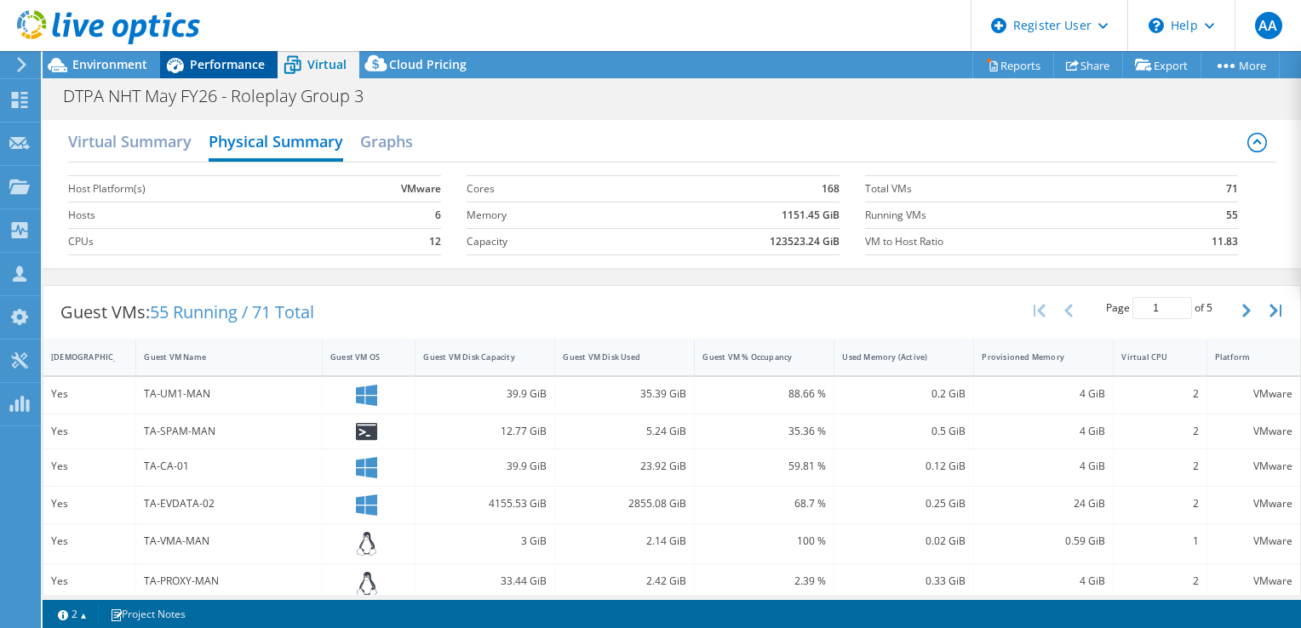
click at [210, 68] on span "Performance" at bounding box center [227, 64] width 75 height 16
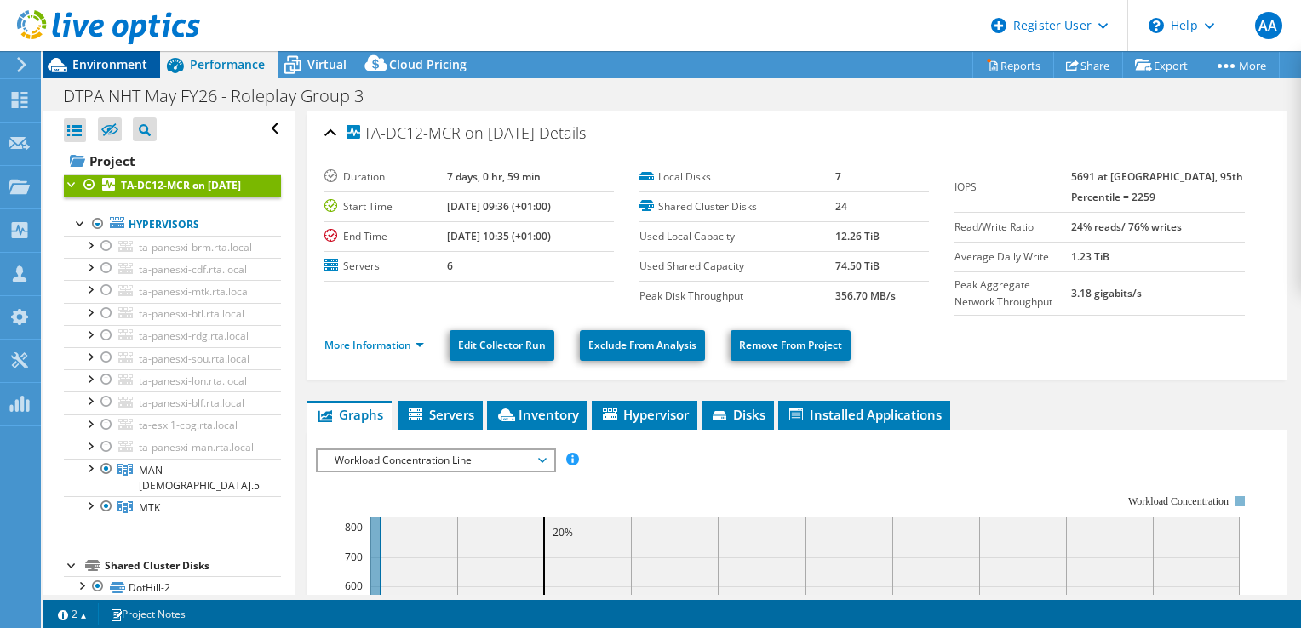
click at [109, 61] on span "Environment" at bounding box center [109, 64] width 75 height 16
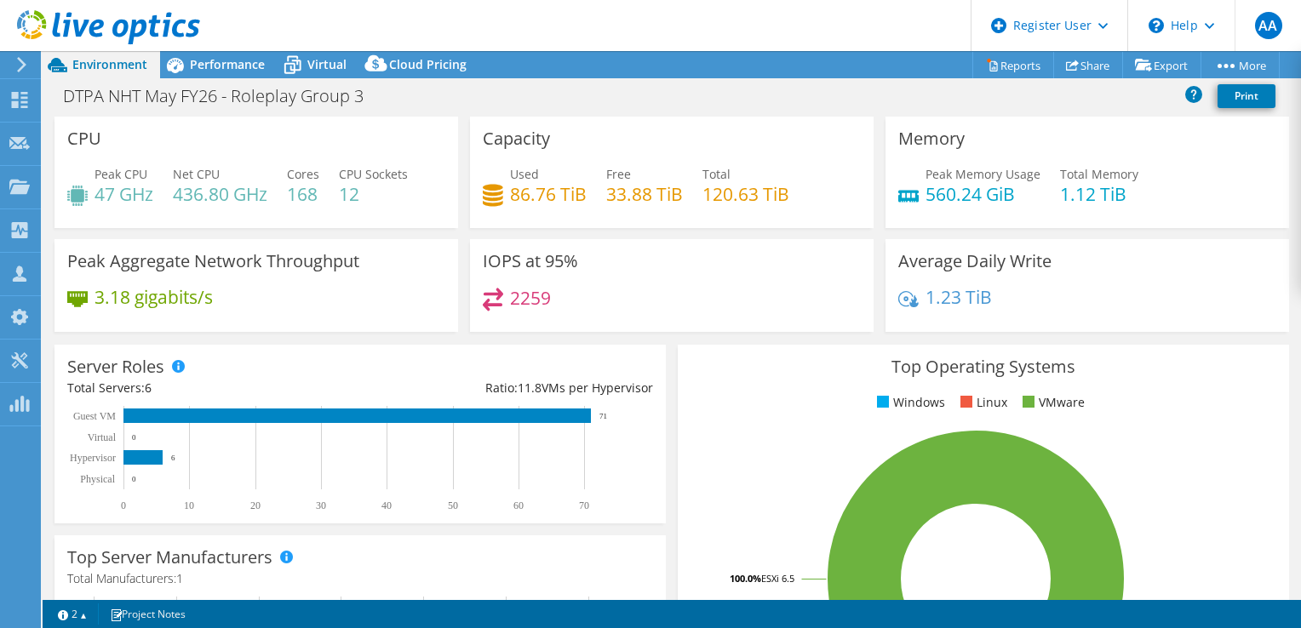
click at [521, 195] on h4 "86.76 TiB" at bounding box center [548, 194] width 77 height 19
click at [302, 69] on icon at bounding box center [293, 65] width 30 height 30
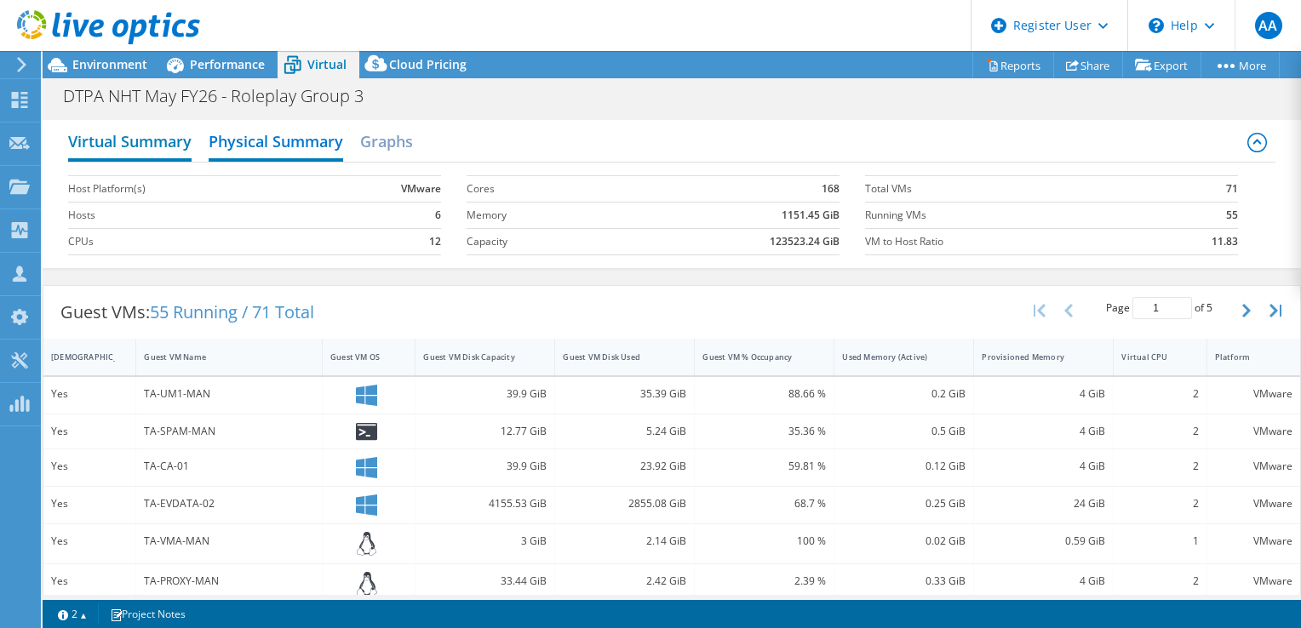
click at [109, 141] on h2 "Virtual Summary" at bounding box center [129, 142] width 123 height 37
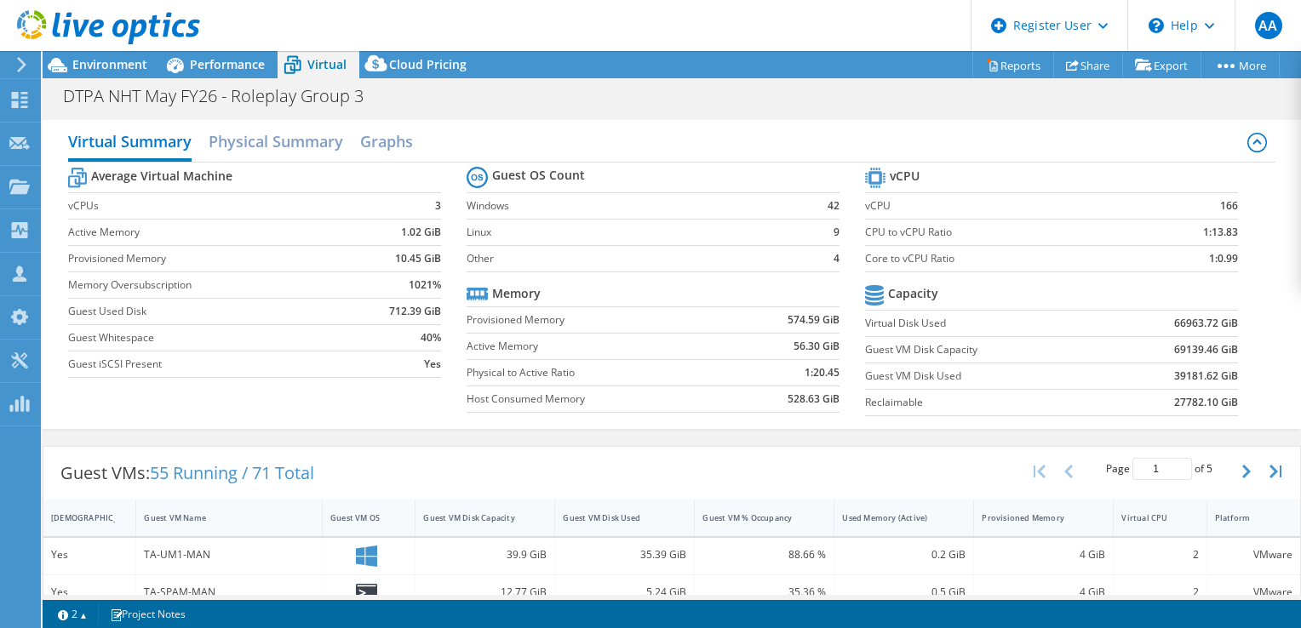
click at [1178, 376] on b "39181.62 GiB" at bounding box center [1206, 376] width 64 height 17
drag, startPoint x: 1178, startPoint y: 376, endPoint x: 1162, endPoint y: 398, distance: 26.7
click at [1162, 398] on td "27782.10 GiB" at bounding box center [1174, 402] width 129 height 26
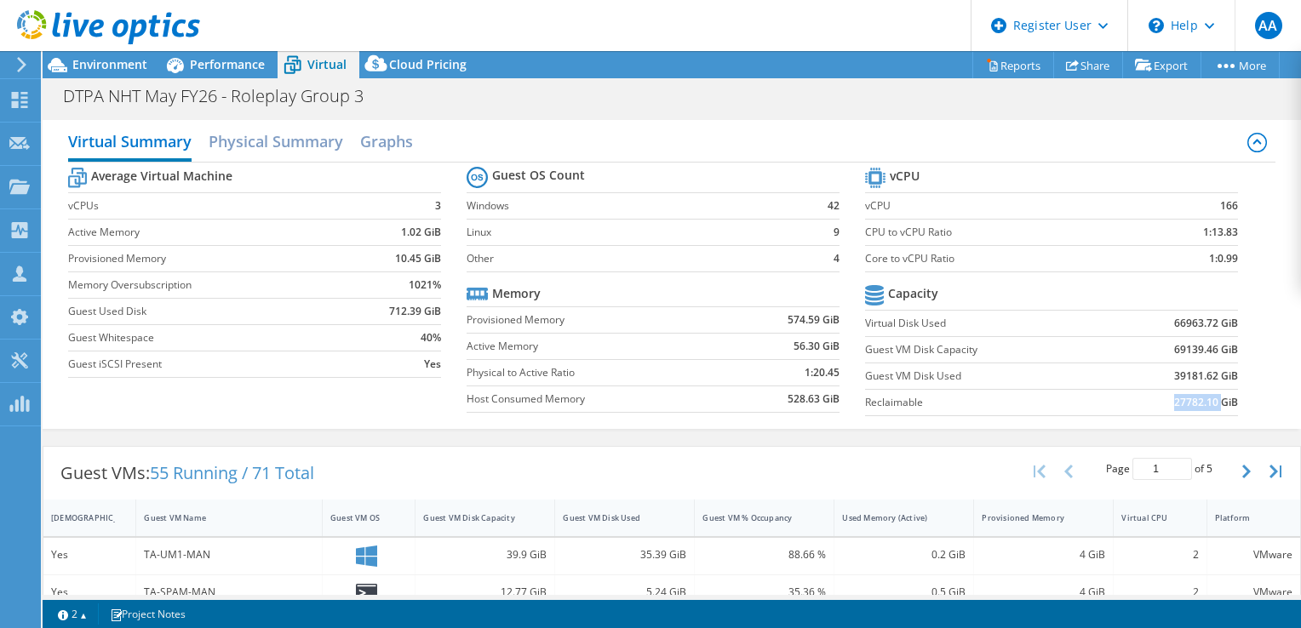
click at [1174, 398] on b "27782.10 GiB" at bounding box center [1206, 402] width 64 height 17
click at [1162, 398] on td "27782.10 GiB" at bounding box center [1174, 402] width 129 height 26
click at [875, 180] on icon at bounding box center [875, 178] width 20 height 20
click at [865, 293] on icon at bounding box center [874, 295] width 19 height 20
click at [146, 363] on tbody "Average Virtual Machine vCPUs 3 Active Memory 1.02 GiB Provisioned Memory 10.45…" at bounding box center [254, 271] width 373 height 215
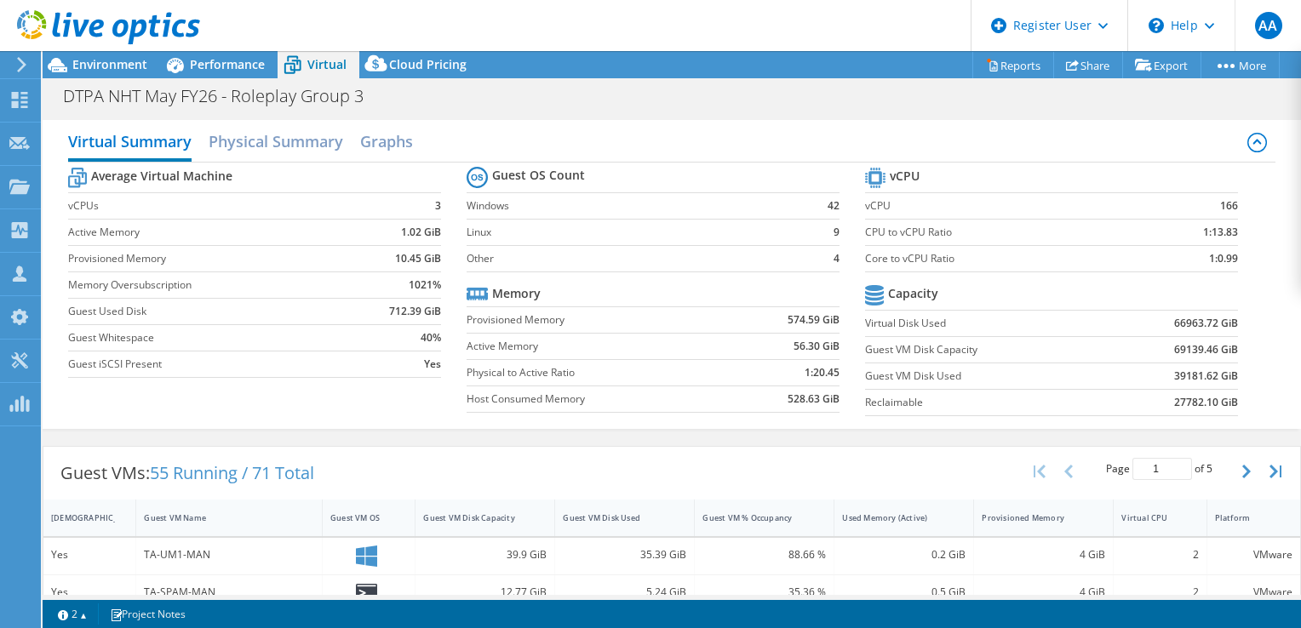
drag, startPoint x: 146, startPoint y: 363, endPoint x: 100, endPoint y: 336, distance: 52.3
click at [101, 337] on label "Guest Whitespace" at bounding box center [210, 338] width 284 height 17
click at [193, 365] on label "Guest iSCSI Present" at bounding box center [210, 364] width 284 height 17
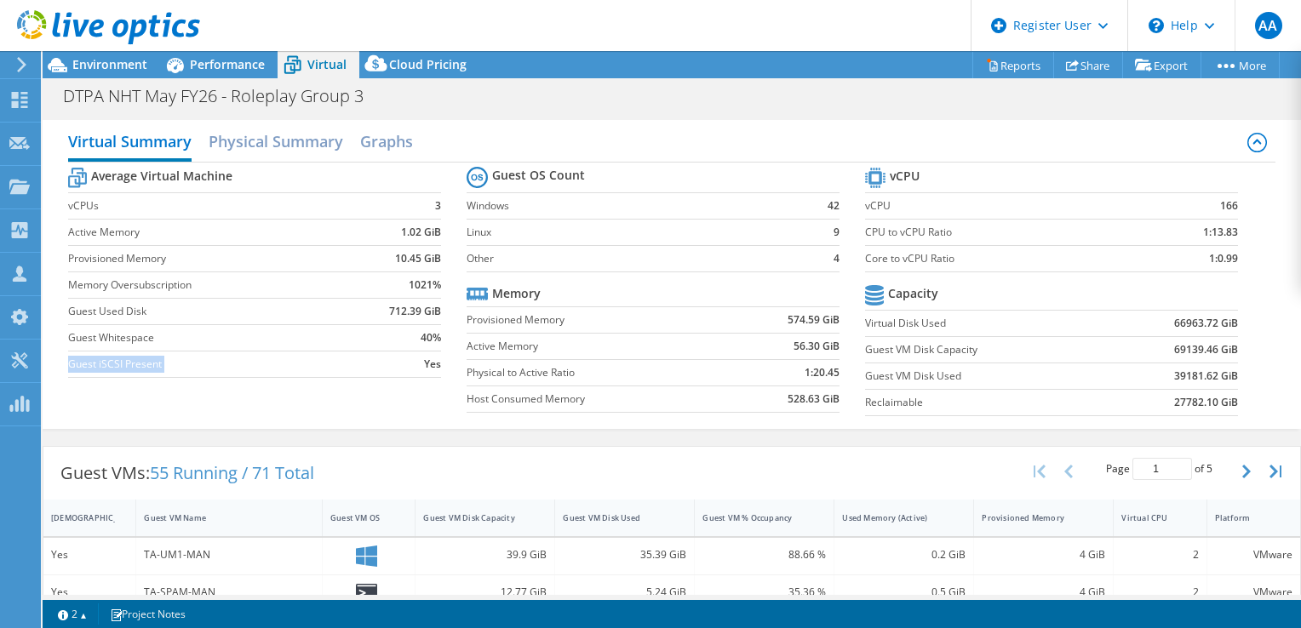
click at [193, 365] on label "Guest iSCSI Present" at bounding box center [210, 364] width 284 height 17
drag, startPoint x: 193, startPoint y: 365, endPoint x: 133, endPoint y: 313, distance: 80.3
click at [133, 313] on label "Guest Used Disk" at bounding box center [210, 311] width 284 height 17
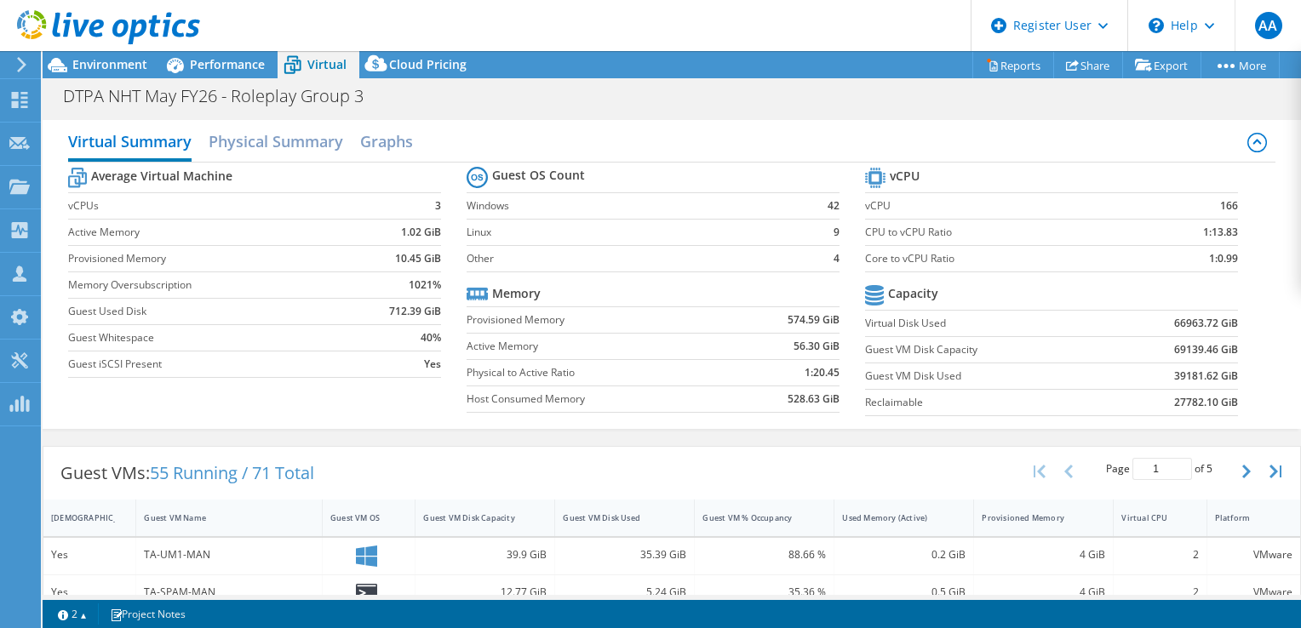
drag, startPoint x: 133, startPoint y: 313, endPoint x: 102, endPoint y: 288, distance: 39.4
click at [102, 288] on label "Memory Oversubscription" at bounding box center [210, 285] width 284 height 17
click at [157, 261] on label "Provisioned Memory" at bounding box center [210, 258] width 284 height 17
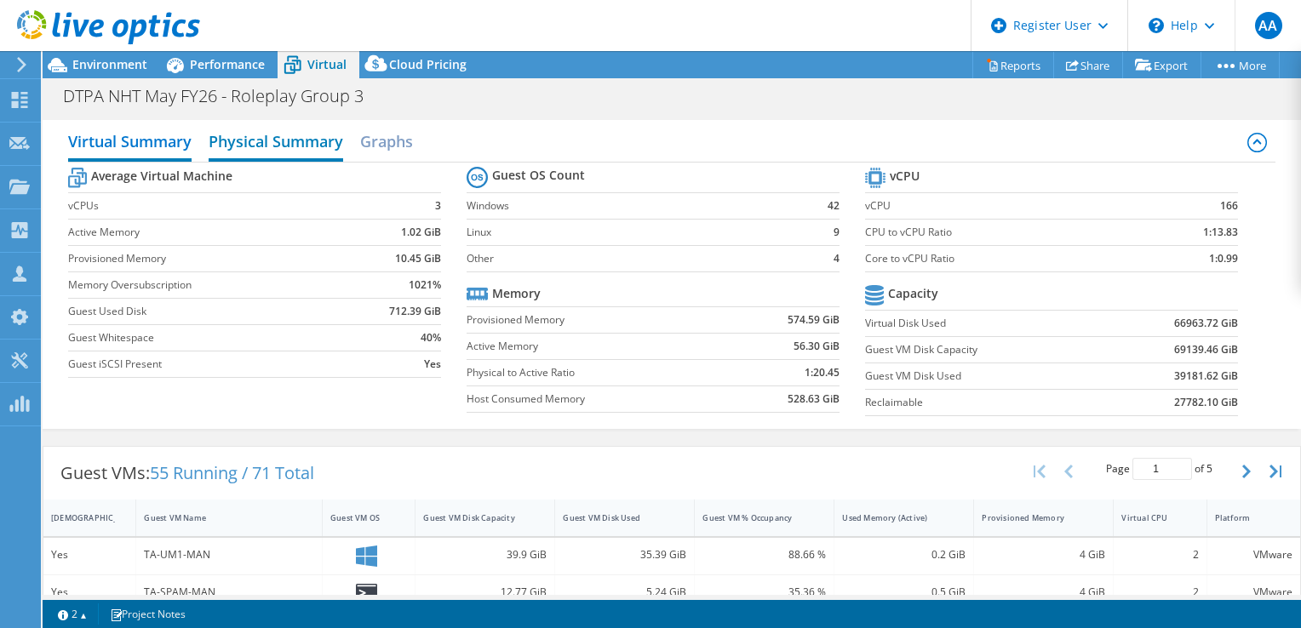
click at [274, 142] on h2 "Physical Summary" at bounding box center [276, 142] width 135 height 37
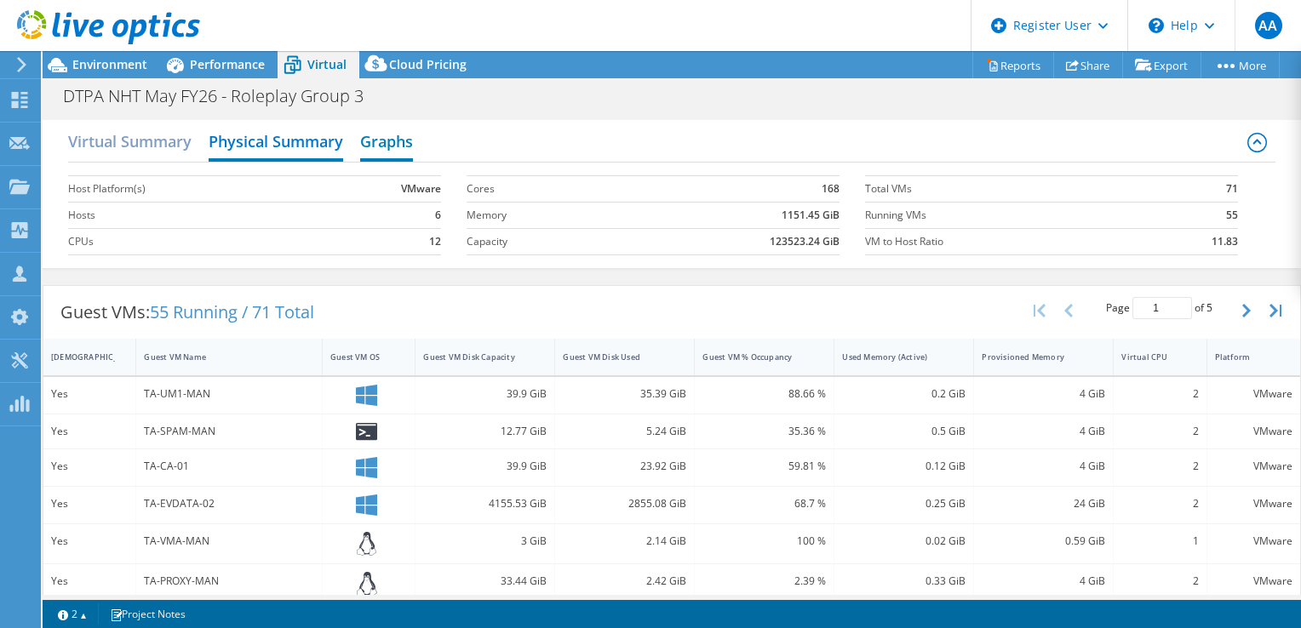
click at [376, 136] on h2 "Graphs" at bounding box center [386, 142] width 53 height 37
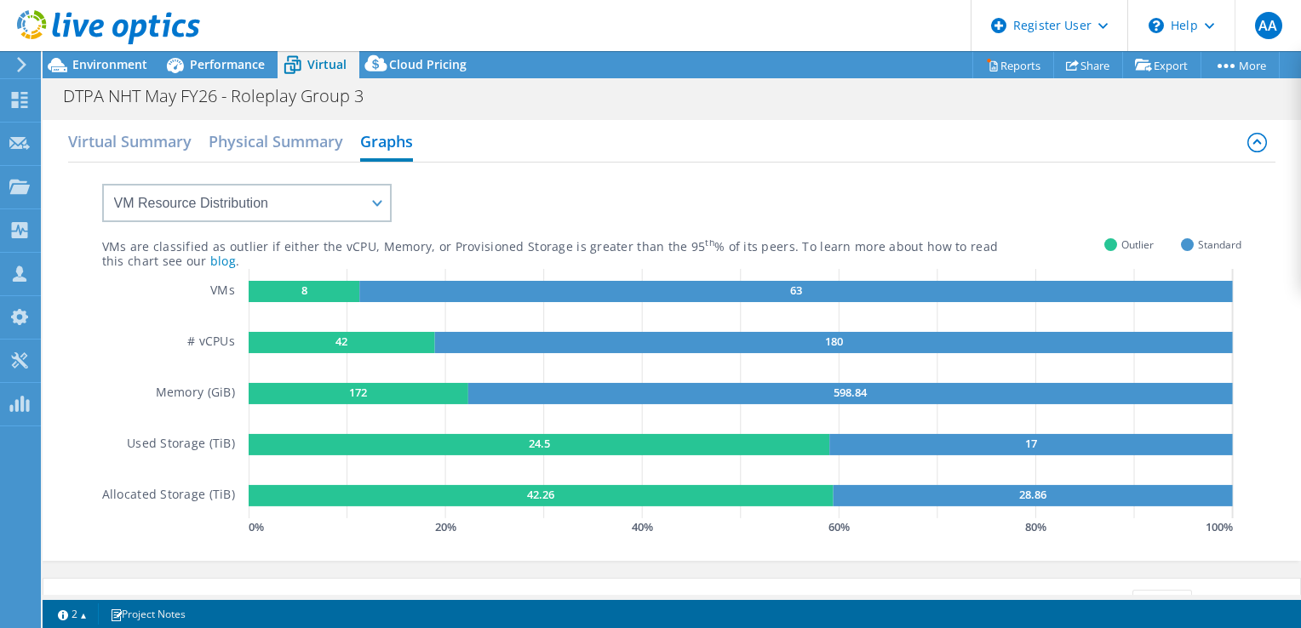
click at [465, 445] on rect at bounding box center [539, 444] width 581 height 21
click at [578, 493] on rect at bounding box center [541, 495] width 585 height 21
click at [882, 487] on rect at bounding box center [1033, 495] width 399 height 21
click at [145, 143] on h2 "Virtual Summary" at bounding box center [129, 142] width 123 height 37
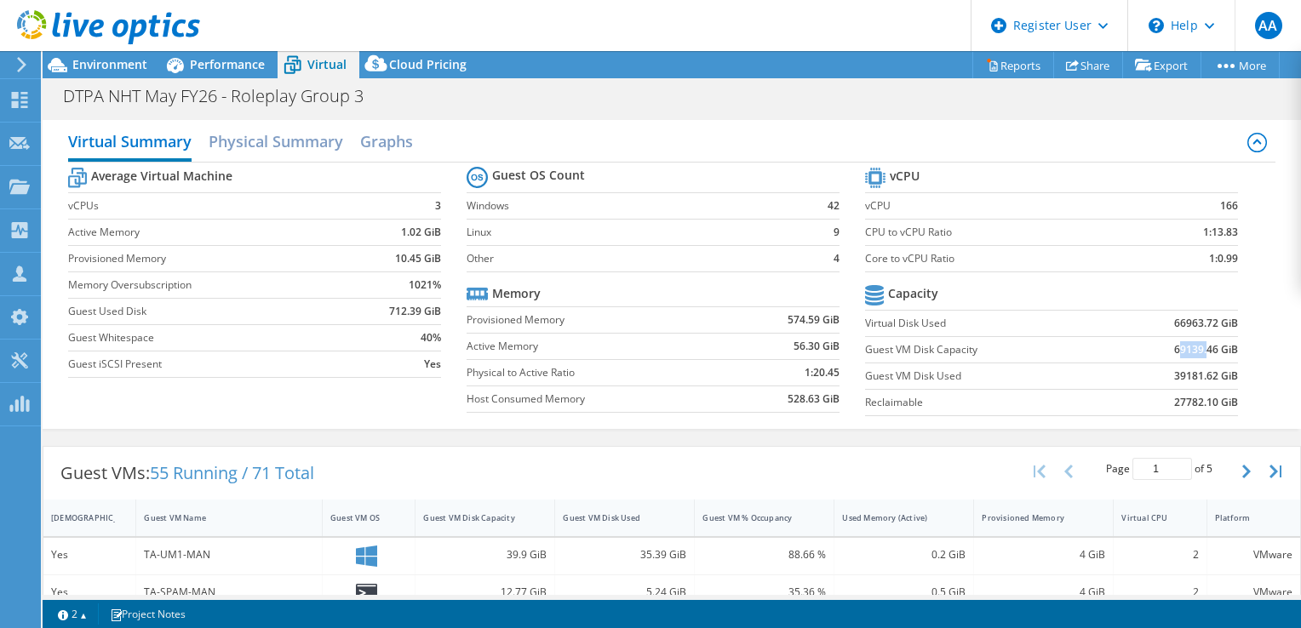
drag, startPoint x: 1166, startPoint y: 352, endPoint x: 1199, endPoint y: 353, distance: 33.2
click at [1197, 352] on b "69139.46 GiB" at bounding box center [1206, 349] width 64 height 17
drag, startPoint x: 1199, startPoint y: 353, endPoint x: 1224, endPoint y: 382, distance: 38.1
click at [1224, 382] on b "39181.62 GiB" at bounding box center [1206, 376] width 64 height 17
drag, startPoint x: 1224, startPoint y: 382, endPoint x: 1154, endPoint y: 349, distance: 77.0
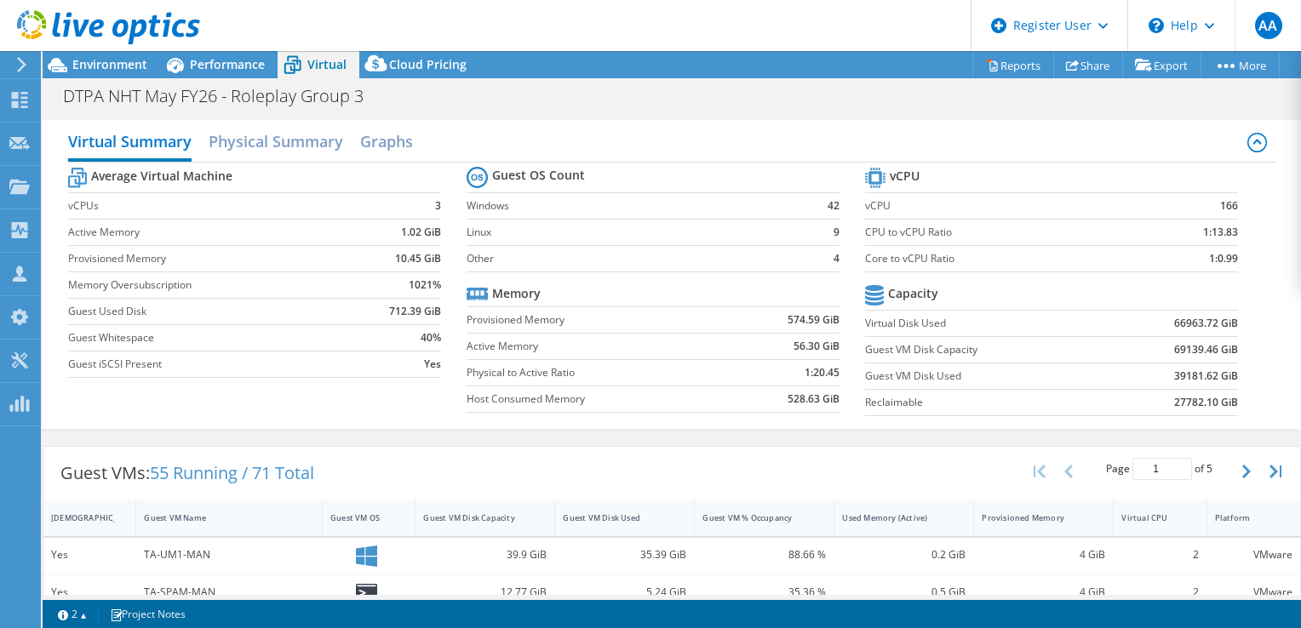
click at [1154, 349] on td "69139.46 GiB" at bounding box center [1174, 349] width 129 height 26
click at [170, 146] on h2 "Virtual Summary" at bounding box center [129, 142] width 123 height 37
click at [251, 143] on h2 "Physical Summary" at bounding box center [276, 142] width 135 height 37
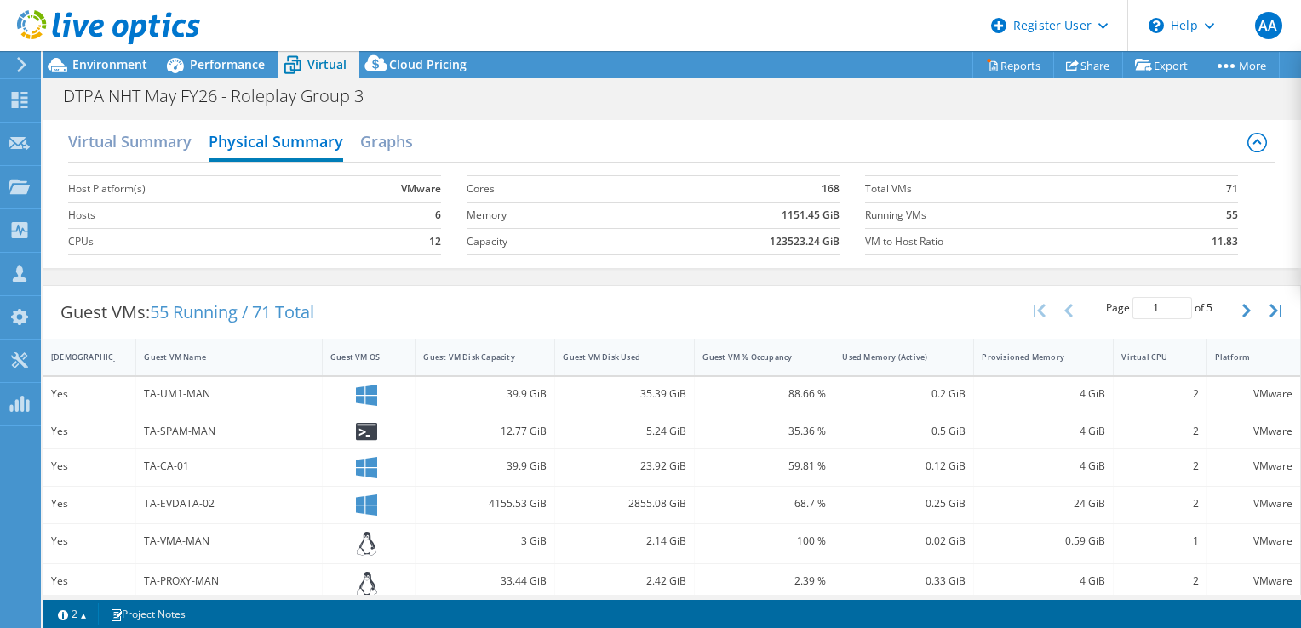
scroll to position [85, 0]
click at [376, 135] on h2 "Graphs" at bounding box center [386, 142] width 53 height 37
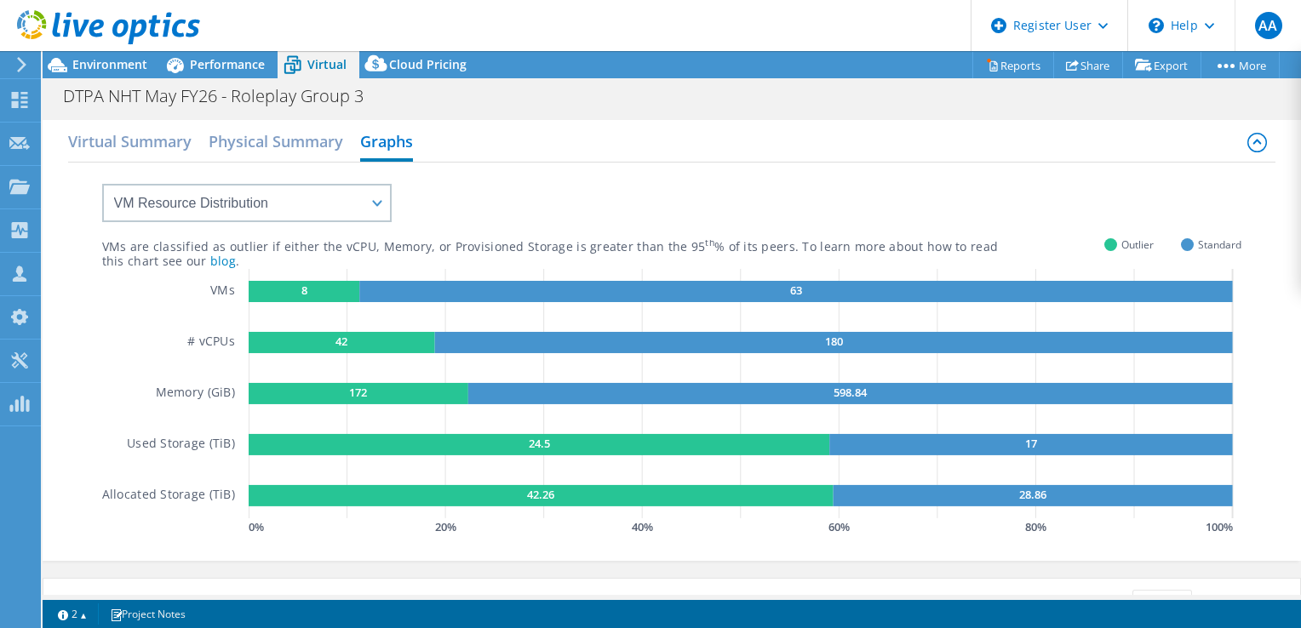
scroll to position [170, 0]
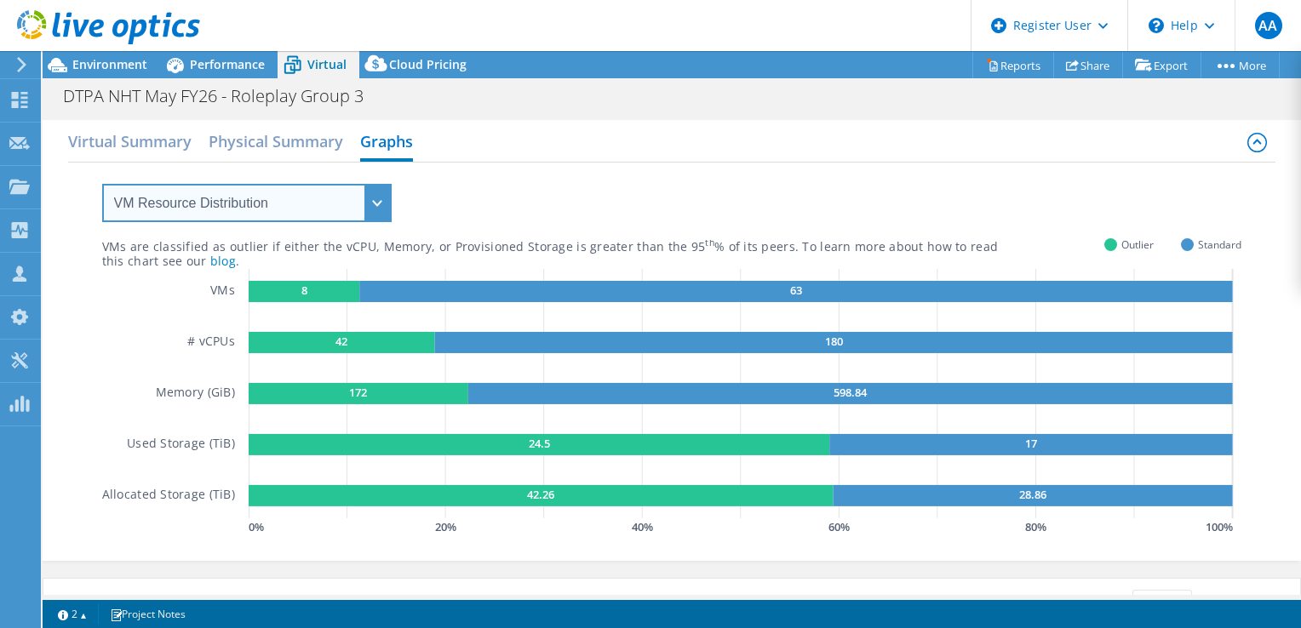
click at [227, 192] on select "VM Resource Distribution Provisioning Contrast Over Provisioning" at bounding box center [247, 203] width 290 height 38
click at [102, 184] on select "VM Resource Distribution Provisioning Contrast Over Provisioning" at bounding box center [247, 203] width 290 height 38
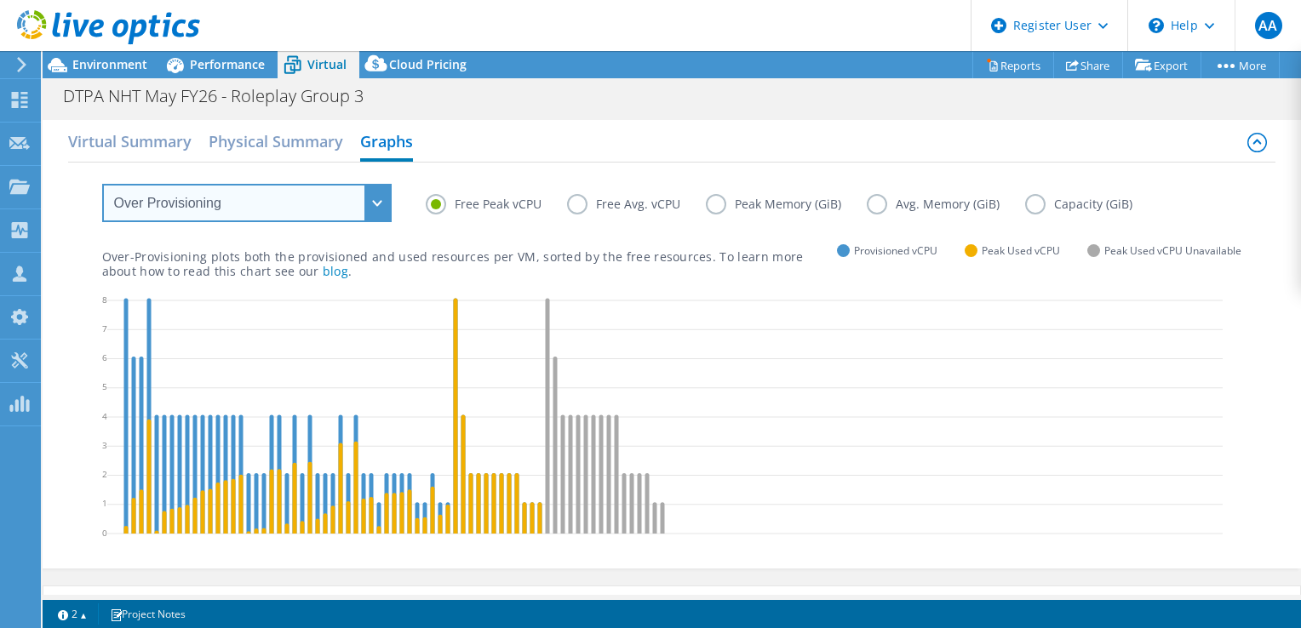
click at [220, 204] on select "VM Resource Distribution Provisioning Contrast Over Provisioning" at bounding box center [247, 203] width 290 height 38
select select "Provisioning Contrast"
click at [102, 184] on select "VM Resource Distribution Provisioning Contrast Over Provisioning" at bounding box center [247, 203] width 290 height 38
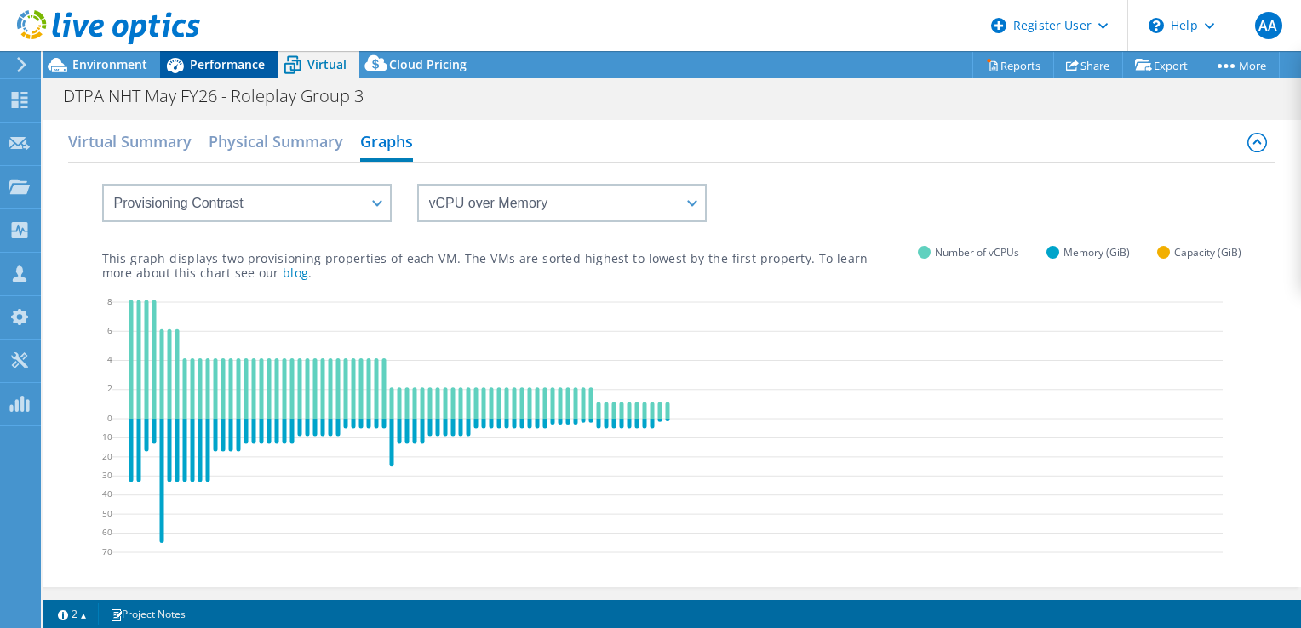
click at [220, 66] on span "Performance" at bounding box center [227, 64] width 75 height 16
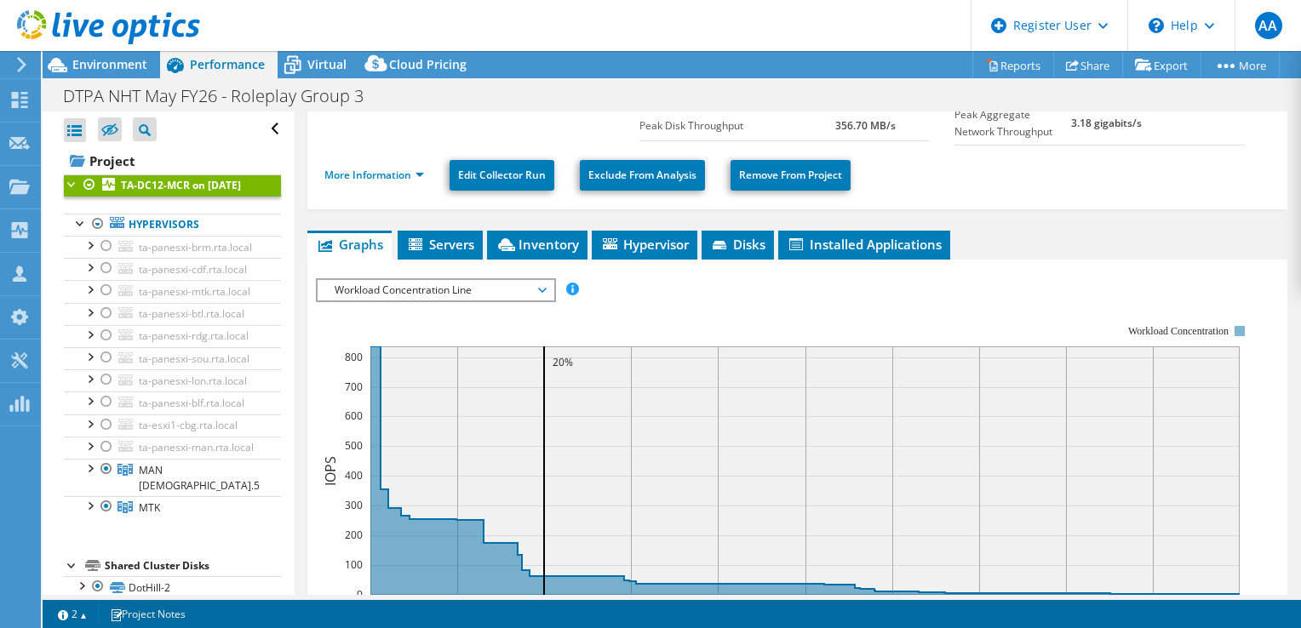
scroll to position [0, 0]
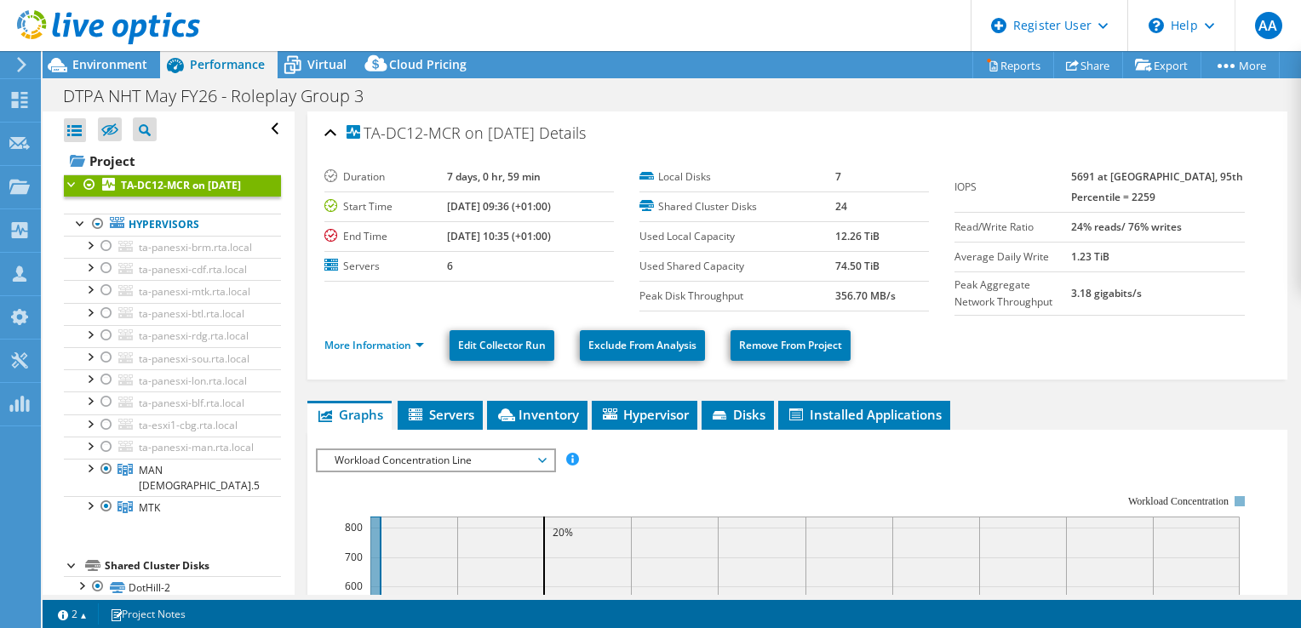
click at [109, 56] on div at bounding box center [100, 28] width 200 height 57
click at [120, 57] on span "Environment" at bounding box center [109, 64] width 75 height 16
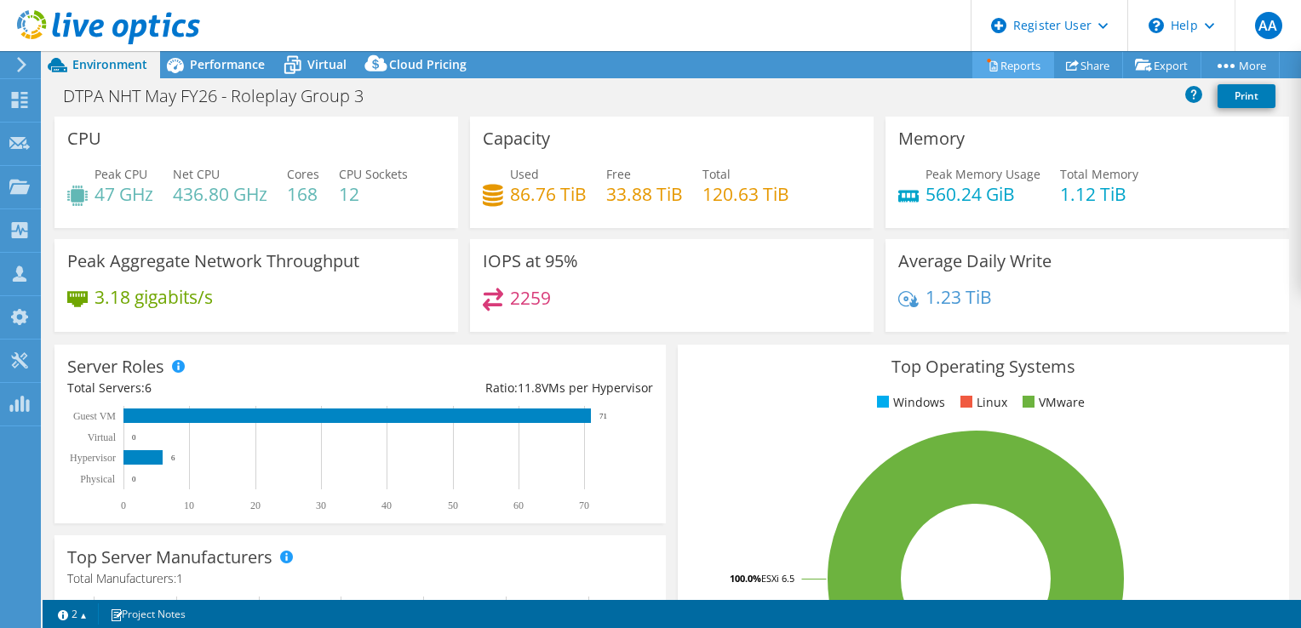
click at [1015, 66] on link "Reports" at bounding box center [1013, 65] width 82 height 26
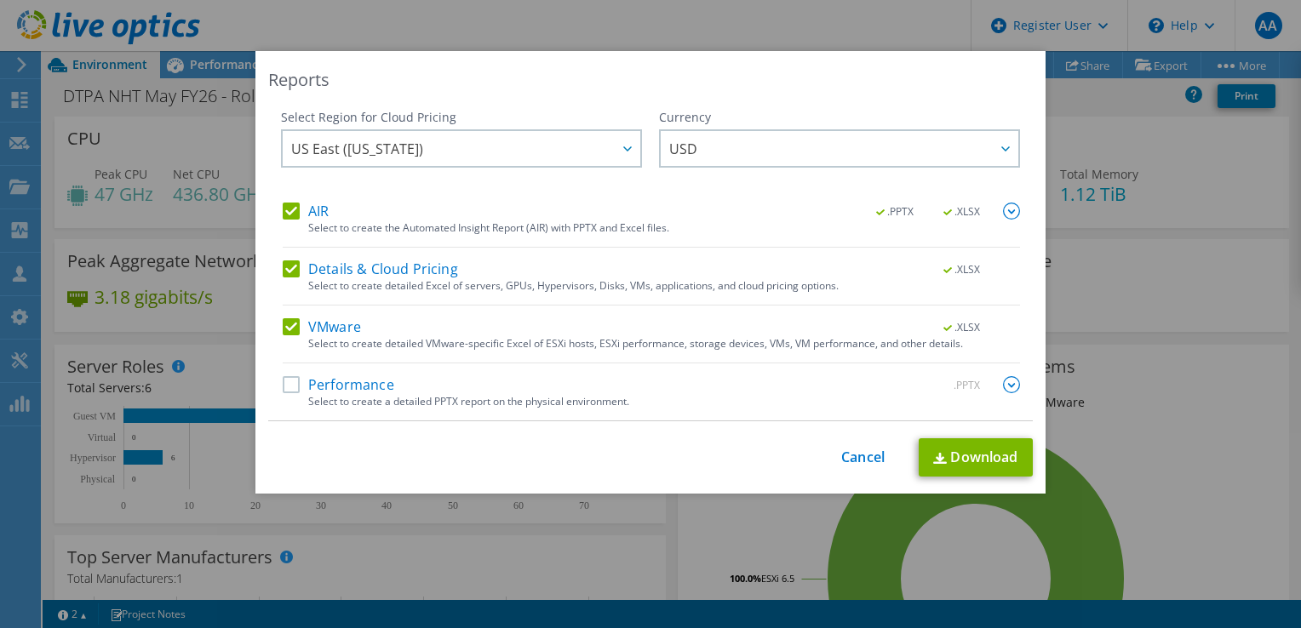
click at [283, 264] on label "Details & Cloud Pricing" at bounding box center [370, 269] width 175 height 17
click at [0, 0] on input "Details & Cloud Pricing" at bounding box center [0, 0] width 0 height 0
click at [285, 321] on label "VMware" at bounding box center [322, 326] width 78 height 17
click at [0, 0] on input "VMware" at bounding box center [0, 0] width 0 height 0
click at [957, 451] on link "Download" at bounding box center [976, 458] width 114 height 38
